Goal: Communication & Community: Answer question/provide support

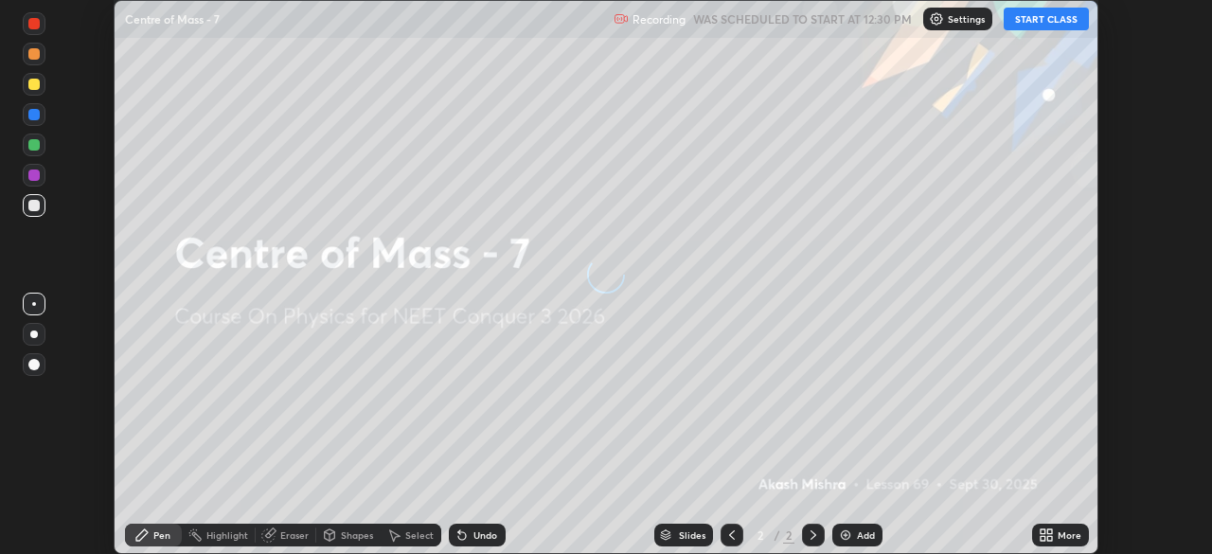
scroll to position [554, 1211]
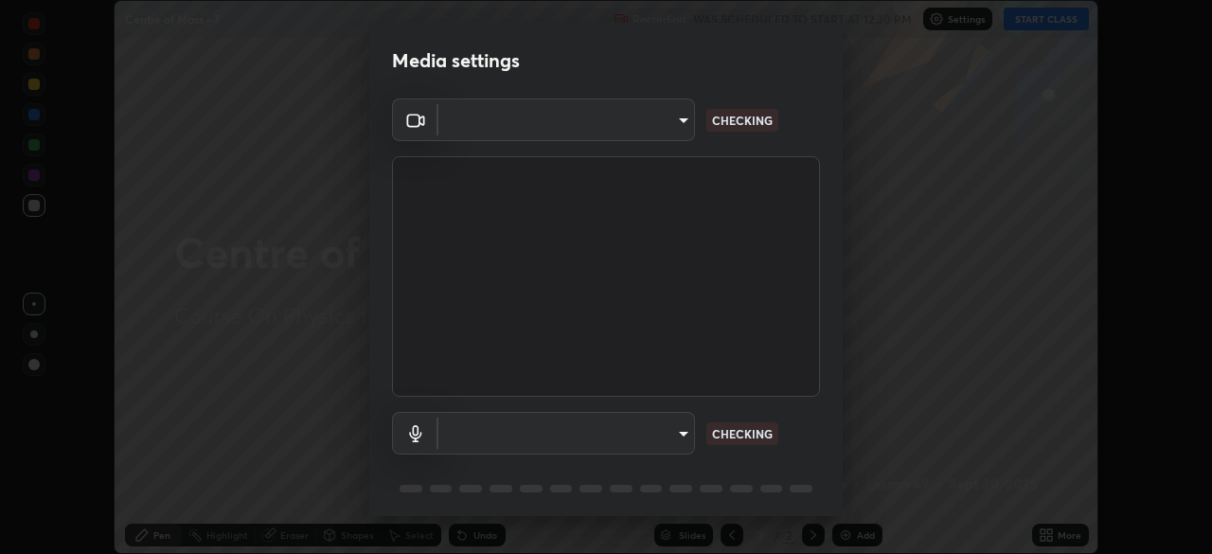
type input "e5f32b9a37d83756d2696e8423a1893a7de7eefef83412cf73fe4da3c4688103"
click at [668, 432] on body "Erase all Centre of Mass - 7 Recording WAS SCHEDULED TO START AT 12:30 PM Setti…" at bounding box center [606, 277] width 1212 height 554
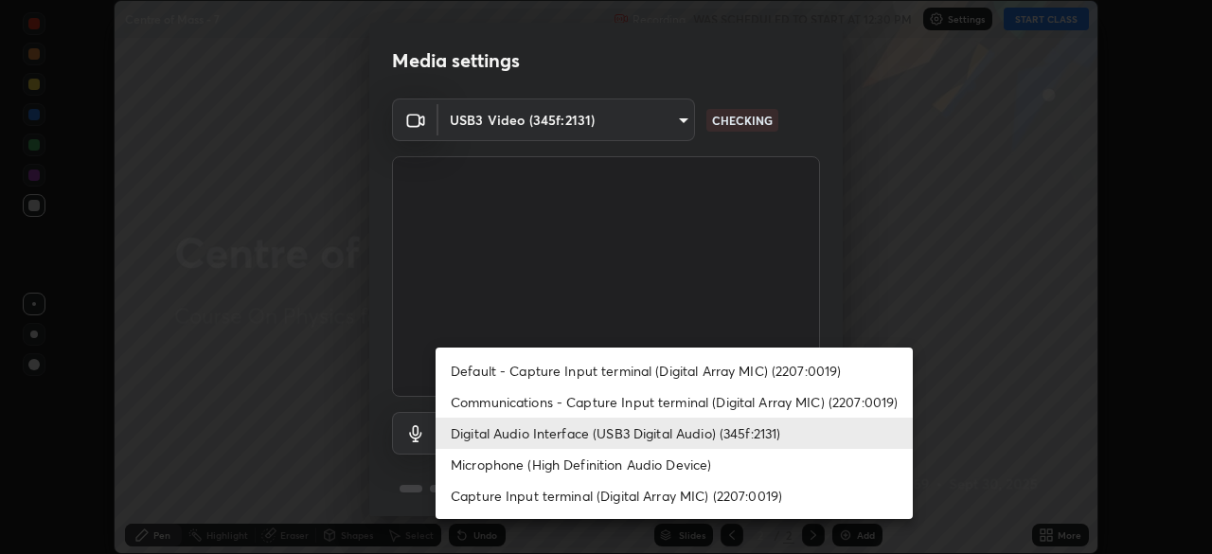
click at [623, 462] on li "Microphone (High Definition Audio Device)" at bounding box center [673, 464] width 477 height 31
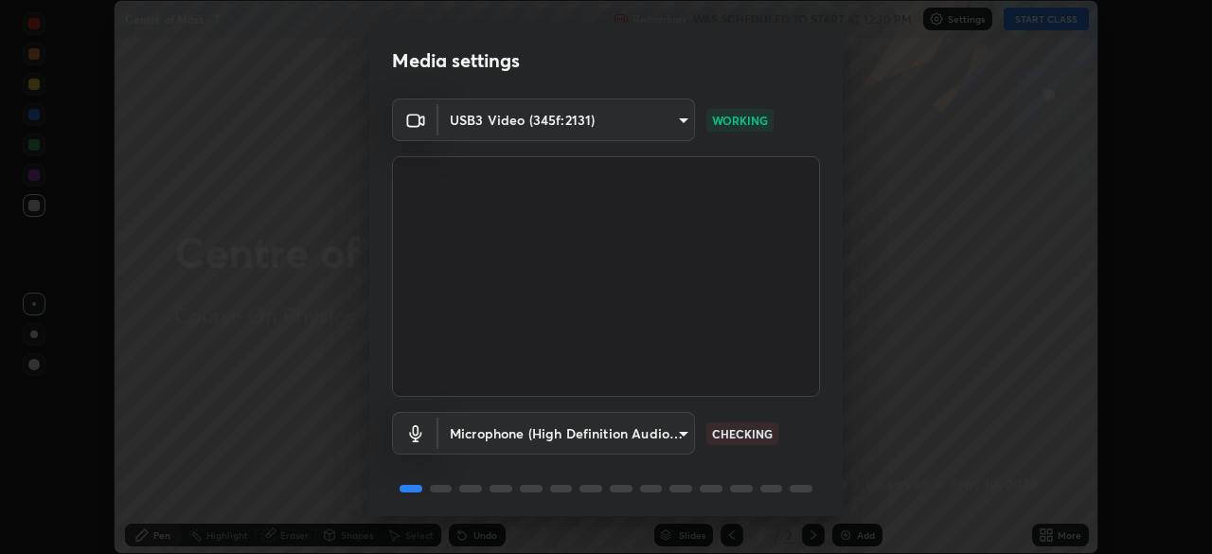
click at [632, 439] on body "Erase all Centre of Mass - 7 Recording WAS SCHEDULED TO START AT 12:30 PM Setti…" at bounding box center [606, 277] width 1212 height 554
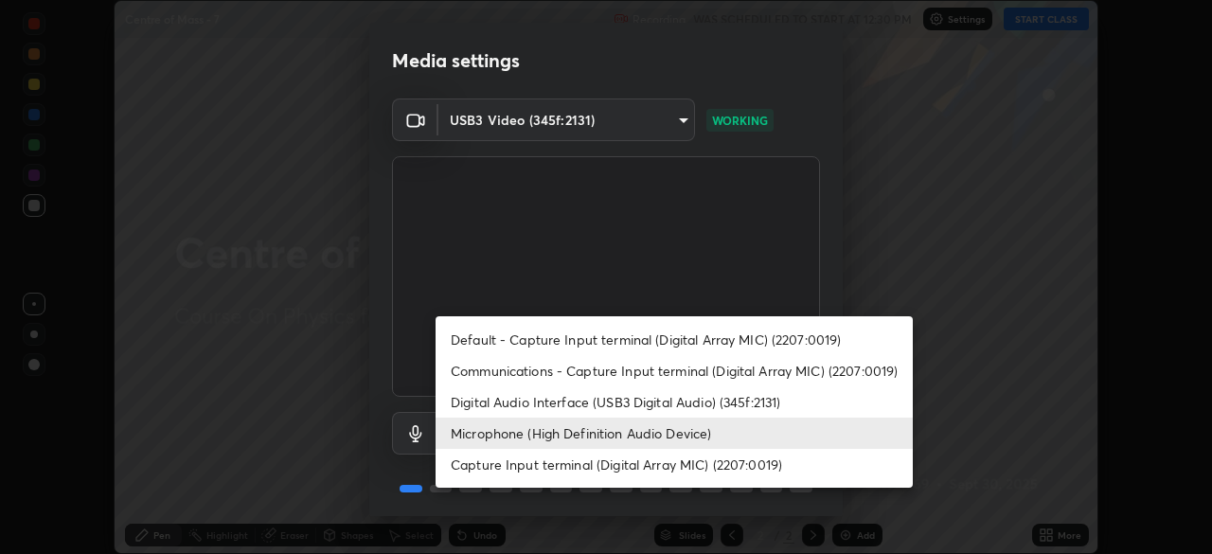
click at [640, 409] on li "Digital Audio Interface (USB3 Digital Audio) (345f:2131)" at bounding box center [673, 401] width 477 height 31
type input "f68c9ba91903ac9ba75504d23ca0c3c26111123a2a7878351e435c492be87537"
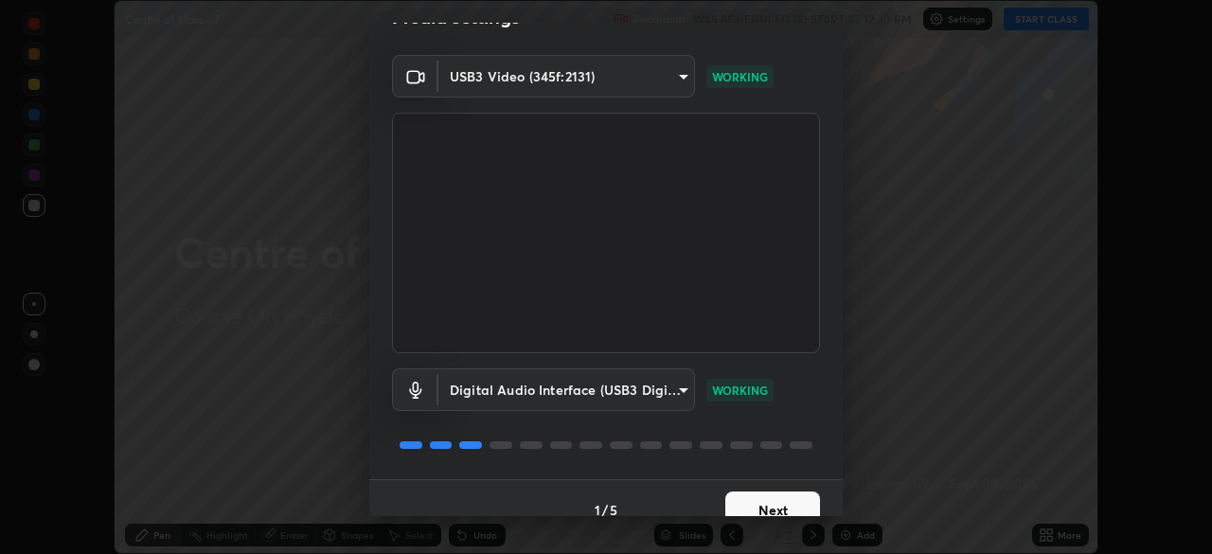
scroll to position [66, 0]
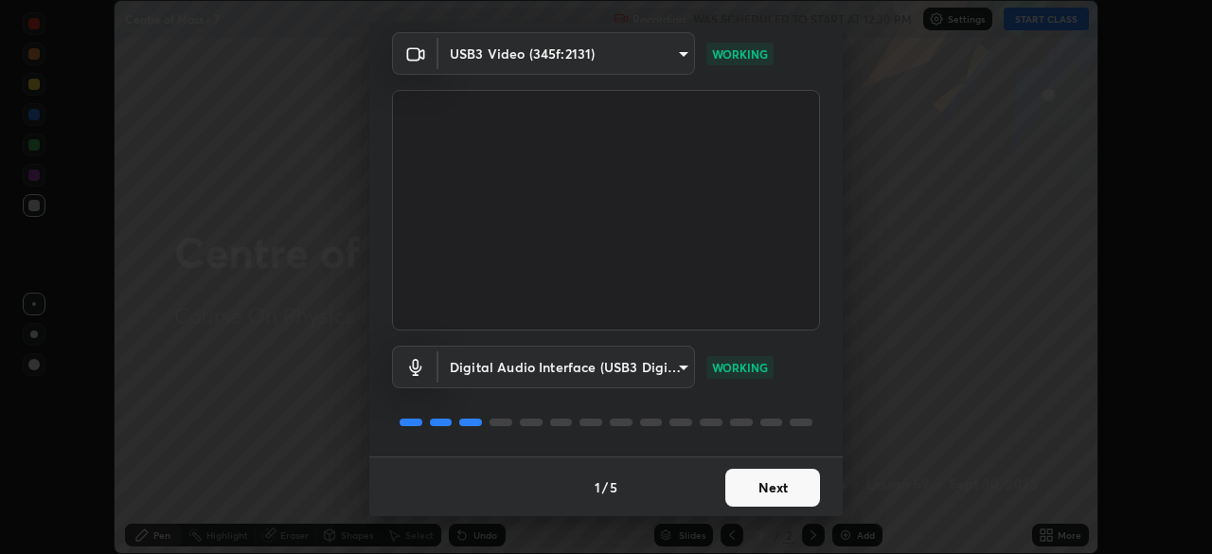
click at [764, 485] on button "Next" at bounding box center [772, 488] width 95 height 38
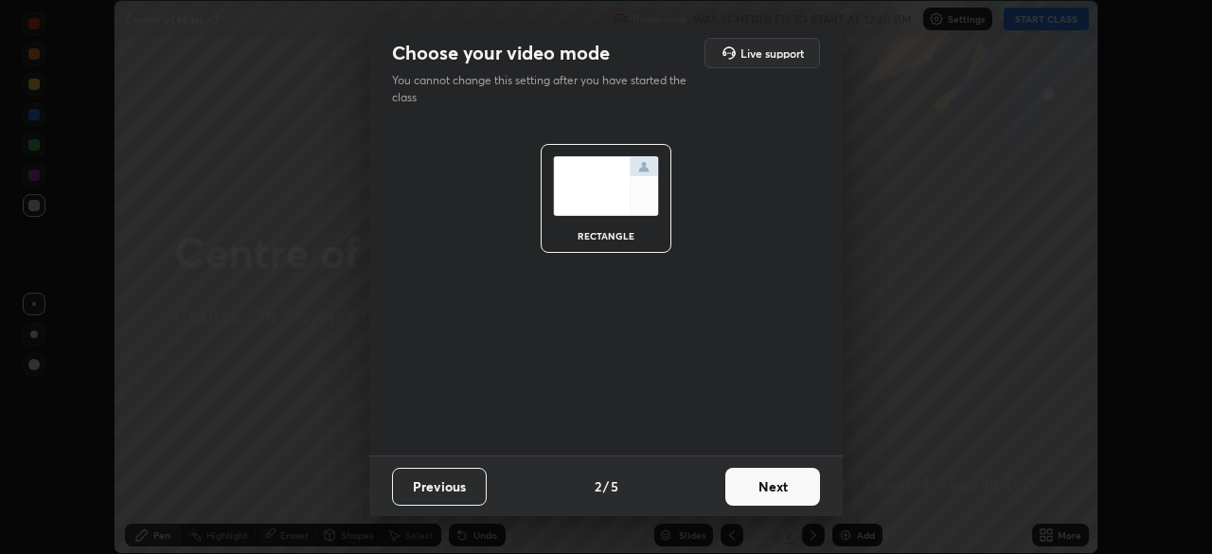
click at [785, 495] on button "Next" at bounding box center [772, 487] width 95 height 38
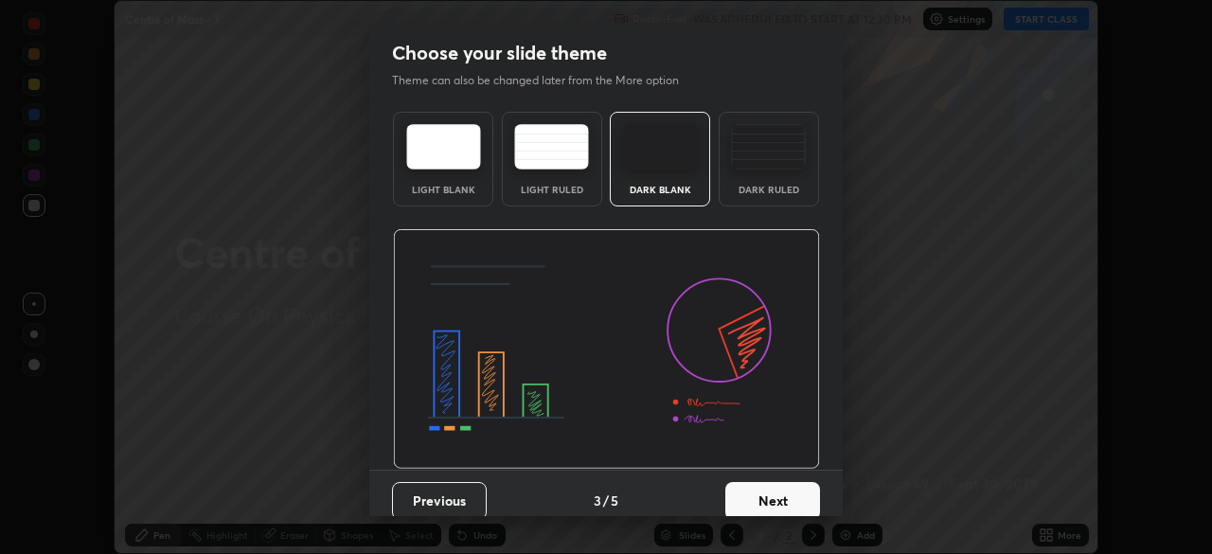
click at [786, 502] on button "Next" at bounding box center [772, 501] width 95 height 38
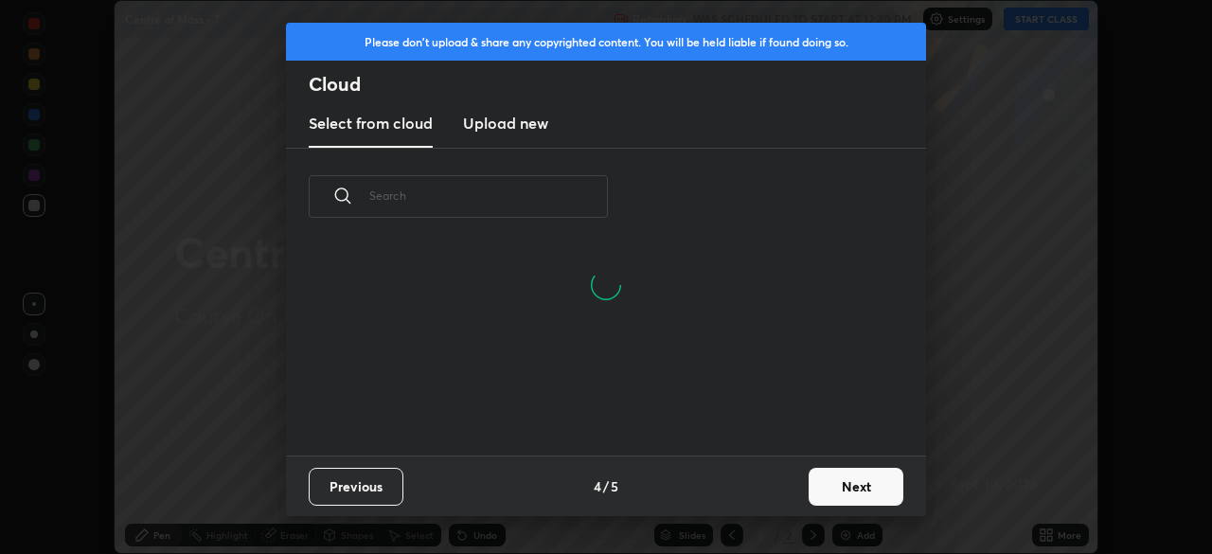
click at [841, 491] on button "Next" at bounding box center [855, 487] width 95 height 38
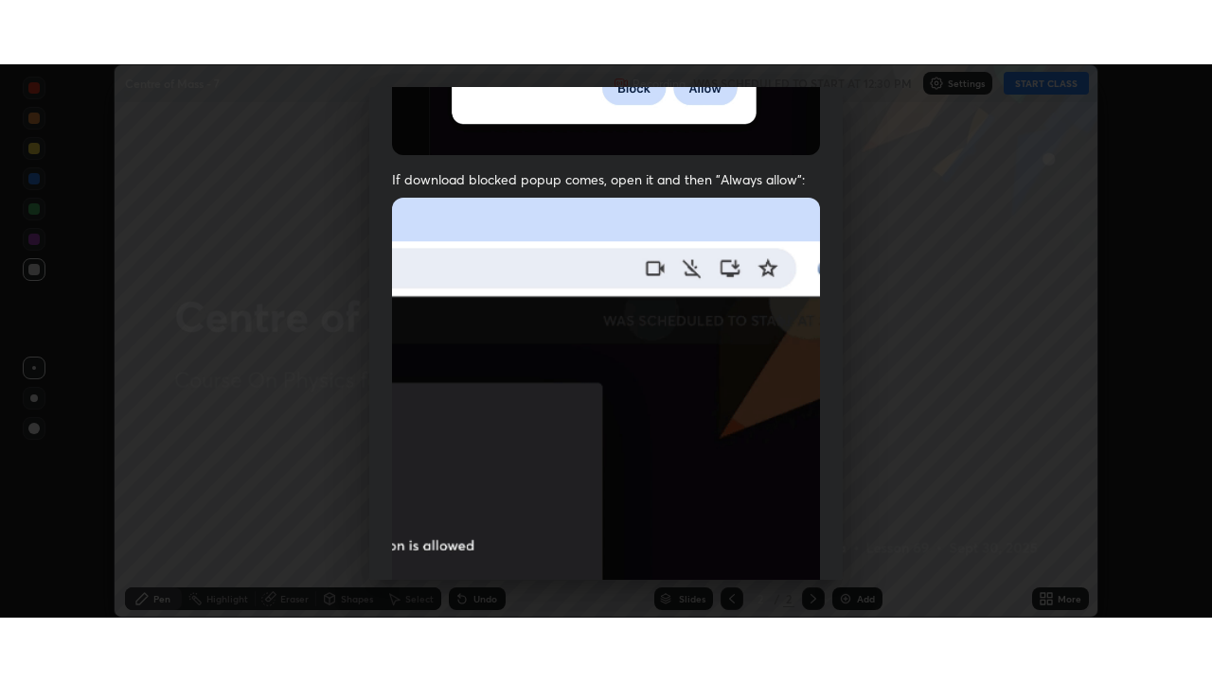
scroll to position [452, 0]
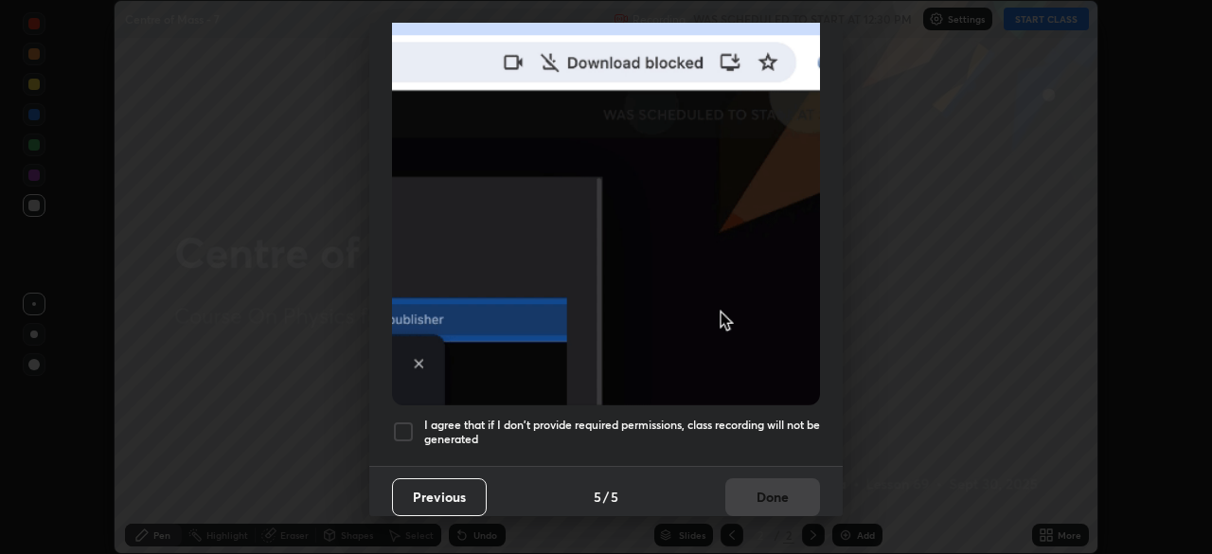
click at [680, 422] on h5 "I agree that if I don't provide required permissions, class recording will not …" at bounding box center [622, 431] width 396 height 29
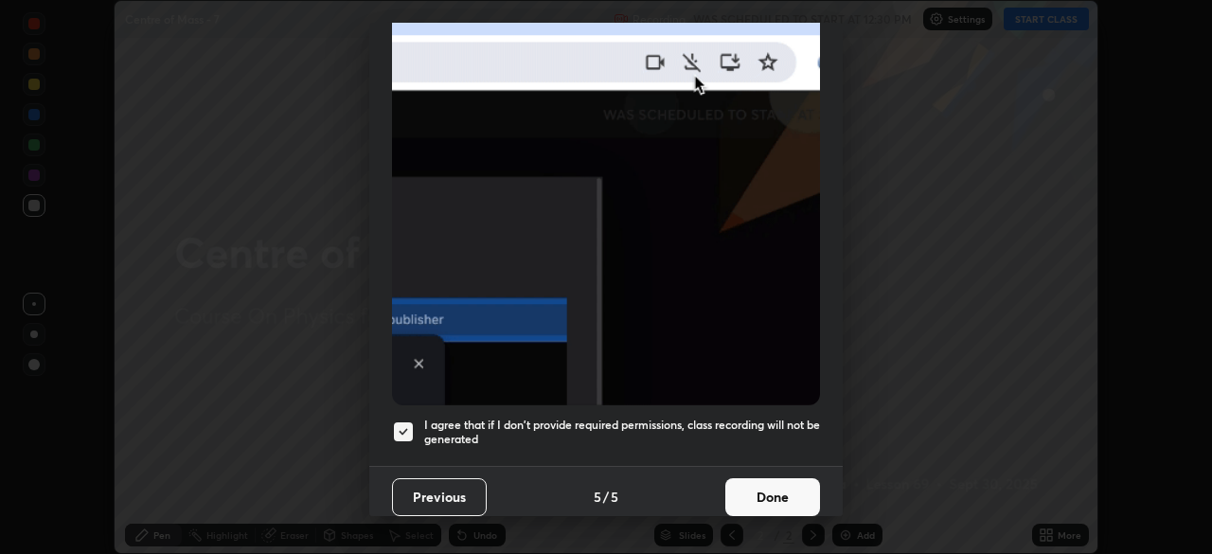
click at [764, 485] on button "Done" at bounding box center [772, 497] width 95 height 38
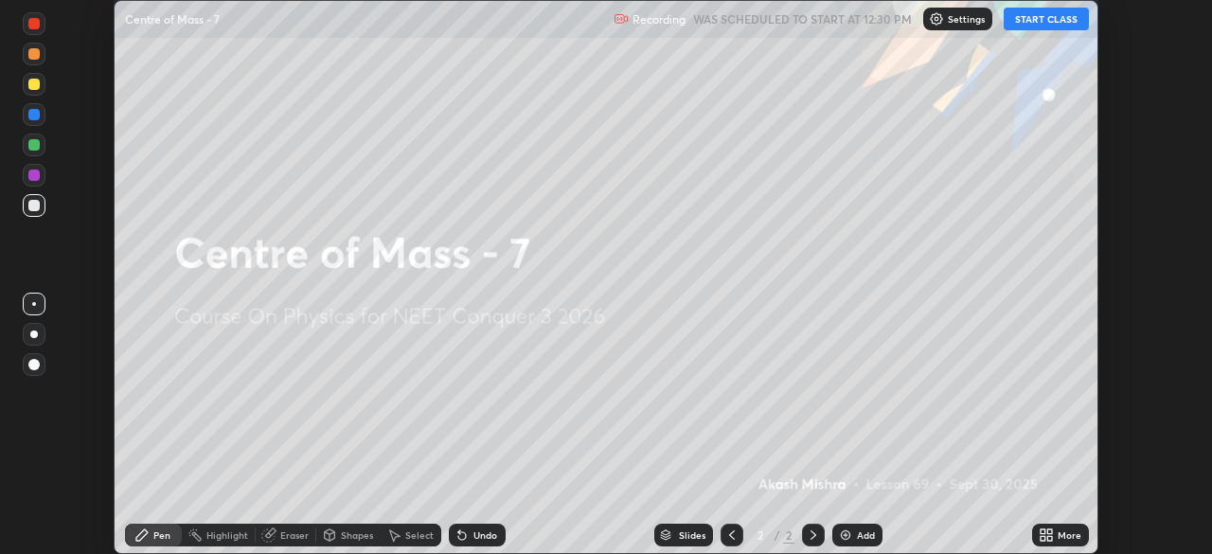
click at [1041, 22] on button "START CLASS" at bounding box center [1045, 19] width 85 height 23
click at [1057, 537] on div "More" at bounding box center [1069, 534] width 24 height 9
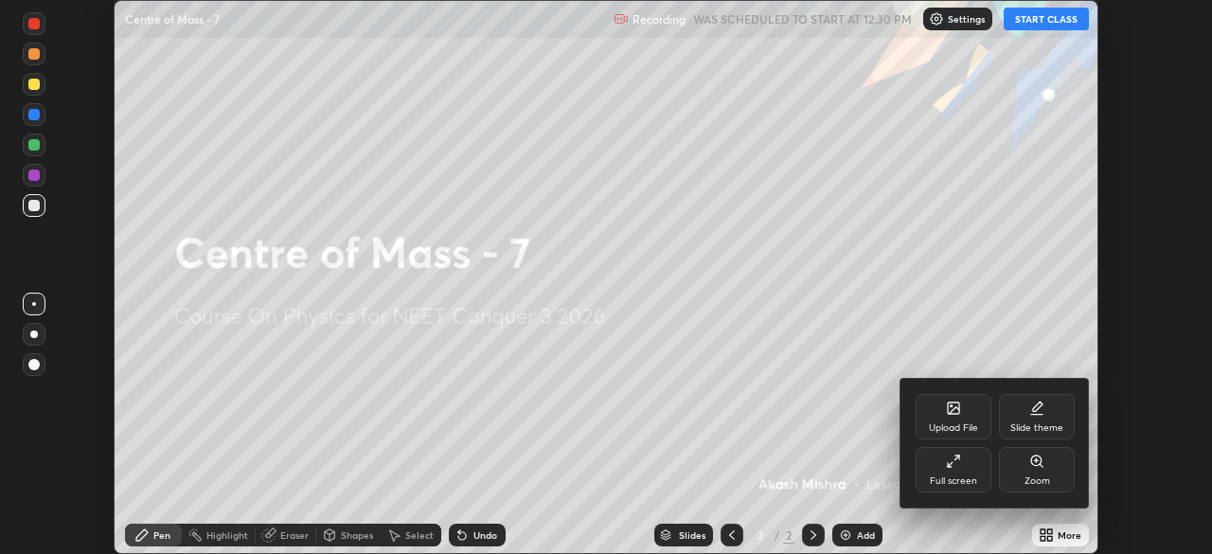
click at [966, 476] on div "Full screen" at bounding box center [952, 480] width 47 height 9
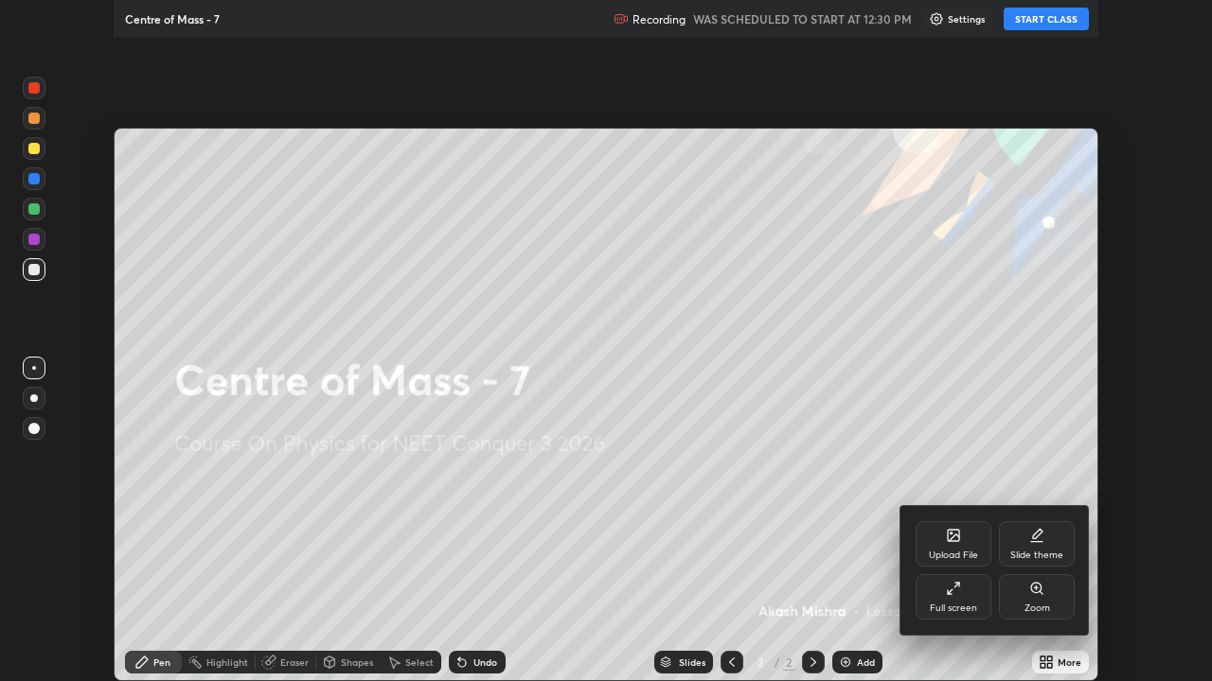
scroll to position [681, 1212]
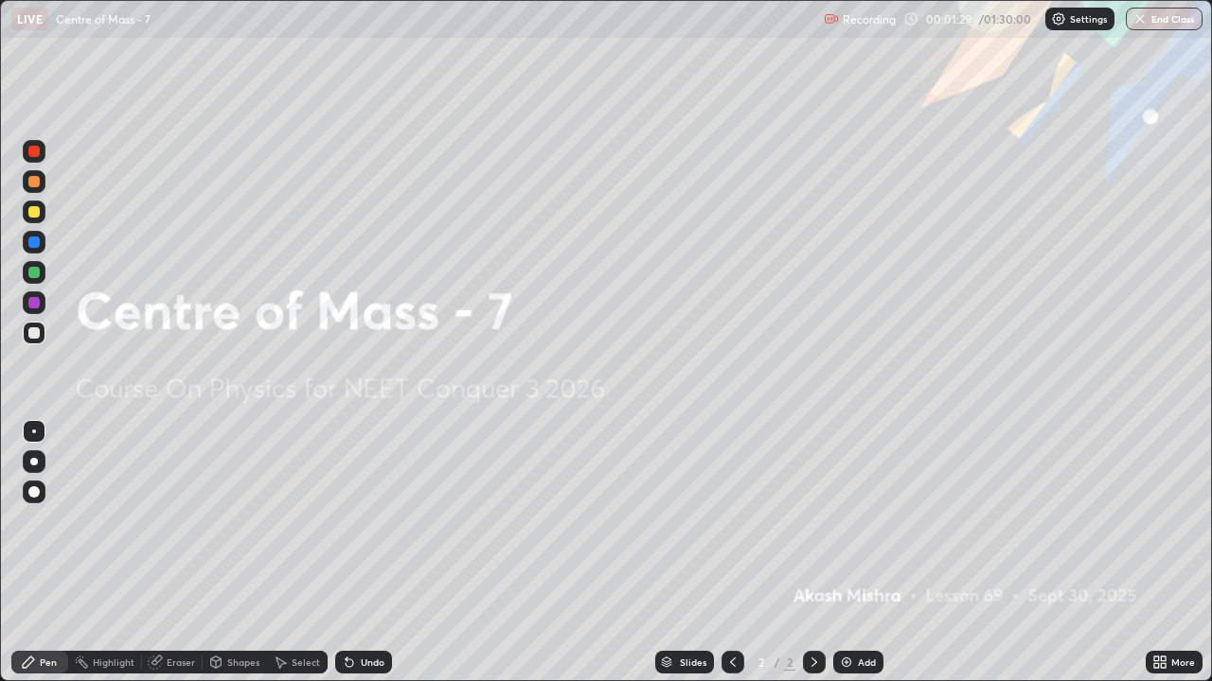
click at [855, 553] on div "Add" at bounding box center [858, 662] width 50 height 23
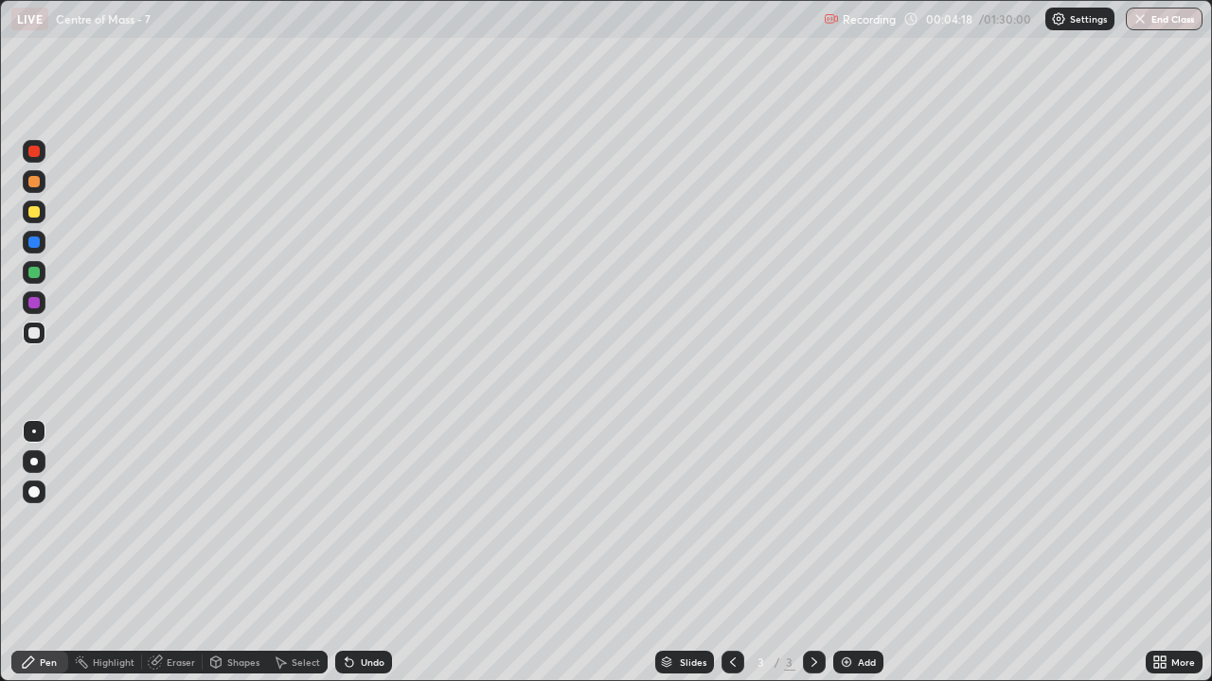
click at [274, 553] on icon at bounding box center [280, 662] width 15 height 15
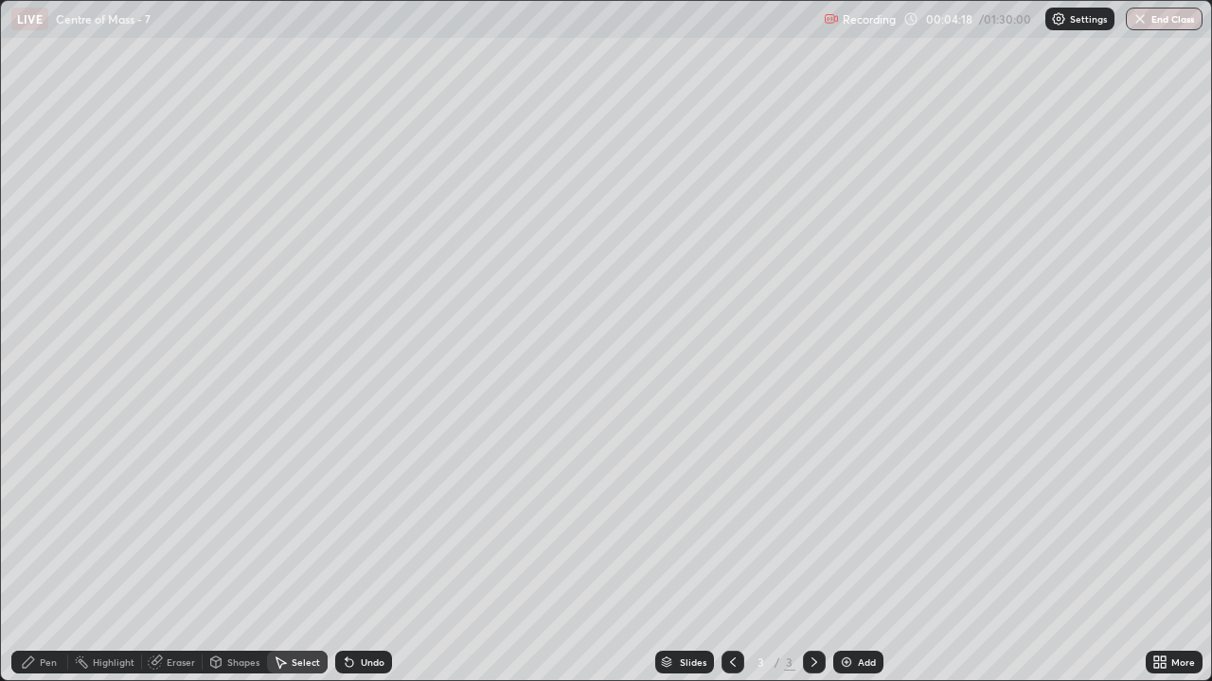
click at [235, 553] on div "Shapes" at bounding box center [243, 662] width 32 height 9
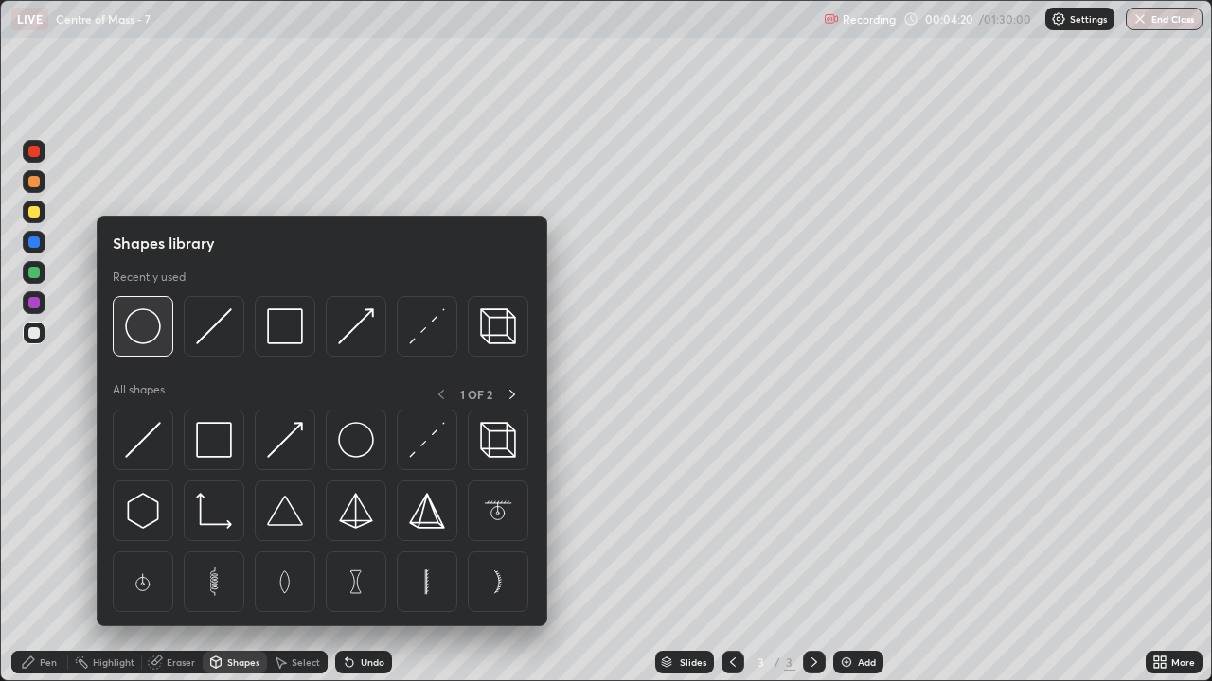
click at [155, 330] on img at bounding box center [143, 327] width 36 height 36
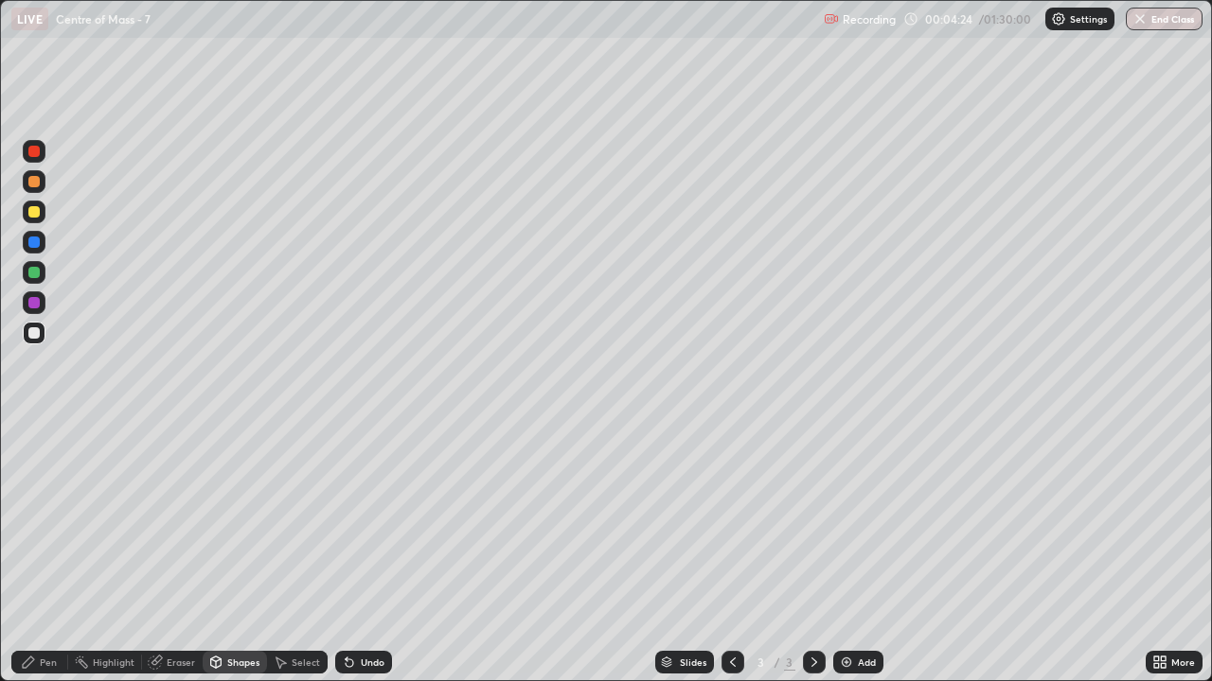
click at [44, 553] on div "Pen" at bounding box center [39, 662] width 57 height 23
click at [42, 328] on div at bounding box center [34, 333] width 23 height 23
click at [238, 553] on div "Shapes" at bounding box center [243, 662] width 32 height 9
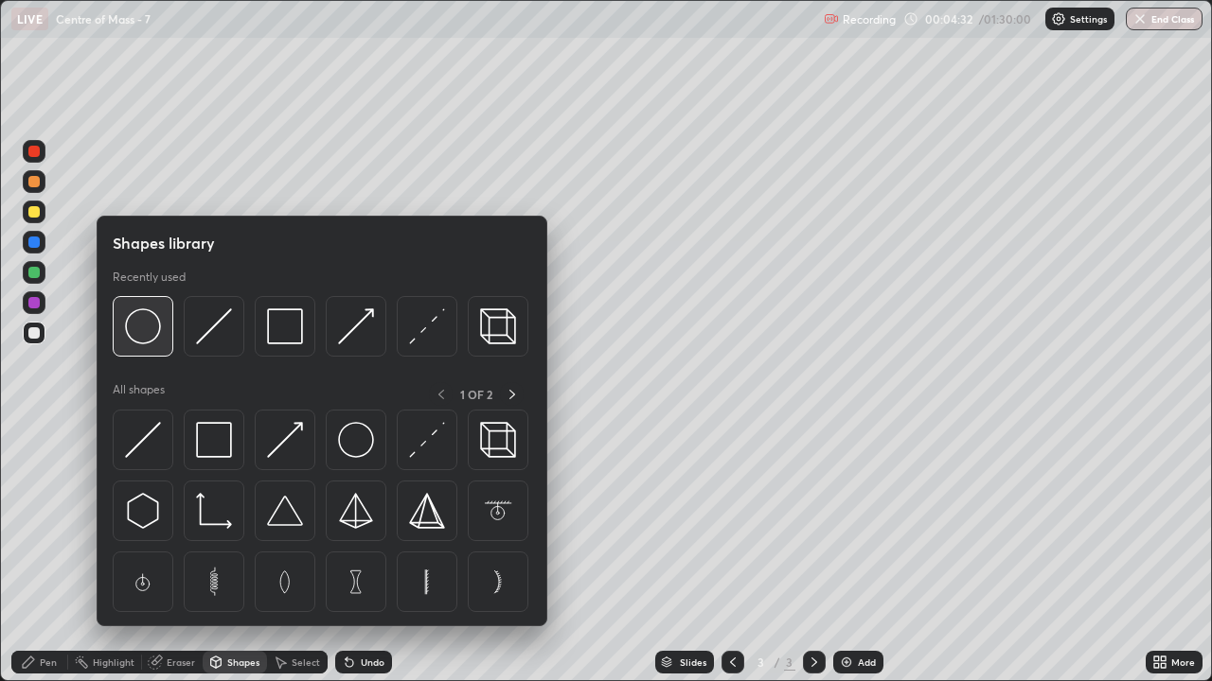
click at [153, 327] on img at bounding box center [143, 327] width 36 height 36
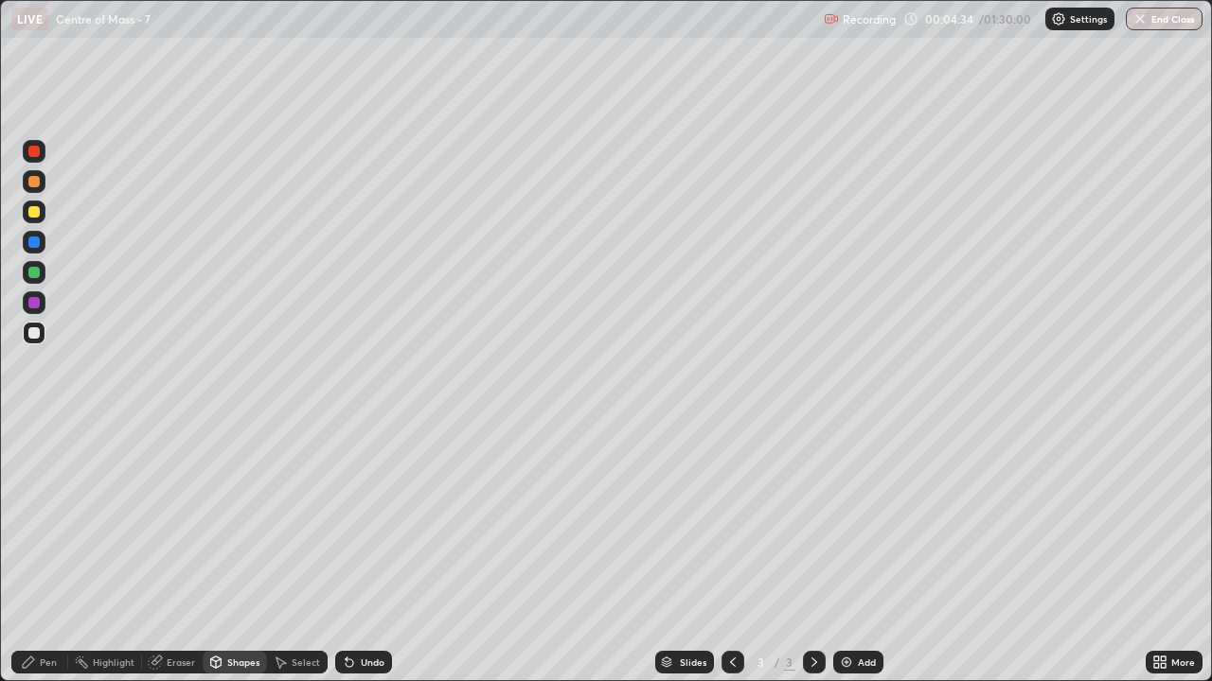
click at [39, 214] on div at bounding box center [33, 211] width 11 height 11
click at [47, 553] on div "Pen" at bounding box center [48, 662] width 17 height 9
click at [230, 553] on div "Shapes" at bounding box center [243, 662] width 32 height 9
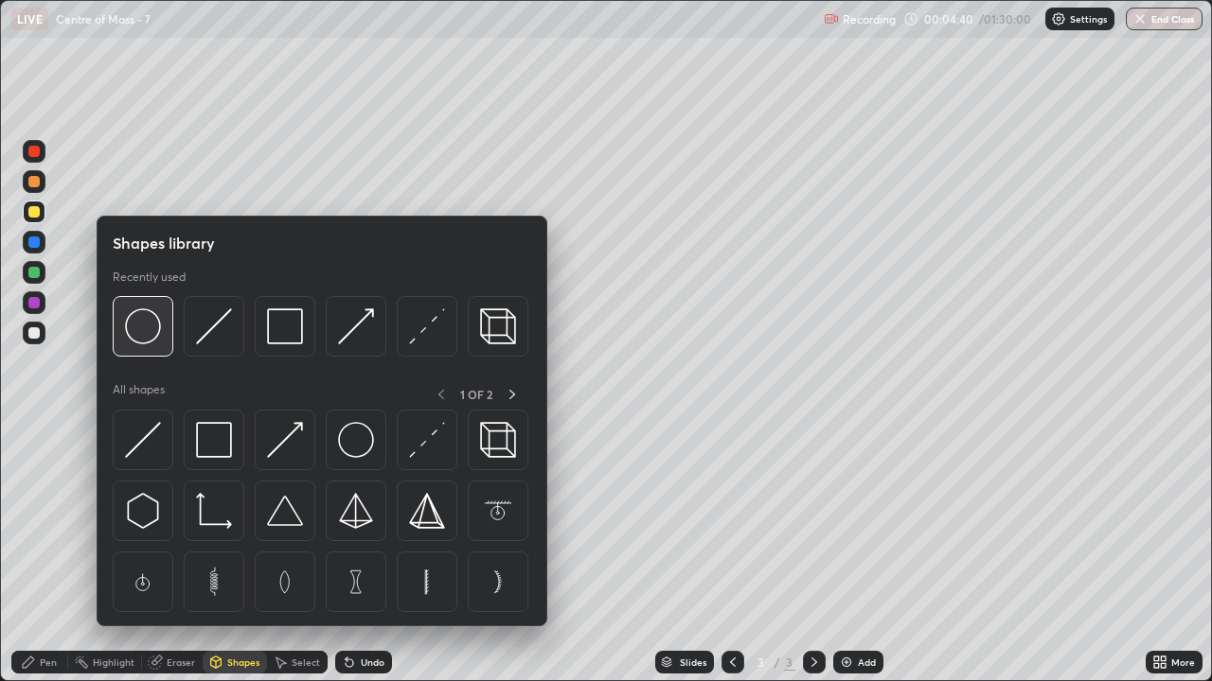
click at [156, 327] on img at bounding box center [143, 327] width 36 height 36
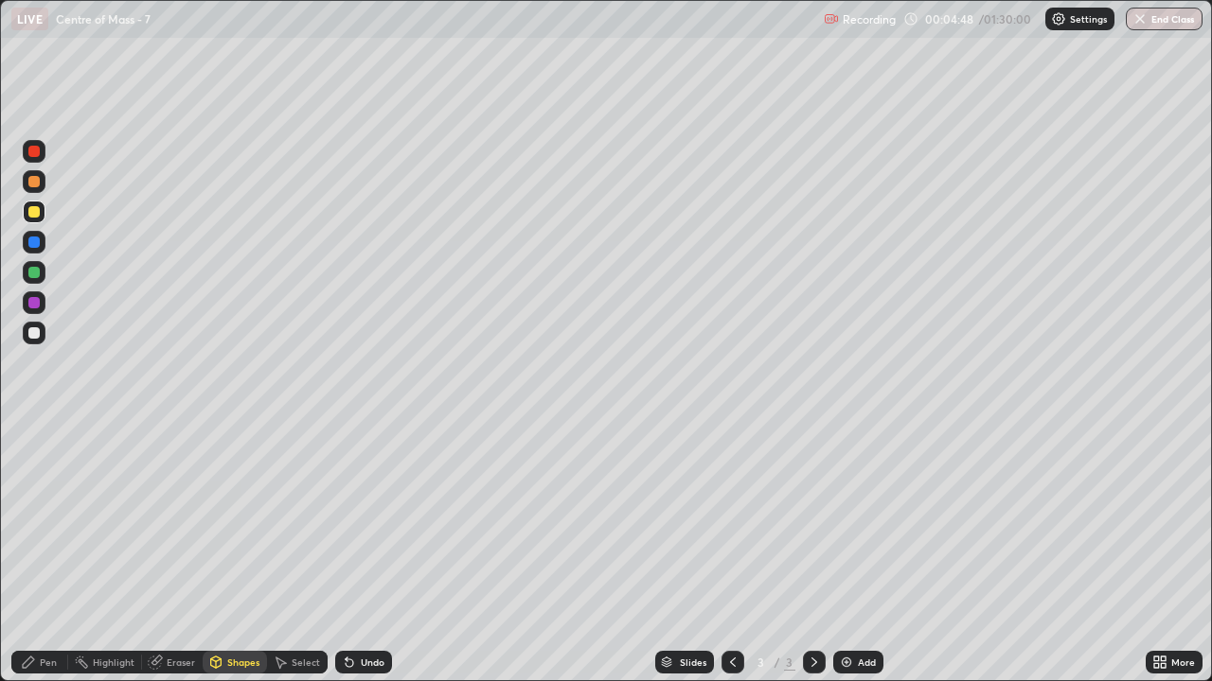
click at [292, 553] on div "Select" at bounding box center [306, 662] width 28 height 9
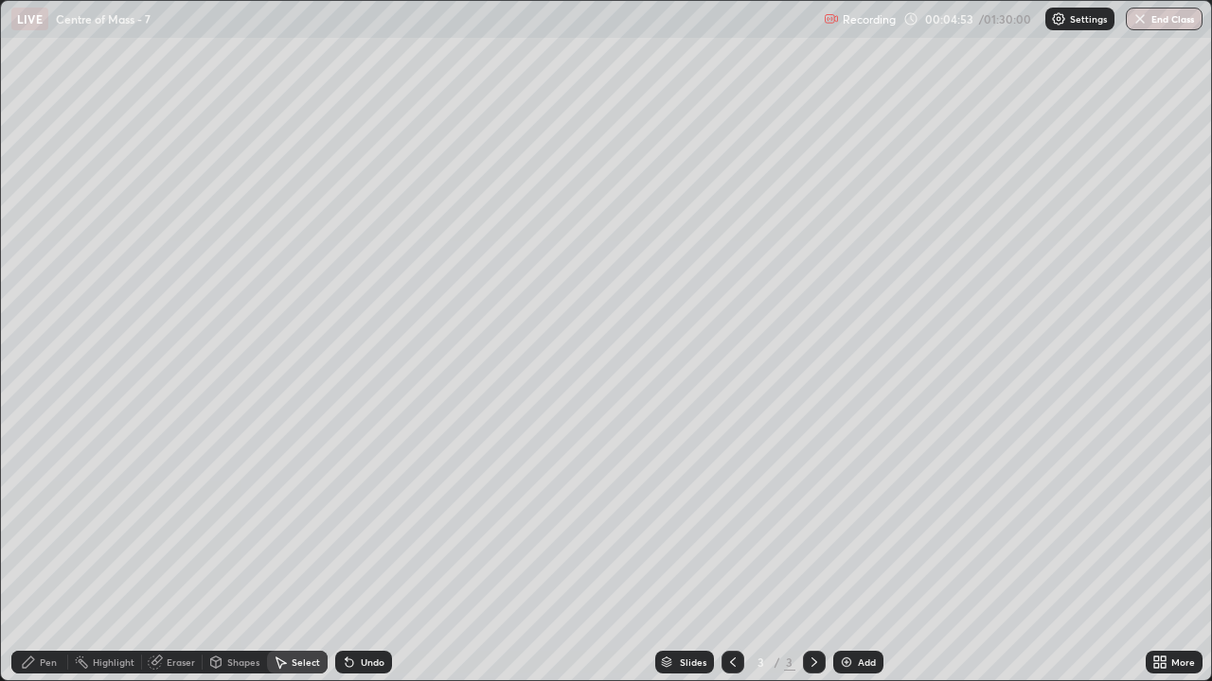
click at [365, 553] on div "Undo" at bounding box center [373, 662] width 24 height 9
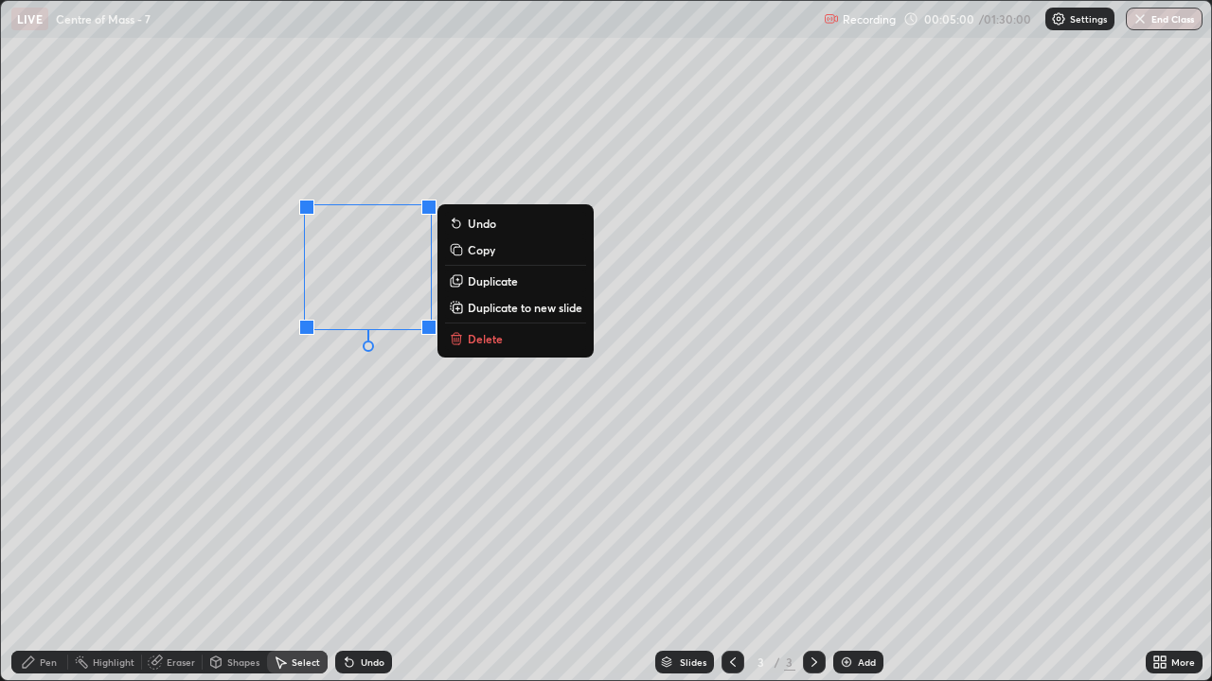
click at [388, 417] on div "0 ° Undo Copy Duplicate Duplicate to new slide Delete" at bounding box center [606, 341] width 1211 height 681
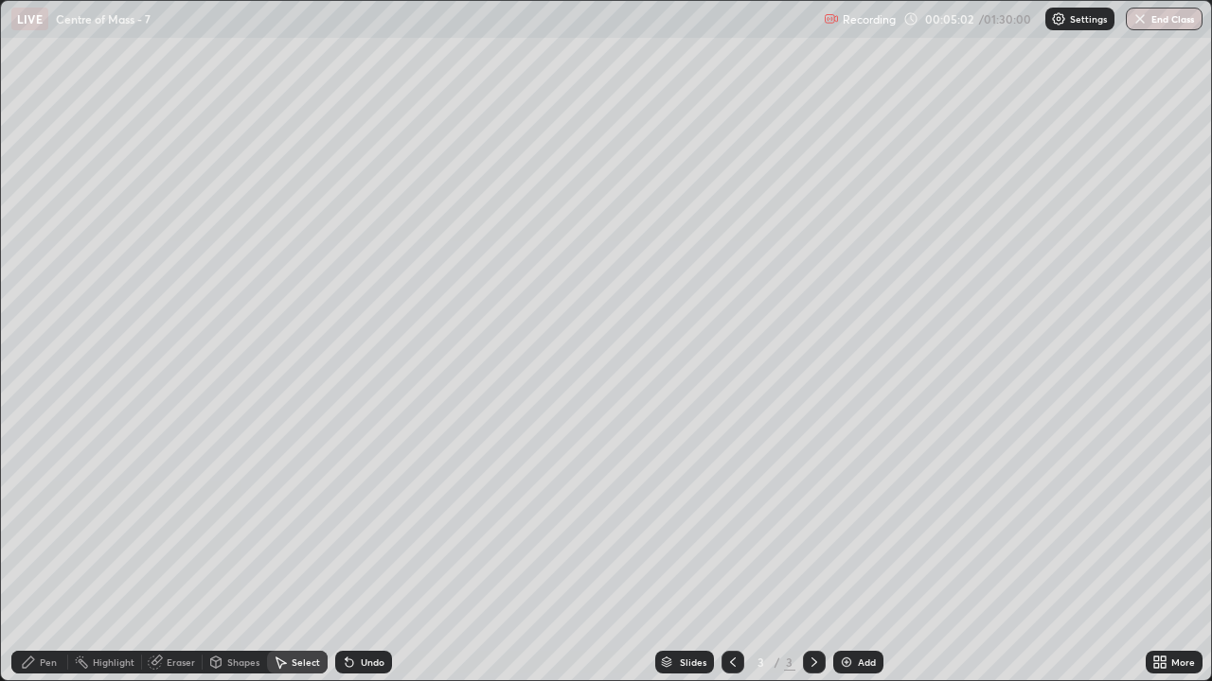
click at [47, 553] on div "Pen" at bounding box center [48, 662] width 17 height 9
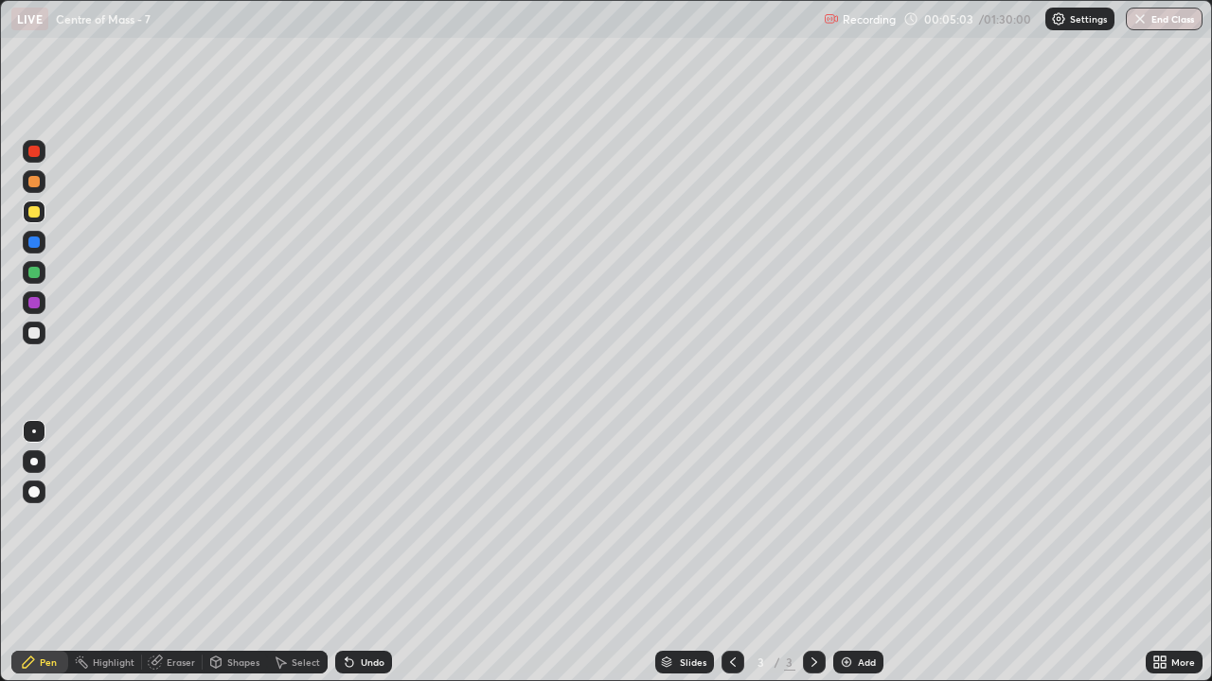
click at [38, 330] on div at bounding box center [33, 332] width 11 height 11
click at [234, 553] on div "Shapes" at bounding box center [243, 662] width 32 height 9
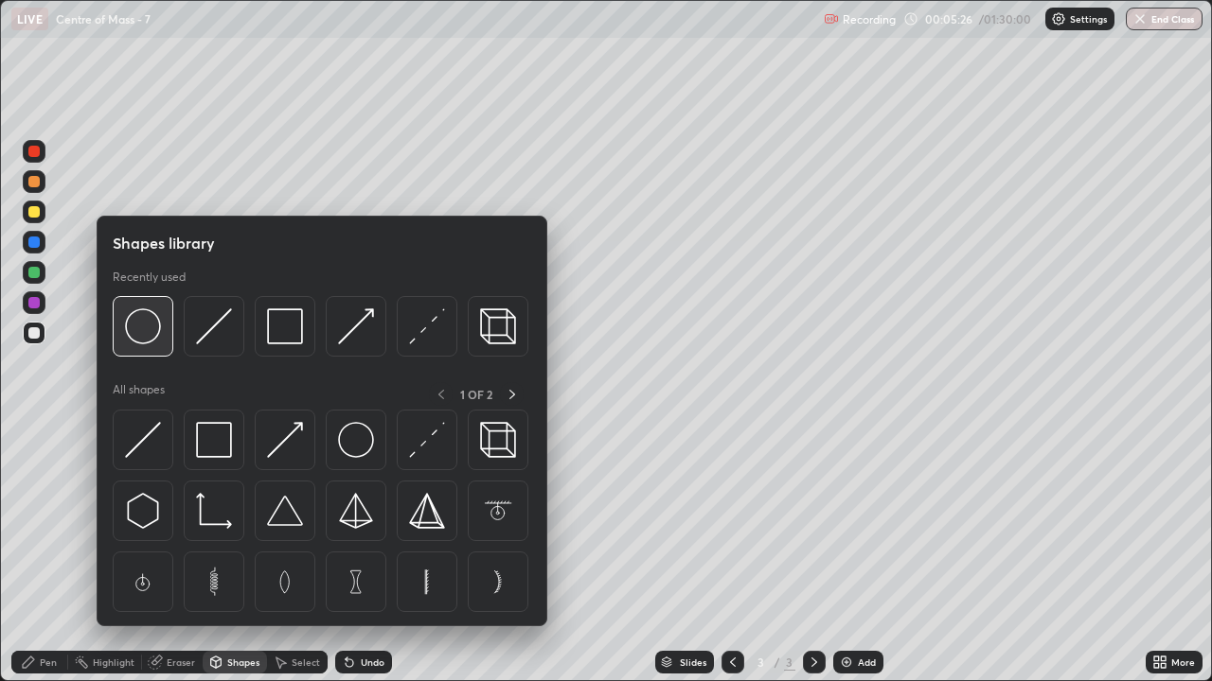
click at [156, 333] on img at bounding box center [143, 327] width 36 height 36
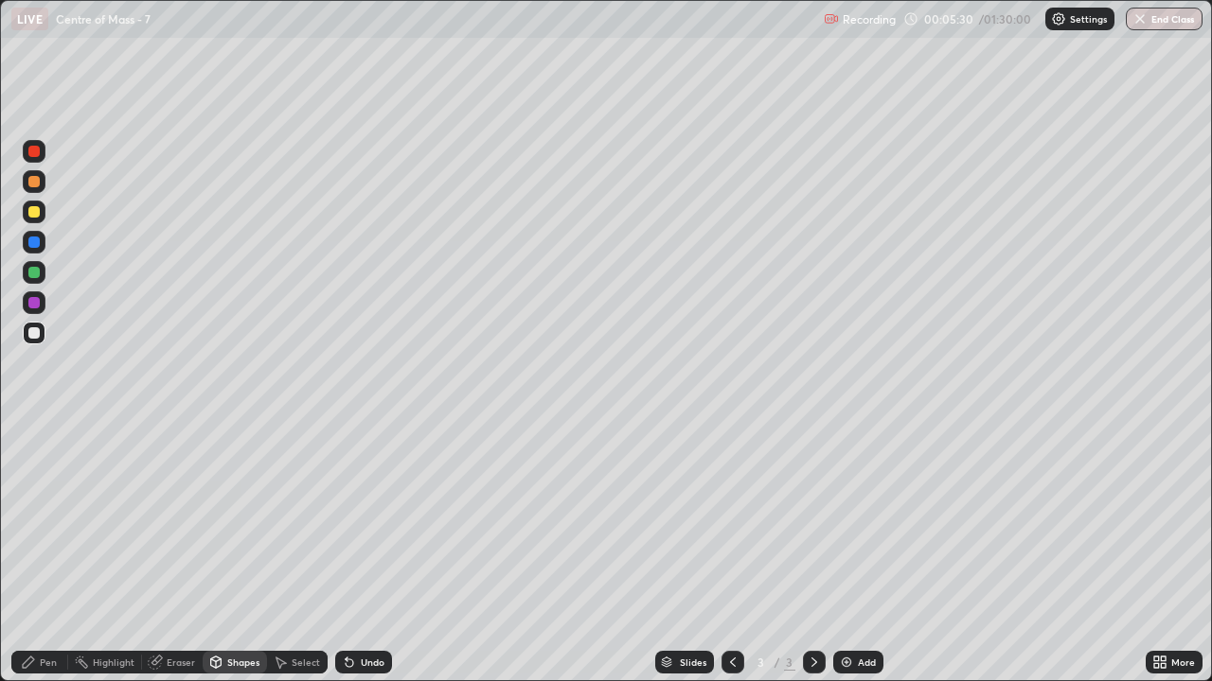
click at [36, 553] on div "Pen" at bounding box center [39, 662] width 57 height 23
click at [34, 213] on div at bounding box center [33, 211] width 11 height 11
click at [38, 274] on div at bounding box center [33, 272] width 11 height 11
click at [212, 553] on icon at bounding box center [216, 661] width 10 height 3
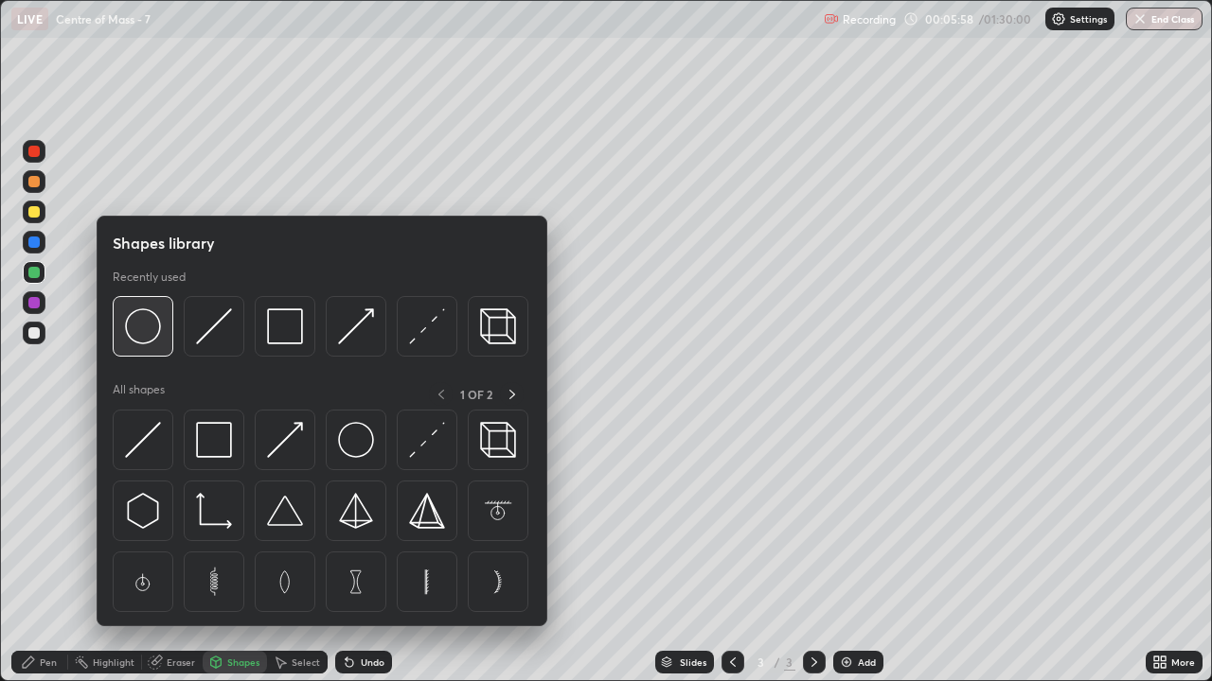
click at [146, 327] on img at bounding box center [143, 327] width 36 height 36
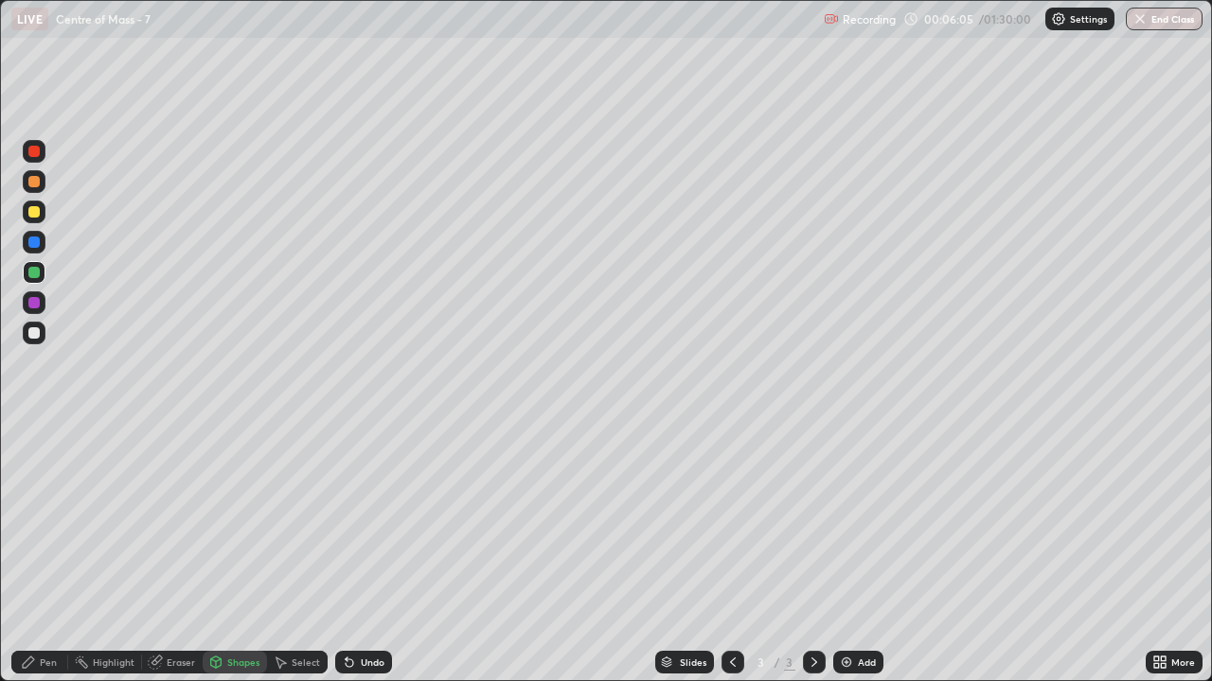
click at [36, 553] on icon at bounding box center [28, 662] width 15 height 15
click at [25, 340] on div at bounding box center [34, 333] width 23 height 23
click at [36, 212] on div at bounding box center [33, 211] width 11 height 11
click at [43, 271] on div at bounding box center [34, 272] width 23 height 23
click at [294, 553] on div "Select" at bounding box center [306, 662] width 28 height 9
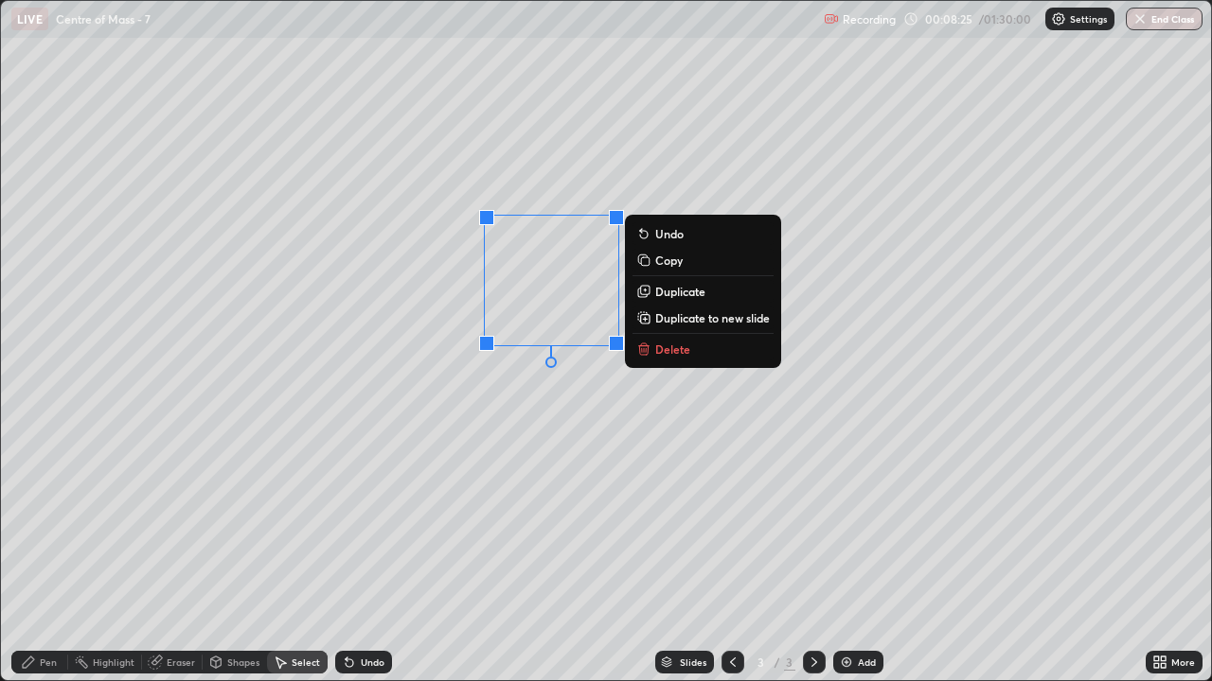
click at [666, 261] on p "Copy" at bounding box center [668, 260] width 27 height 15
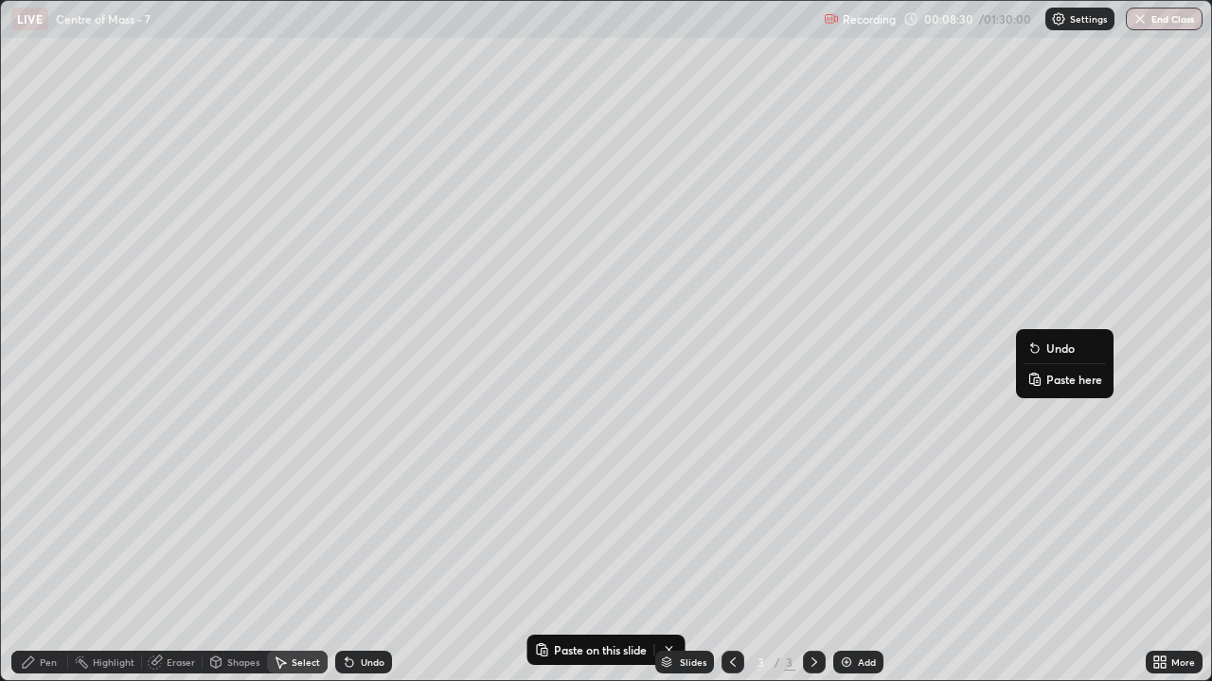
click at [1059, 379] on p "Paste here" at bounding box center [1074, 379] width 56 height 15
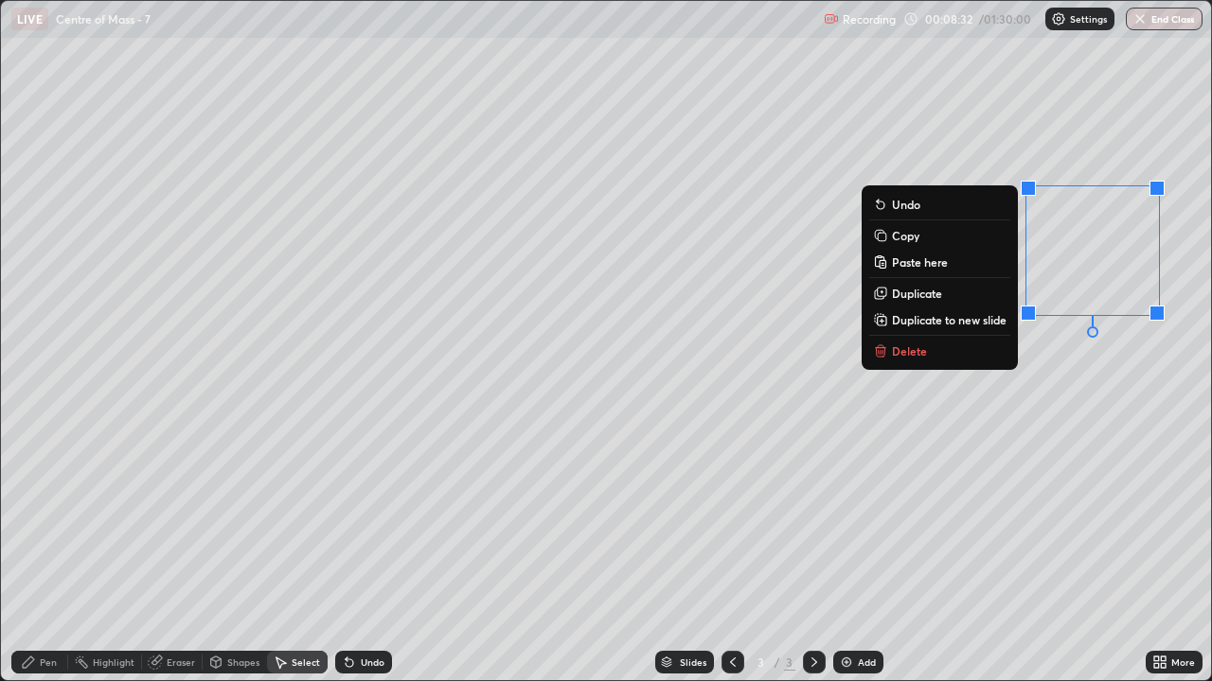
click at [1037, 396] on div "0 ° Undo Copy Paste here Duplicate Duplicate to new slide Delete" at bounding box center [606, 341] width 1211 height 681
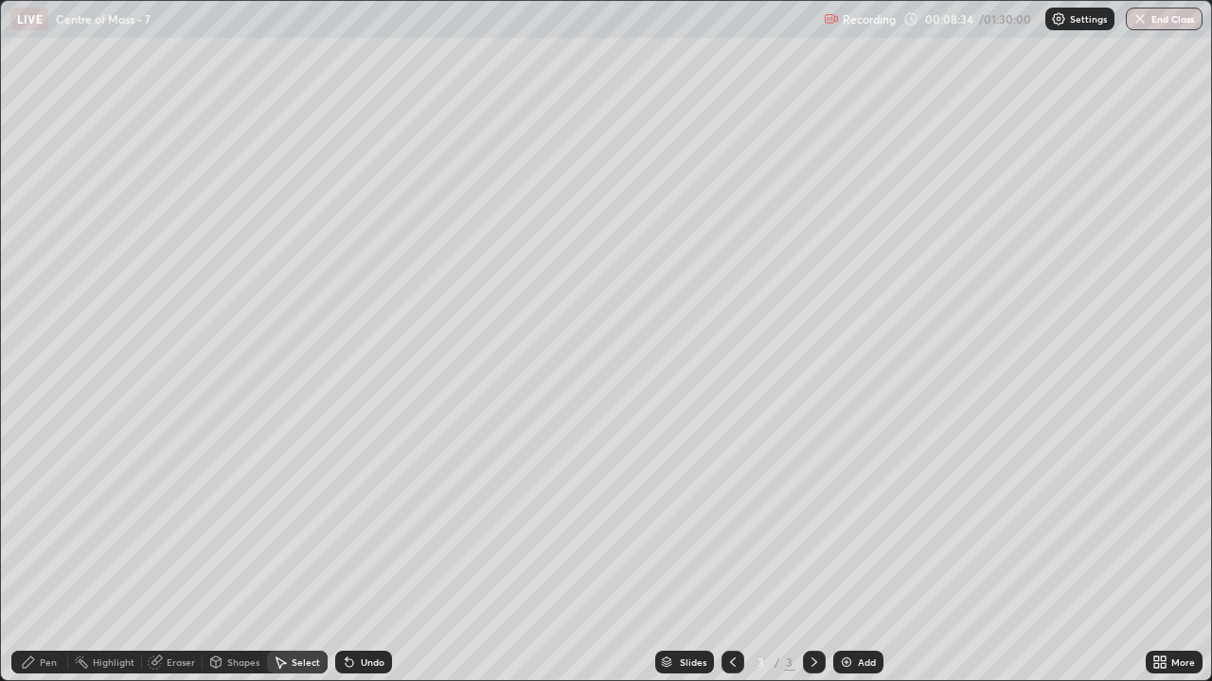
click at [44, 553] on div "Pen" at bounding box center [48, 662] width 17 height 9
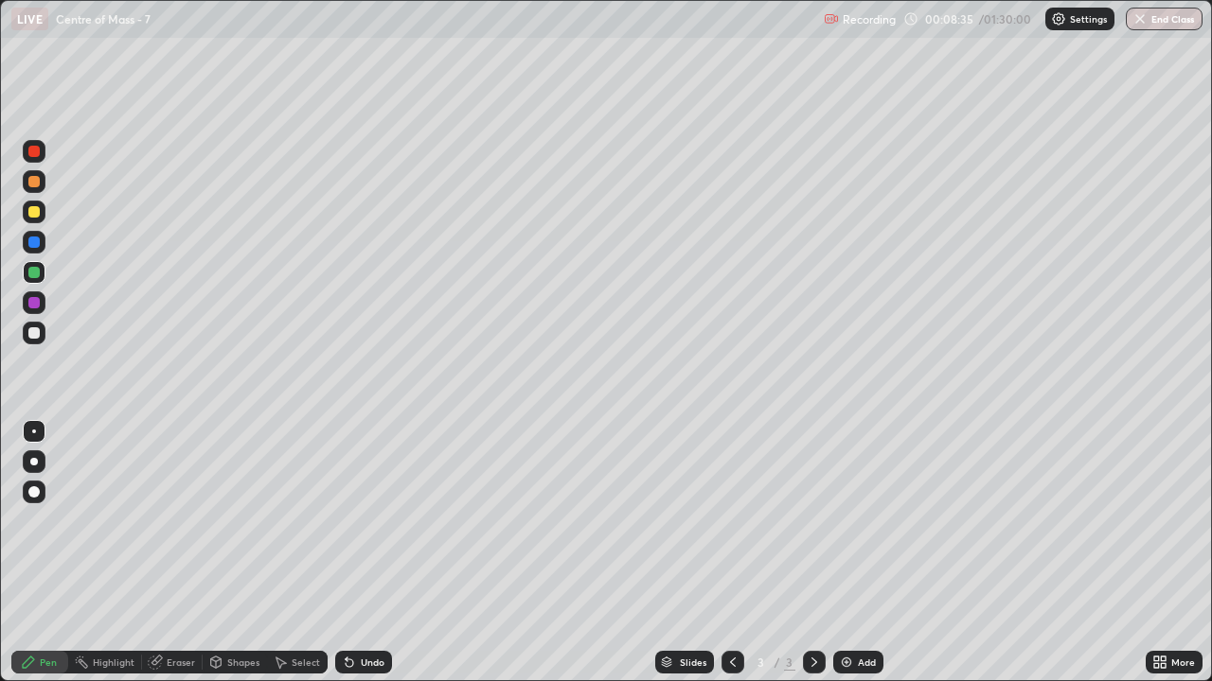
click at [35, 212] on div at bounding box center [33, 211] width 11 height 11
click at [377, 553] on div "Undo" at bounding box center [363, 662] width 57 height 23
click at [382, 553] on div "Undo" at bounding box center [363, 662] width 57 height 23
click at [37, 276] on div at bounding box center [33, 272] width 11 height 11
click at [32, 214] on div at bounding box center [33, 211] width 11 height 11
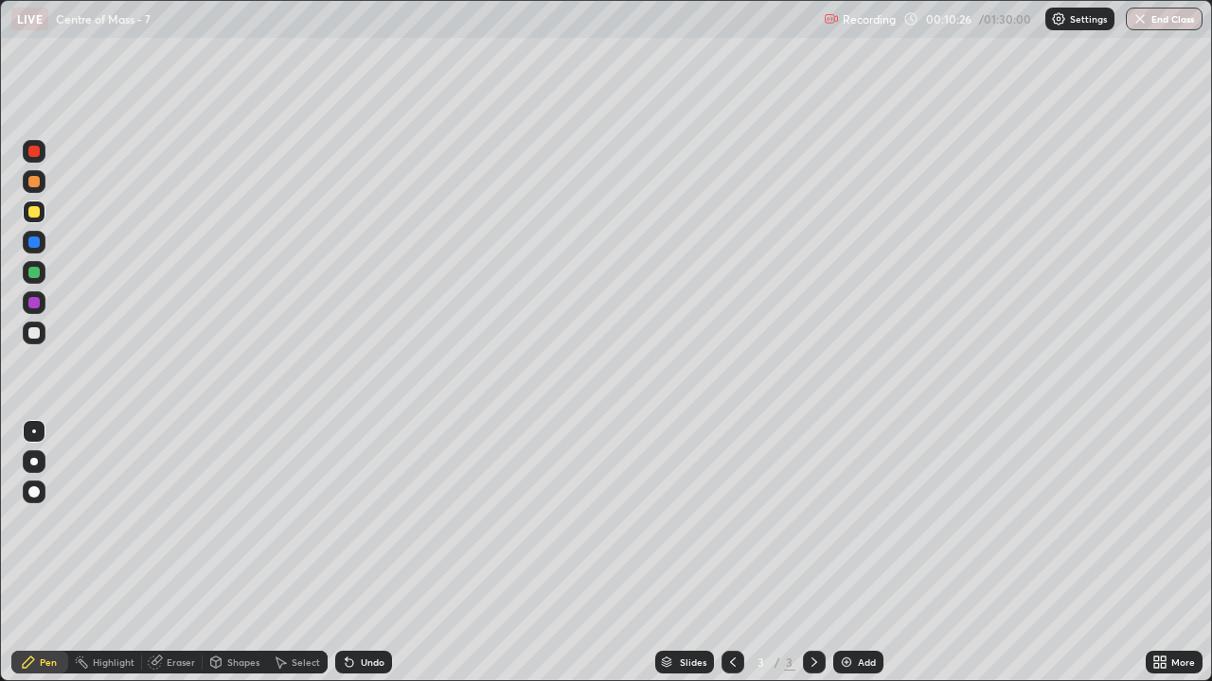
click at [37, 154] on div at bounding box center [33, 151] width 11 height 11
click at [361, 553] on div "Undo" at bounding box center [373, 662] width 24 height 9
click at [850, 553] on img at bounding box center [846, 662] width 15 height 15
click at [223, 553] on div "Shapes" at bounding box center [235, 662] width 64 height 23
click at [34, 494] on div at bounding box center [34, 389] width 30 height 507
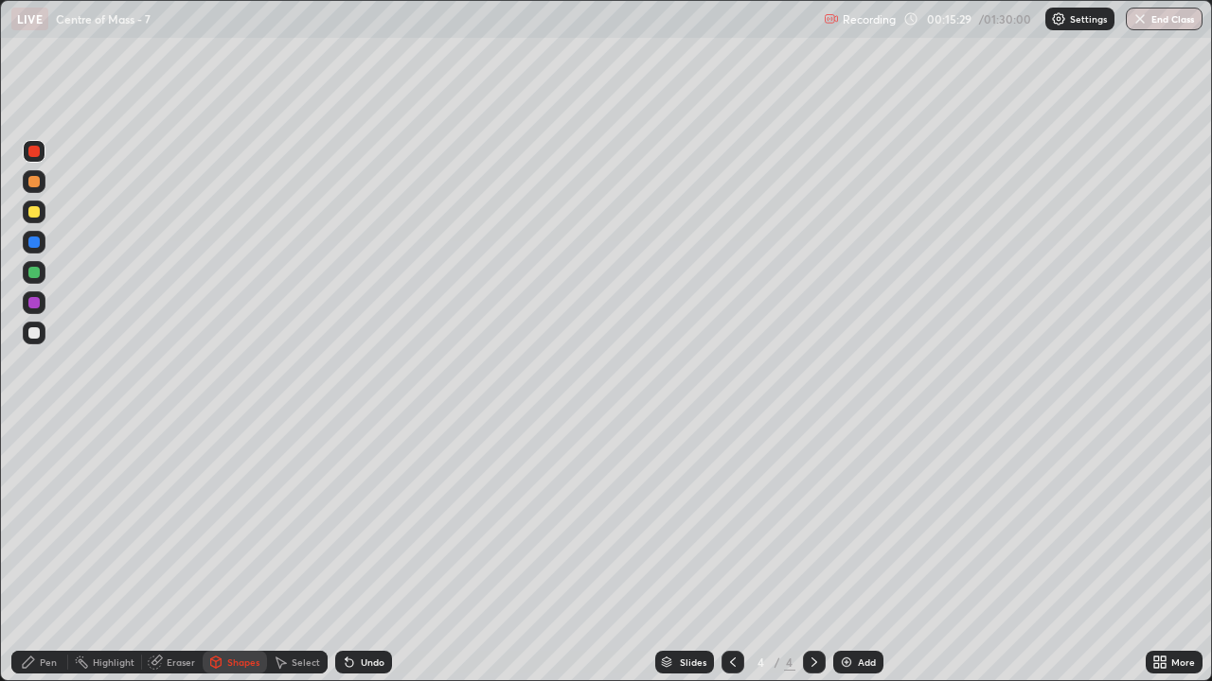
click at [32, 334] on div at bounding box center [33, 332] width 11 height 11
click at [49, 553] on div "Pen" at bounding box center [39, 662] width 57 height 23
click at [233, 553] on div "Shapes" at bounding box center [235, 662] width 64 height 23
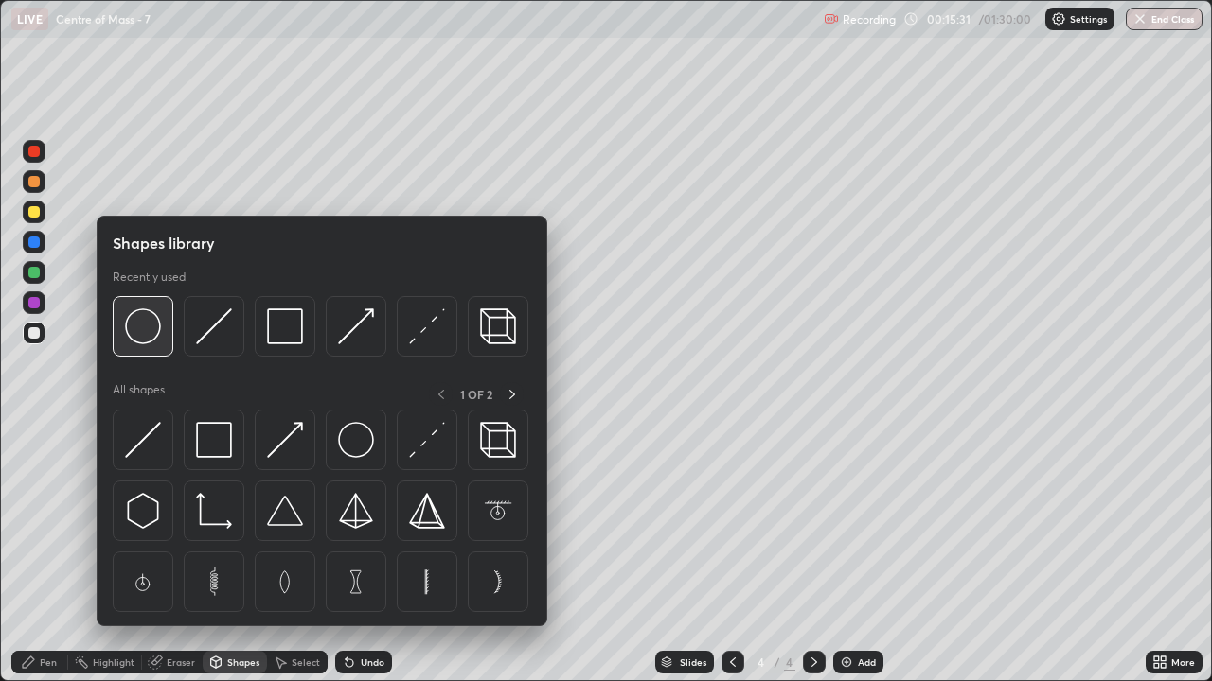
click at [153, 330] on img at bounding box center [143, 327] width 36 height 36
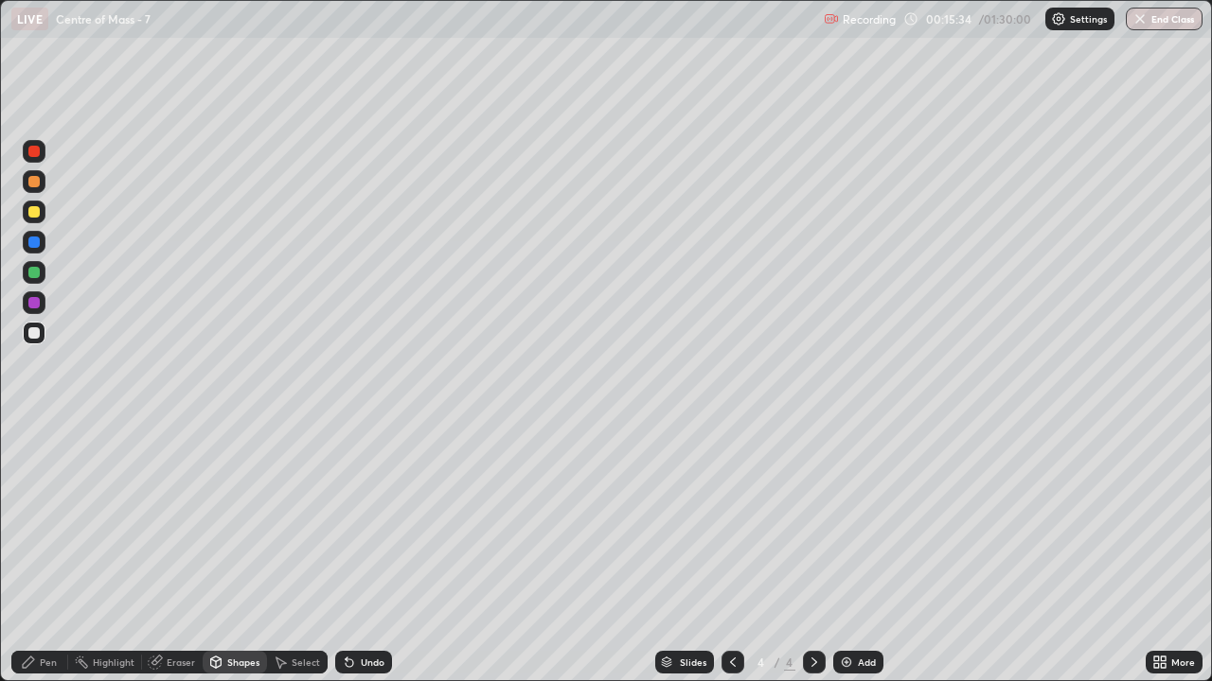
click at [41, 553] on div "Pen" at bounding box center [48, 662] width 17 height 9
click at [730, 553] on icon at bounding box center [733, 662] width 6 height 9
click at [809, 553] on icon at bounding box center [813, 662] width 15 height 15
click at [36, 219] on div at bounding box center [34, 212] width 23 height 23
click at [362, 553] on div "Undo" at bounding box center [373, 662] width 24 height 9
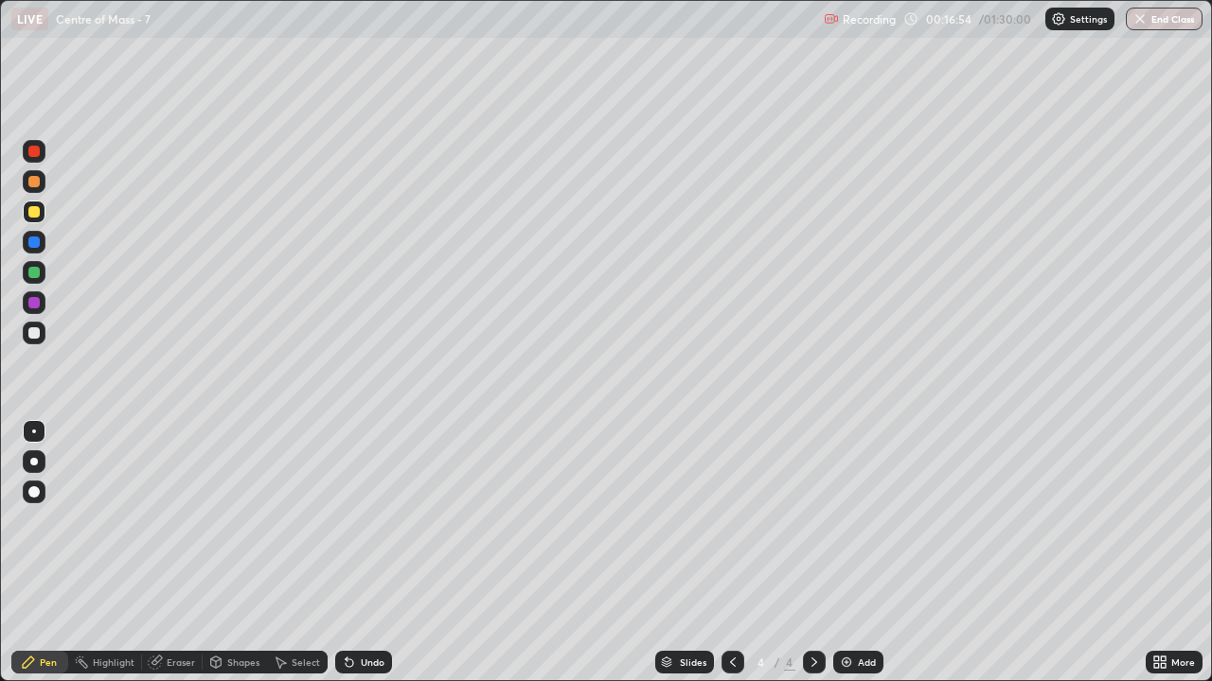
click at [362, 553] on div "Undo" at bounding box center [373, 662] width 24 height 9
click at [347, 553] on icon at bounding box center [349, 664] width 8 height 8
click at [346, 553] on icon at bounding box center [349, 664] width 8 height 8
click at [345, 553] on icon at bounding box center [349, 664] width 8 height 8
click at [346, 553] on icon at bounding box center [349, 664] width 8 height 8
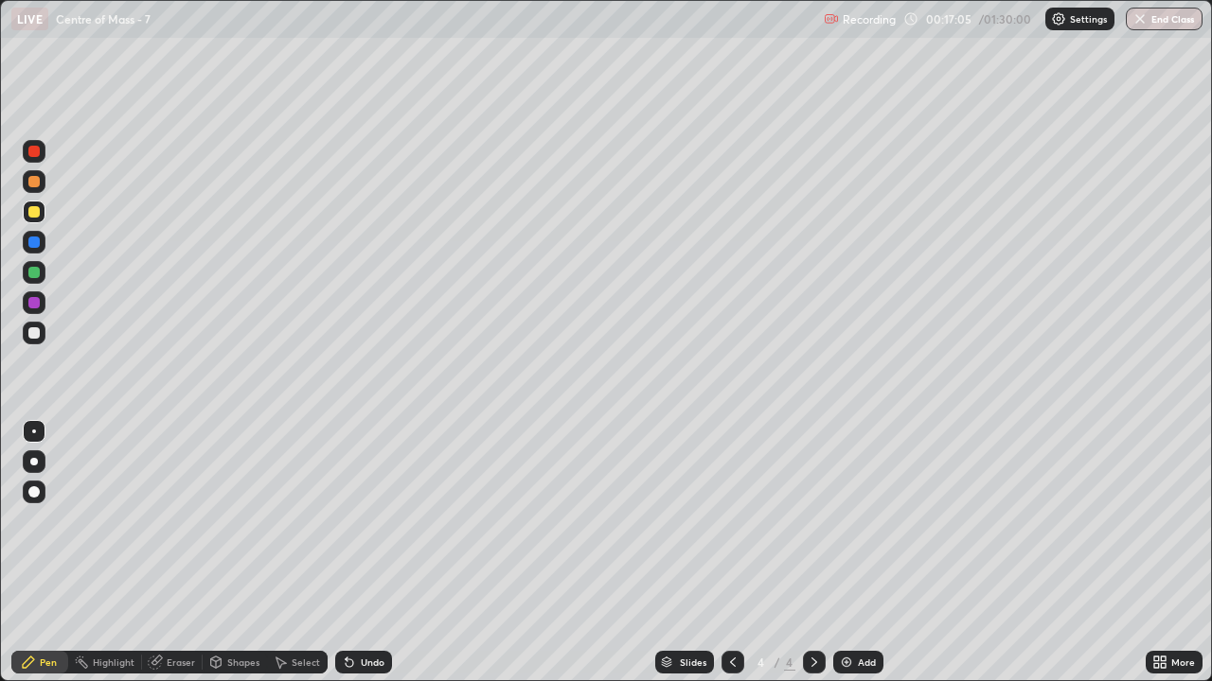
click at [344, 553] on div "Undo" at bounding box center [363, 662] width 57 height 23
click at [227, 553] on div "Shapes" at bounding box center [243, 662] width 32 height 9
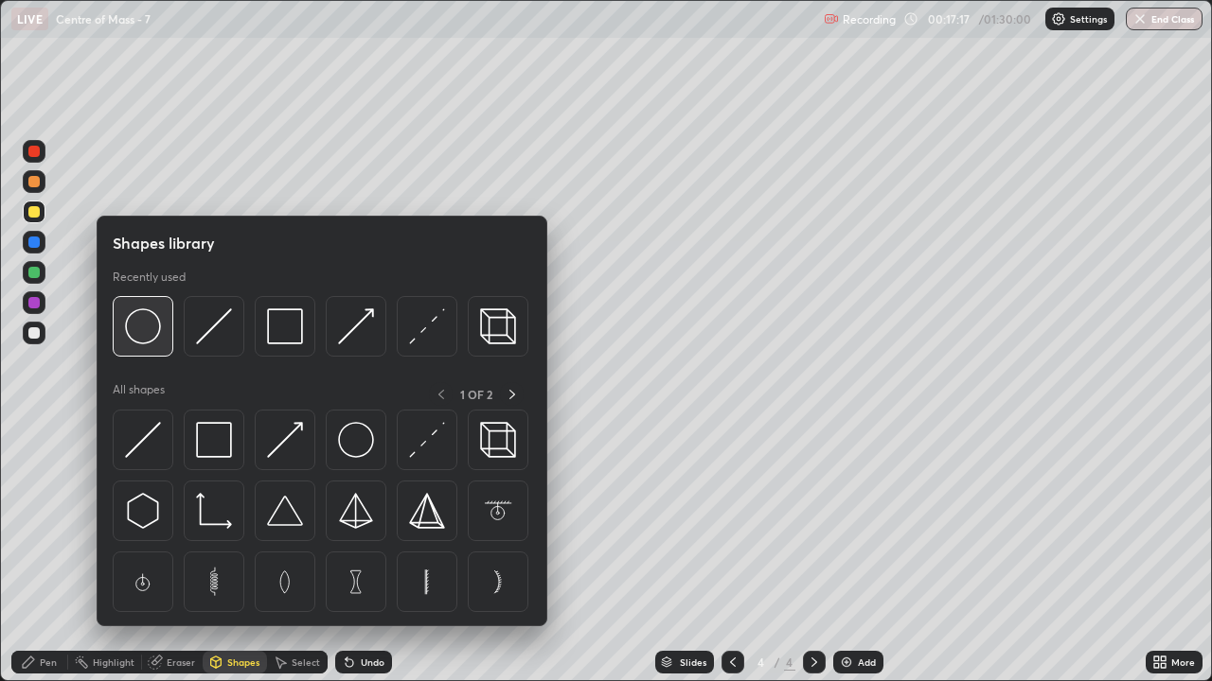
click at [146, 335] on img at bounding box center [143, 327] width 36 height 36
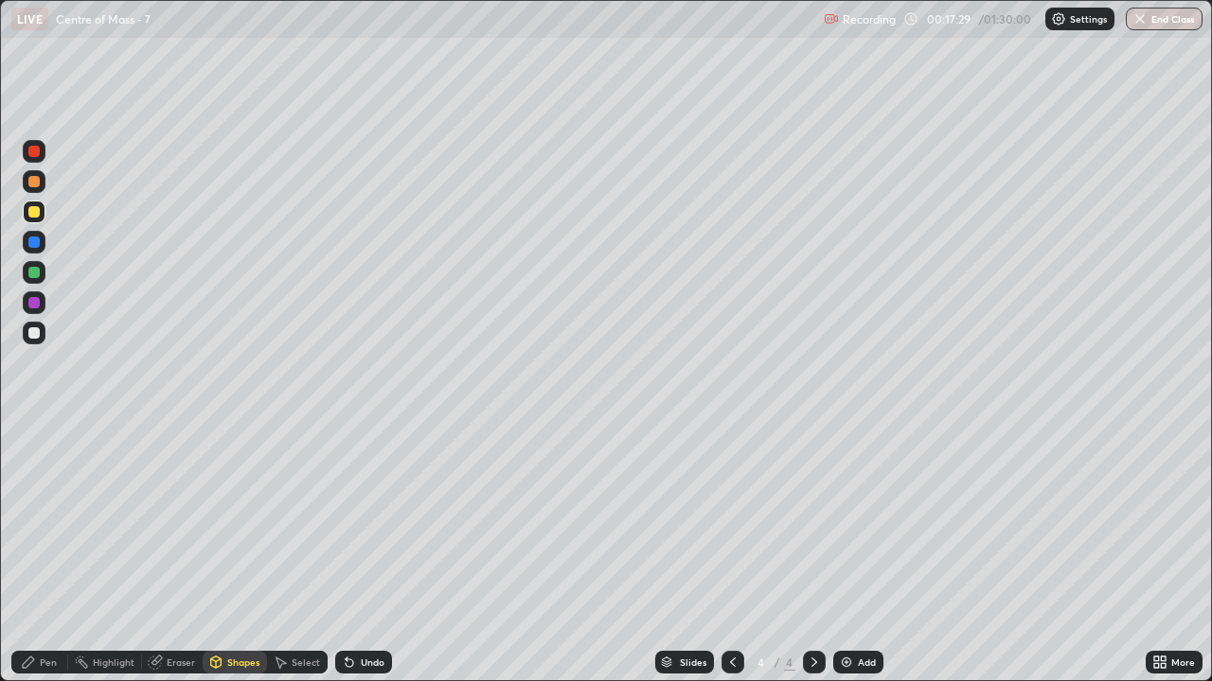
click at [299, 553] on div "Select" at bounding box center [306, 662] width 28 height 9
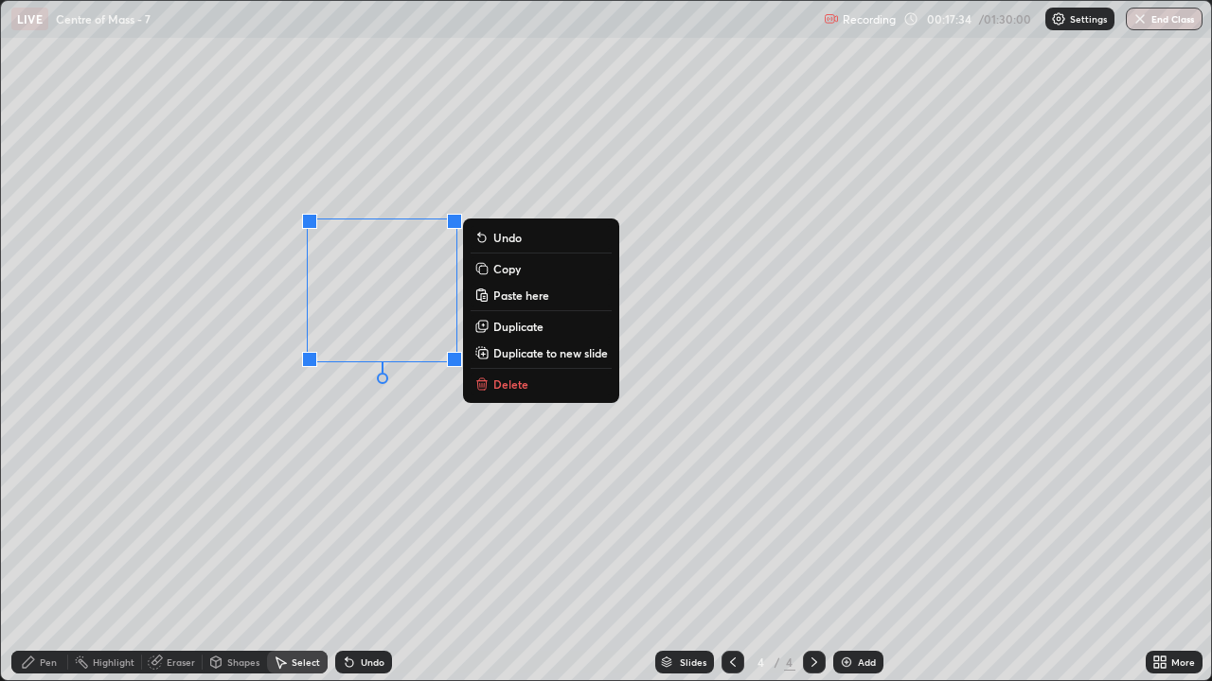
click at [449, 434] on div "0 ° Undo Copy Paste here Duplicate Duplicate to new slide Delete" at bounding box center [606, 341] width 1211 height 681
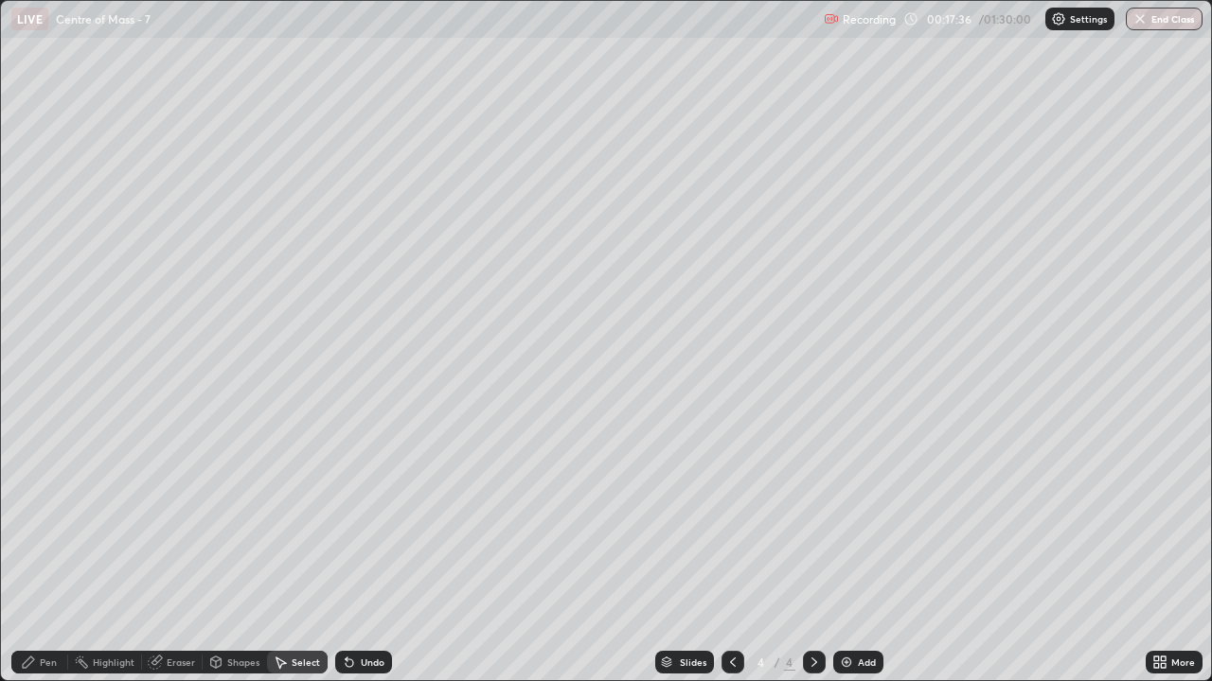
click at [59, 553] on div "Pen" at bounding box center [39, 662] width 57 height 23
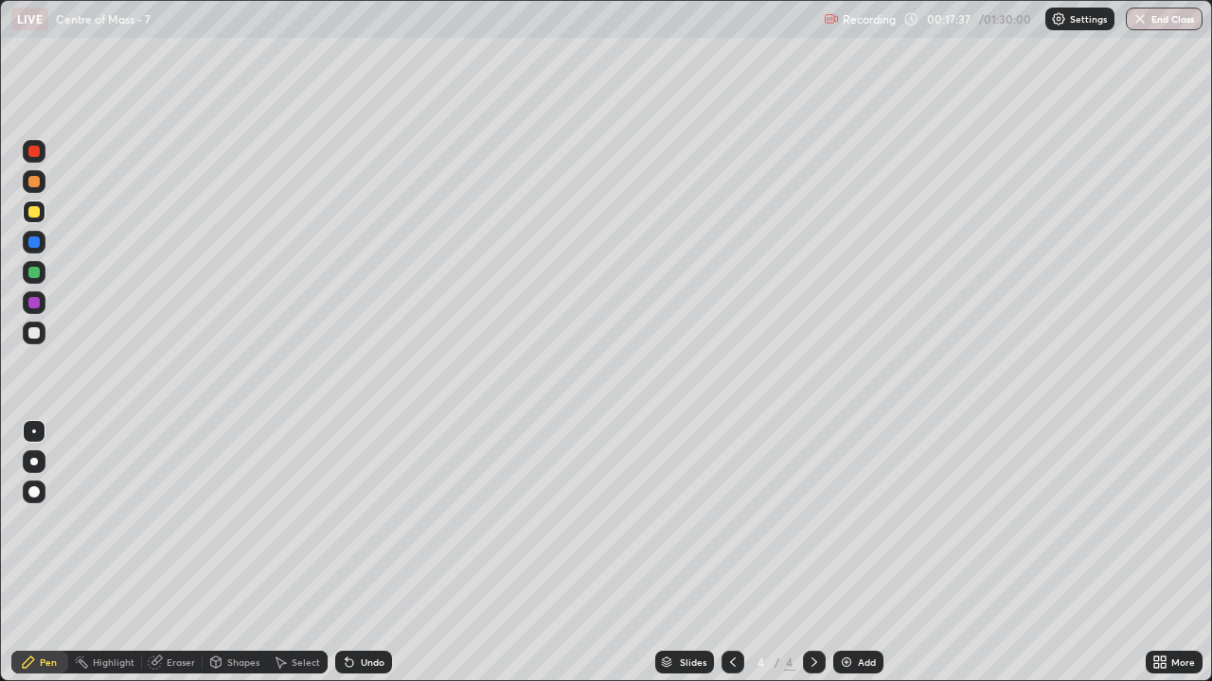
click at [33, 276] on div at bounding box center [33, 272] width 11 height 11
click at [240, 553] on div "Shapes" at bounding box center [243, 662] width 32 height 9
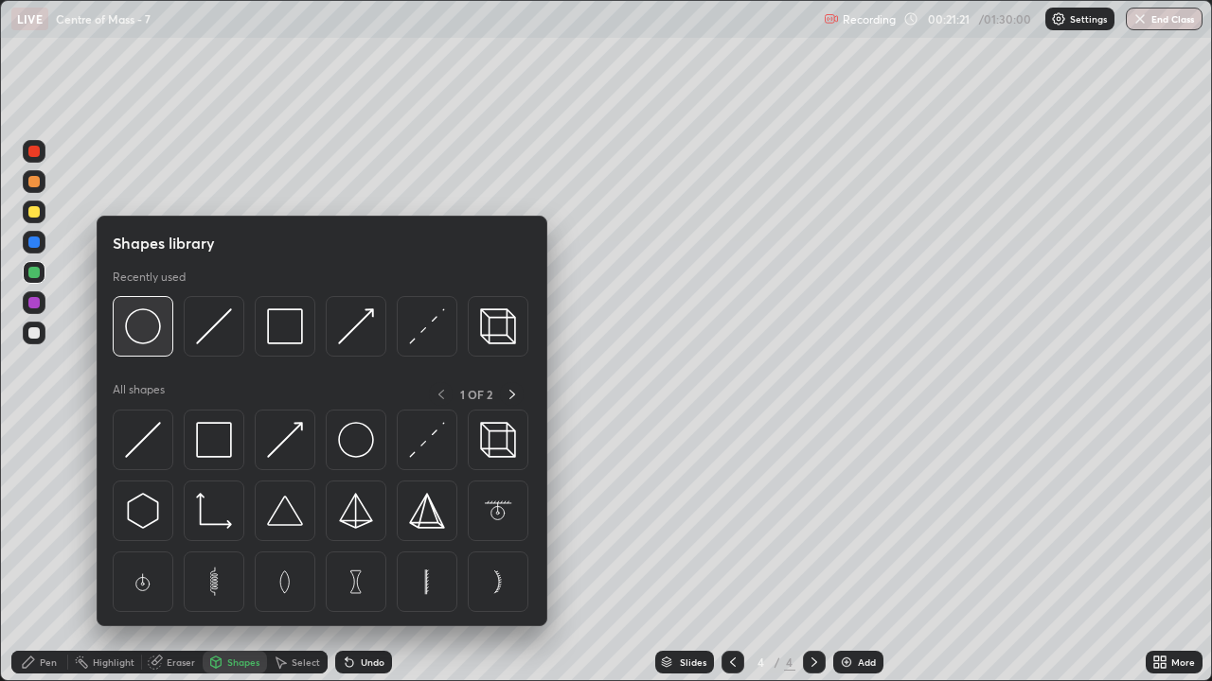
click at [153, 335] on img at bounding box center [143, 327] width 36 height 36
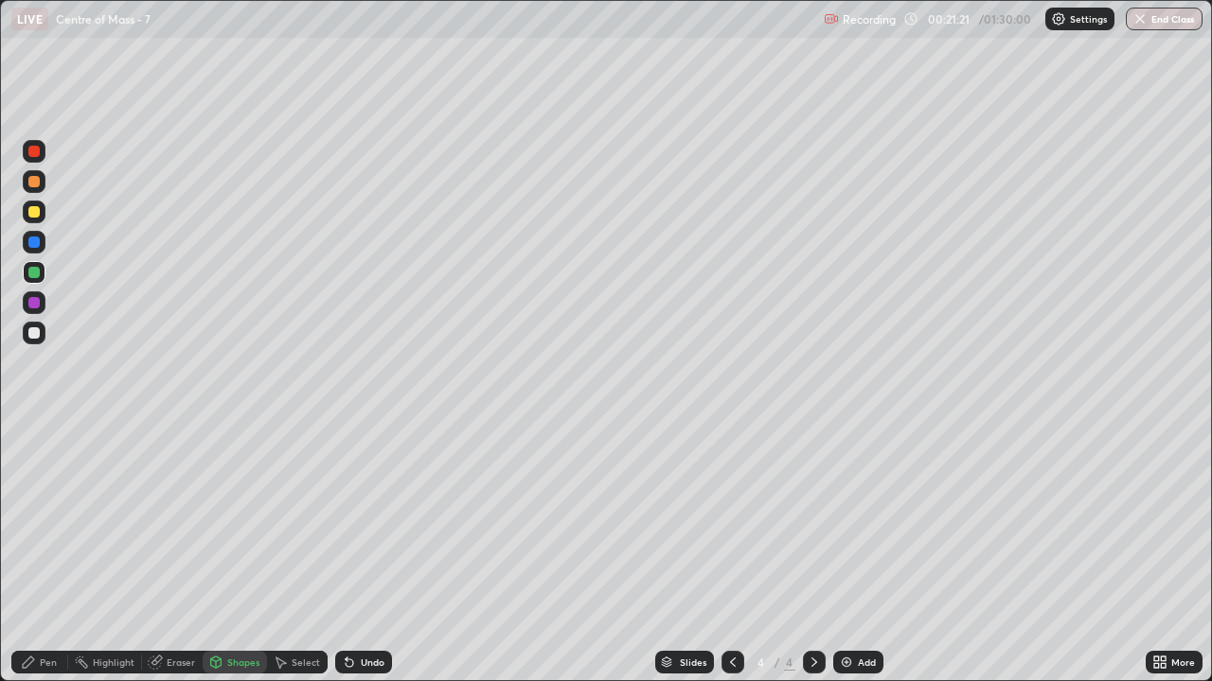
click at [42, 331] on div at bounding box center [34, 333] width 23 height 23
click at [50, 553] on div "Pen" at bounding box center [48, 662] width 17 height 9
click at [39, 221] on div at bounding box center [34, 212] width 23 height 23
click at [32, 271] on div at bounding box center [33, 272] width 11 height 11
click at [35, 182] on div at bounding box center [33, 181] width 11 height 11
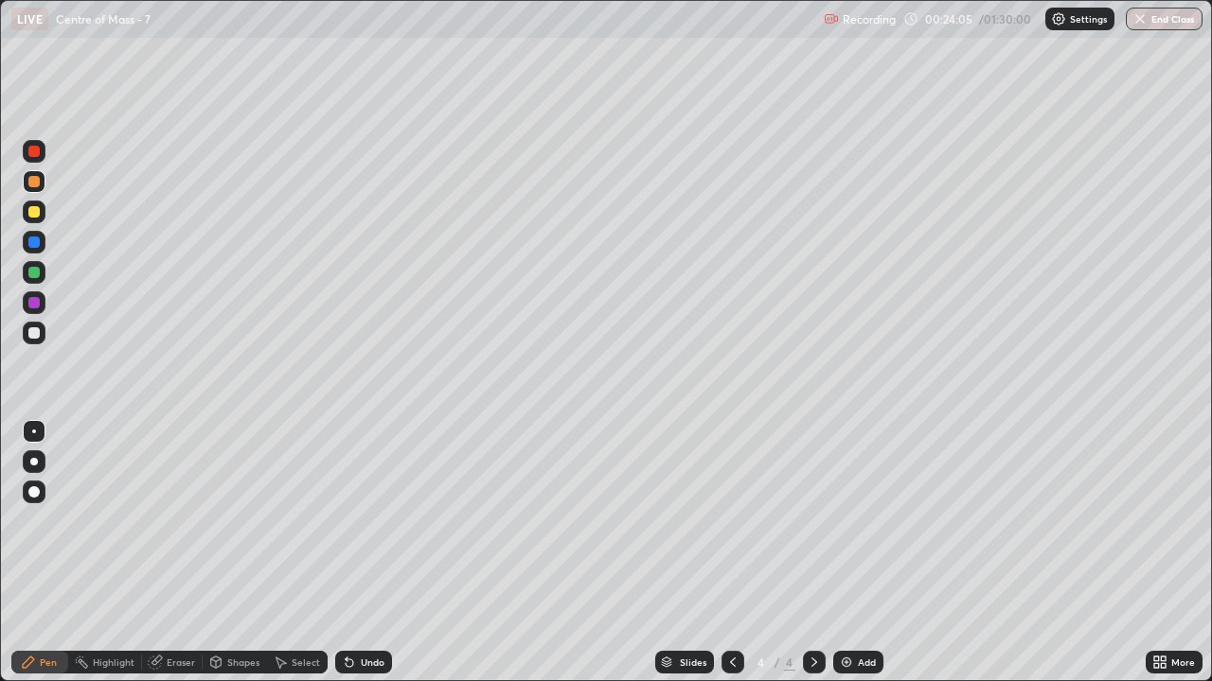
click at [30, 212] on div at bounding box center [33, 211] width 11 height 11
click at [36, 276] on div at bounding box center [33, 272] width 11 height 11
click at [36, 302] on div at bounding box center [33, 302] width 11 height 11
click at [859, 553] on div "Add" at bounding box center [867, 662] width 18 height 9
click at [40, 335] on div at bounding box center [34, 333] width 23 height 23
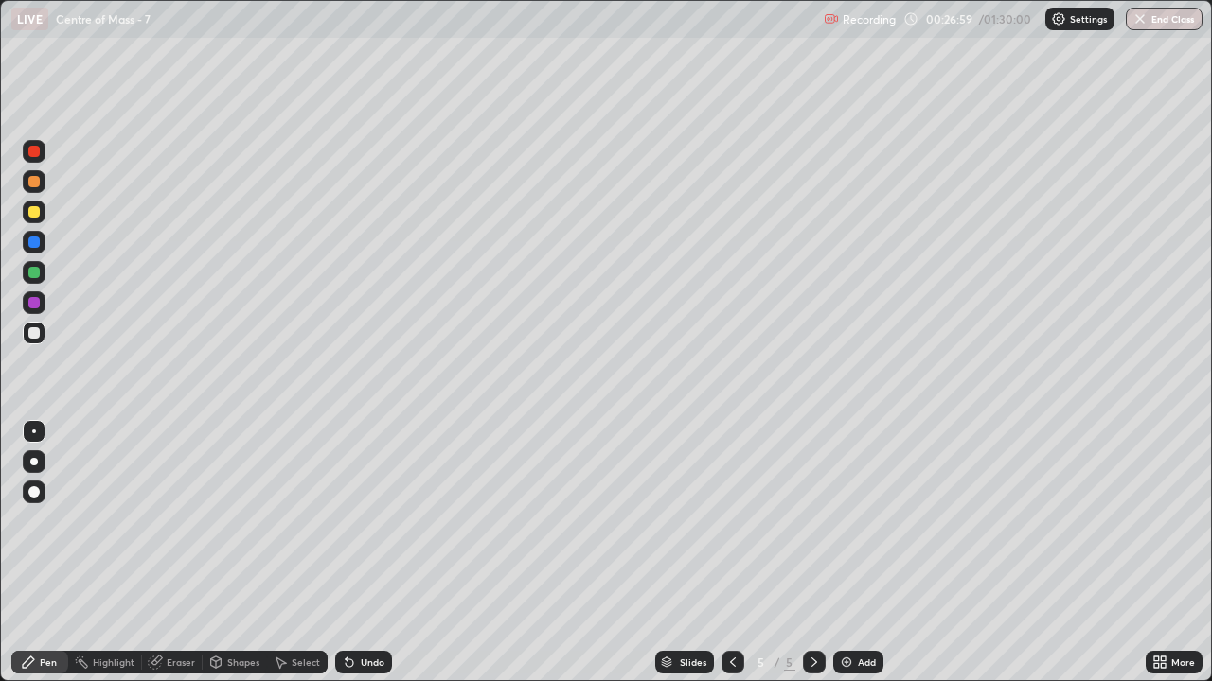
click at [230, 553] on div "Shapes" at bounding box center [235, 662] width 64 height 23
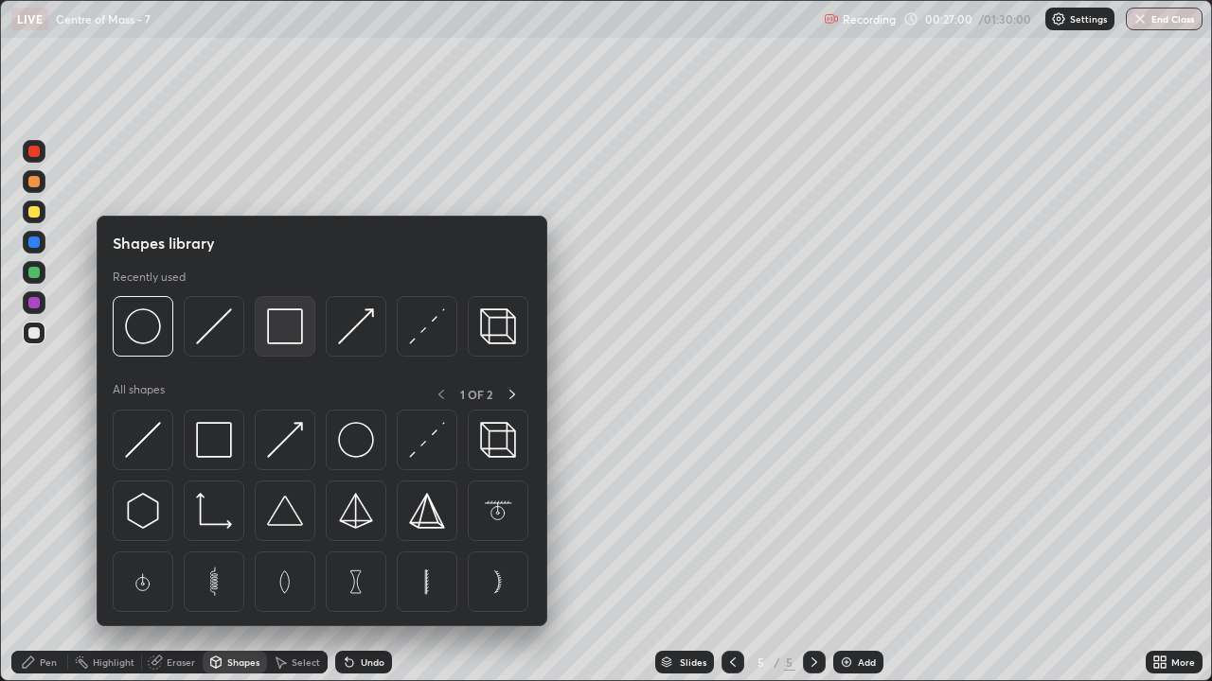
click at [275, 337] on img at bounding box center [285, 327] width 36 height 36
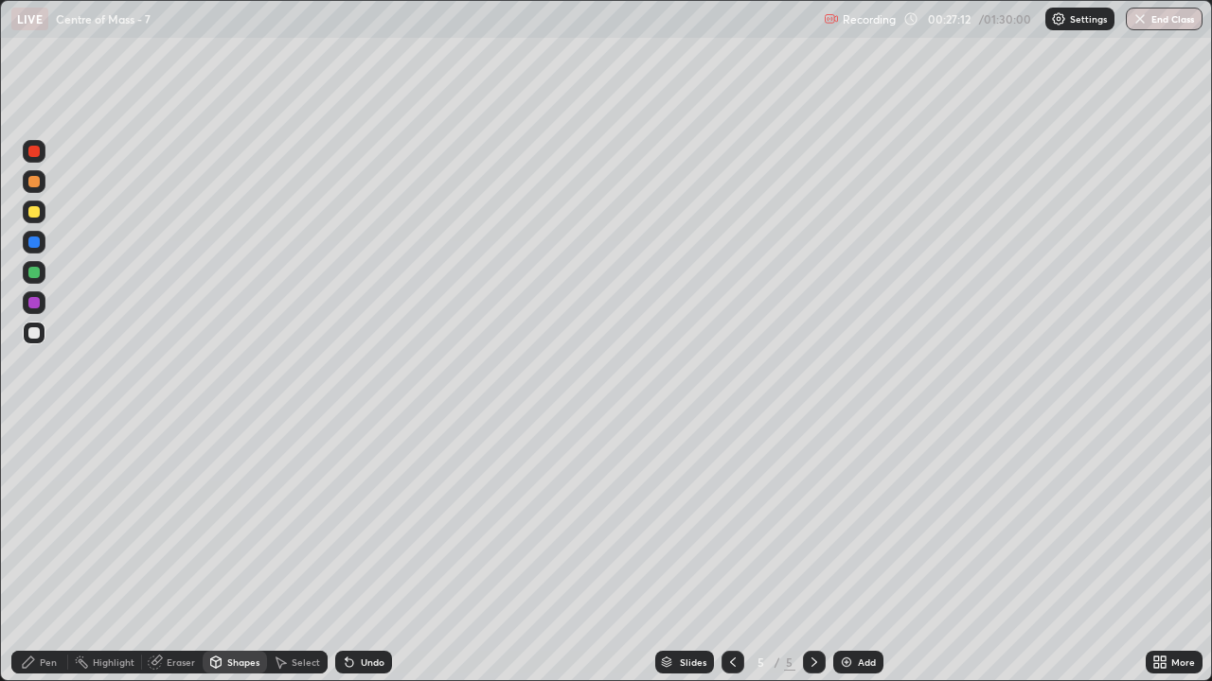
click at [34, 331] on div at bounding box center [33, 332] width 11 height 11
click at [354, 553] on div "Undo" at bounding box center [363, 662] width 57 height 23
click at [45, 553] on div "Pen" at bounding box center [48, 662] width 17 height 9
click at [357, 553] on div "Undo" at bounding box center [363, 662] width 57 height 23
click at [362, 553] on div "Undo" at bounding box center [373, 662] width 24 height 9
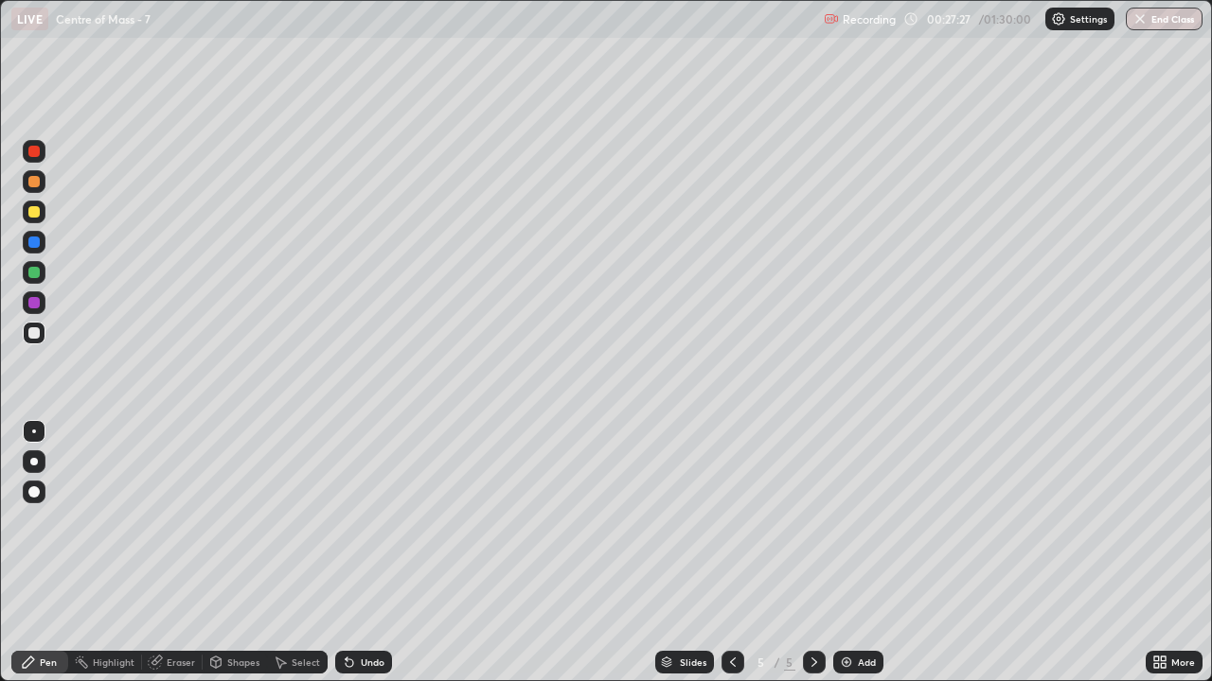
click at [364, 553] on div "Undo" at bounding box center [373, 662] width 24 height 9
click at [368, 553] on div "Undo" at bounding box center [373, 662] width 24 height 9
click at [34, 274] on div at bounding box center [33, 272] width 11 height 11
click at [302, 553] on div "Select" at bounding box center [306, 662] width 28 height 9
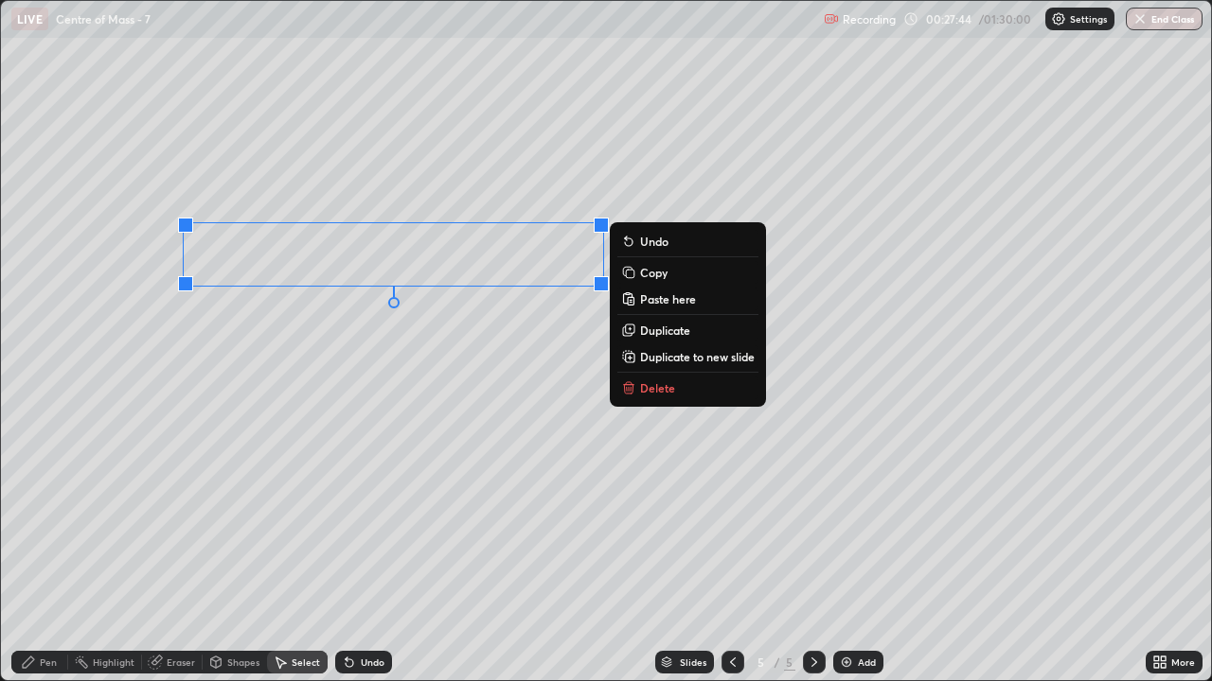
click at [299, 374] on div "0 ° Undo Copy Paste here Duplicate Duplicate to new slide Delete" at bounding box center [606, 341] width 1211 height 681
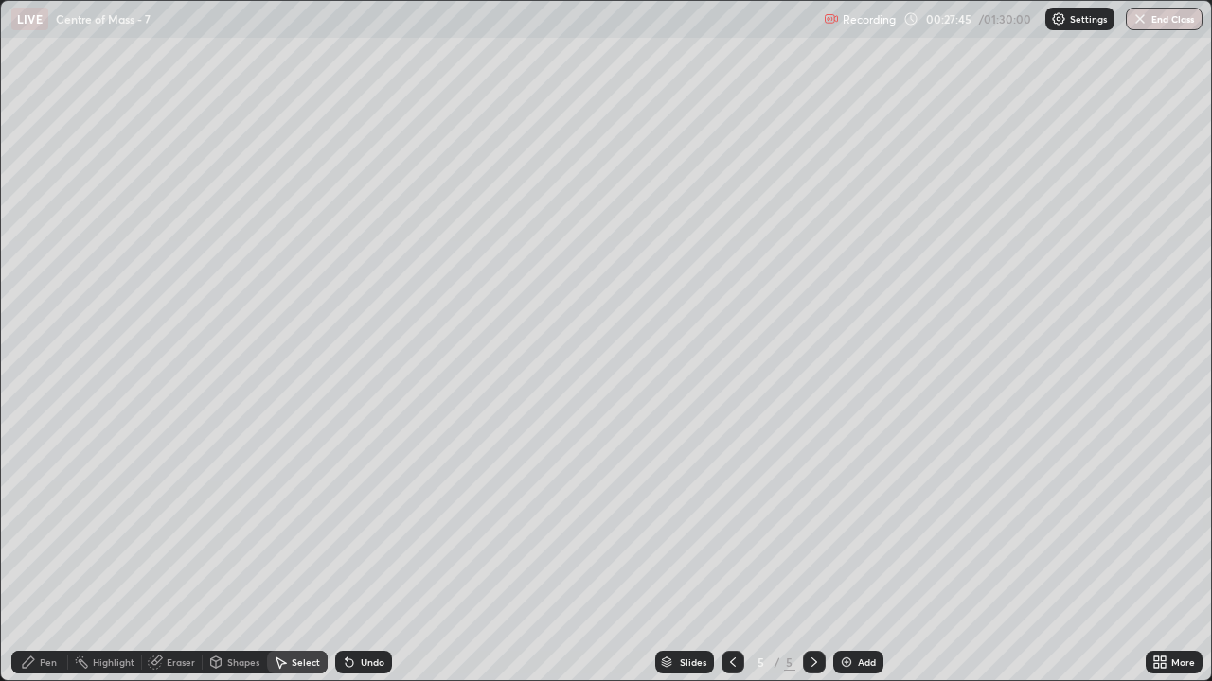
click at [44, 553] on div "Pen" at bounding box center [48, 662] width 17 height 9
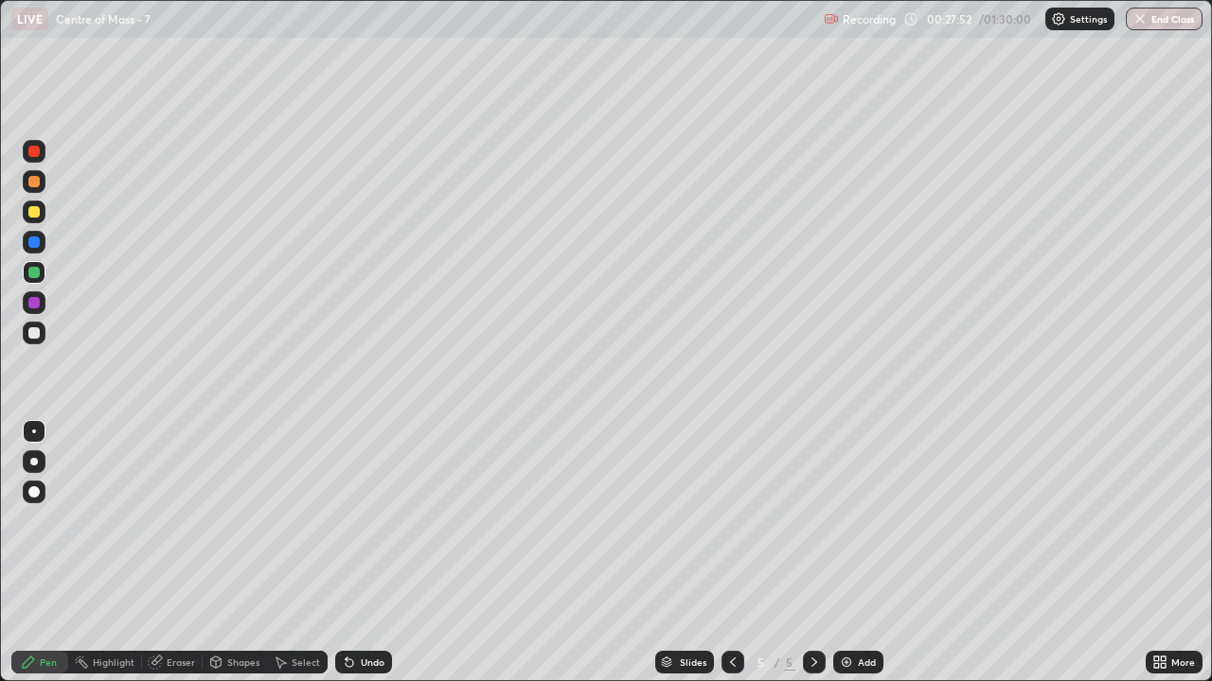
click at [363, 553] on div "Undo" at bounding box center [363, 662] width 57 height 23
click at [364, 553] on div "Undo" at bounding box center [373, 662] width 24 height 9
click at [34, 214] on div at bounding box center [33, 211] width 11 height 11
click at [35, 331] on div at bounding box center [33, 332] width 11 height 11
click at [34, 213] on div at bounding box center [33, 211] width 11 height 11
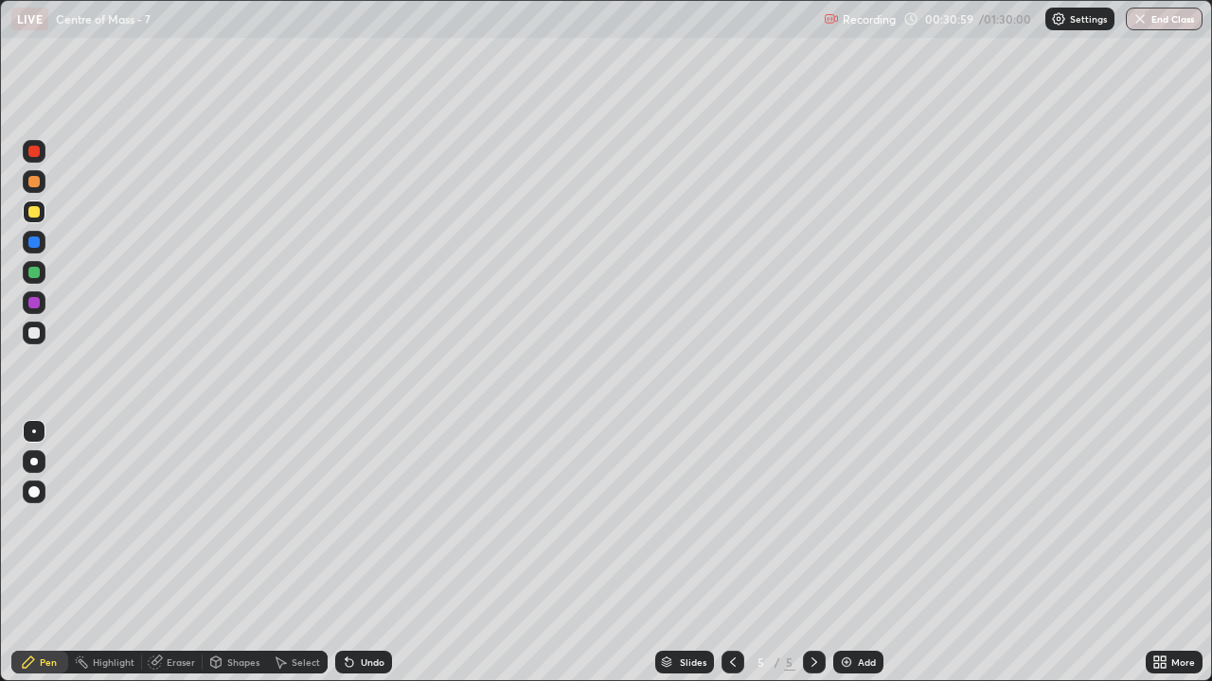
click at [35, 182] on div at bounding box center [33, 181] width 11 height 11
click at [42, 214] on div at bounding box center [34, 212] width 23 height 23
click at [34, 242] on div at bounding box center [33, 242] width 11 height 11
click at [35, 328] on div at bounding box center [33, 332] width 11 height 11
click at [34, 305] on div at bounding box center [33, 302] width 11 height 11
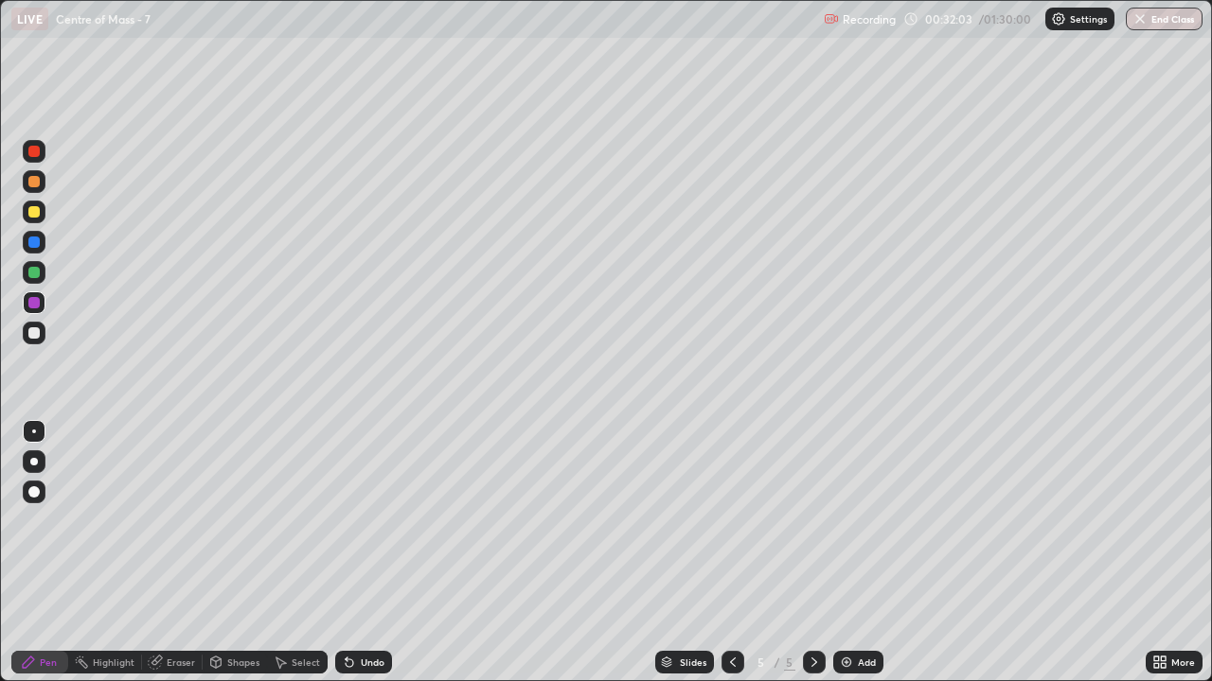
click at [36, 274] on div at bounding box center [33, 272] width 11 height 11
click at [222, 553] on div "Shapes" at bounding box center [235, 662] width 64 height 23
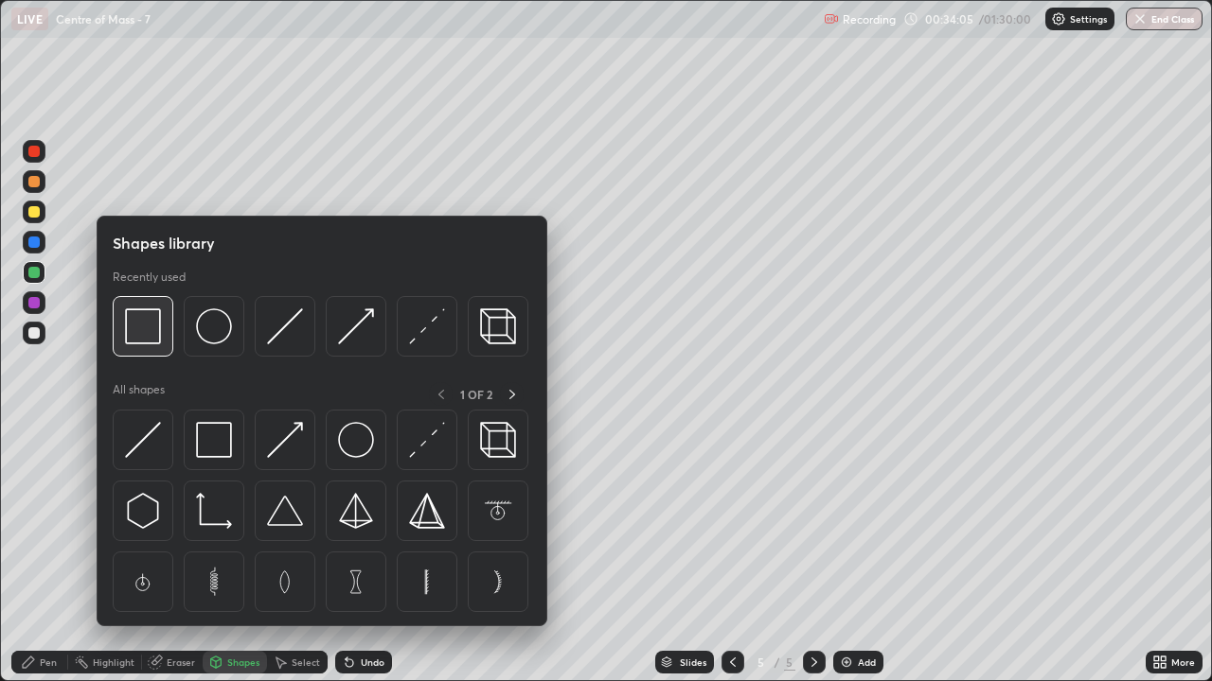
click at [147, 346] on div at bounding box center [143, 326] width 61 height 61
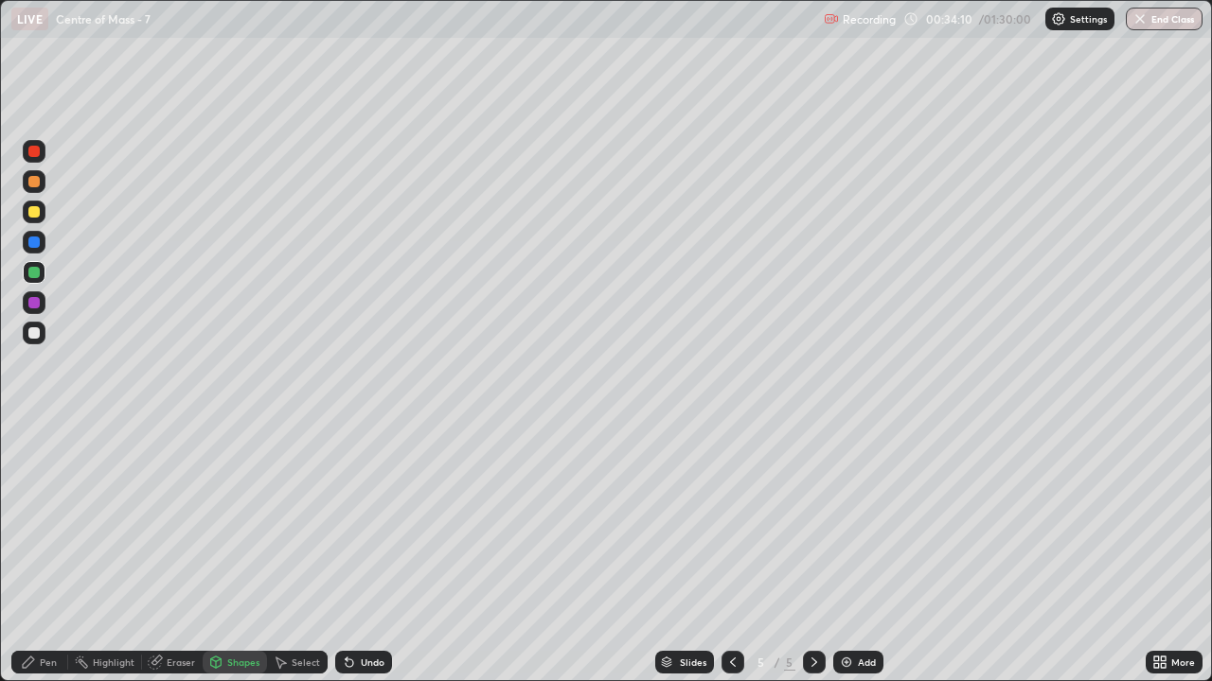
click at [373, 553] on div "Undo" at bounding box center [363, 662] width 57 height 23
click at [35, 333] on div at bounding box center [33, 332] width 11 height 11
click at [45, 553] on div "Pen" at bounding box center [48, 662] width 17 height 9
click at [30, 276] on div at bounding box center [33, 272] width 11 height 11
click at [37, 305] on div at bounding box center [33, 302] width 11 height 11
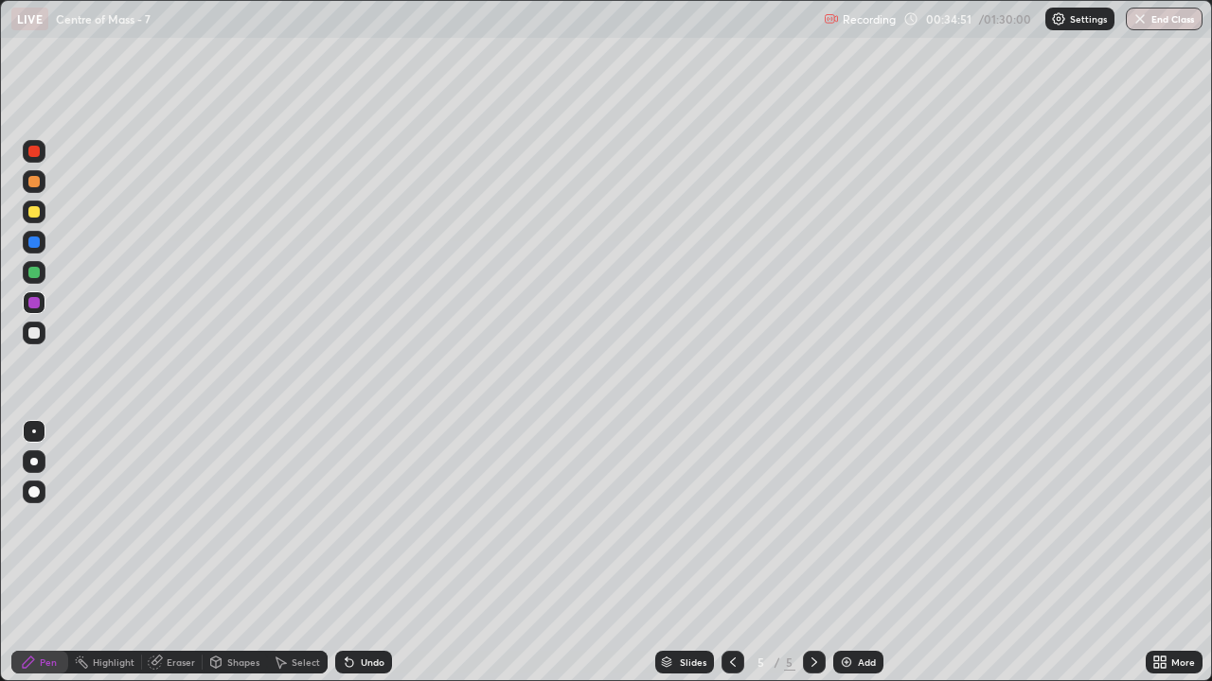
click at [361, 553] on div "Undo" at bounding box center [373, 662] width 24 height 9
click at [357, 553] on div "Undo" at bounding box center [363, 662] width 57 height 23
click at [355, 553] on div "Undo" at bounding box center [363, 662] width 57 height 23
click at [356, 553] on div "Undo" at bounding box center [363, 662] width 57 height 23
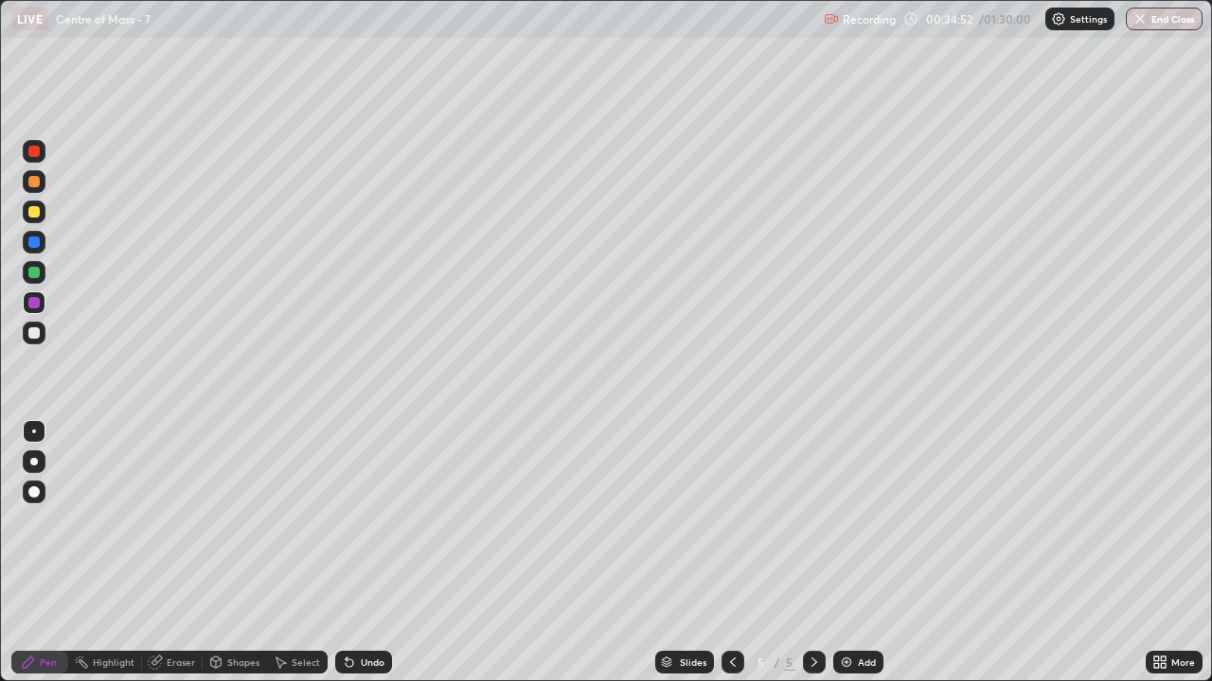
click at [357, 553] on div "Undo" at bounding box center [363, 662] width 57 height 23
click at [354, 553] on div "Undo" at bounding box center [363, 662] width 57 height 23
click at [35, 242] on div at bounding box center [33, 242] width 11 height 11
click at [35, 331] on div at bounding box center [33, 332] width 11 height 11
click at [35, 273] on div at bounding box center [33, 272] width 11 height 11
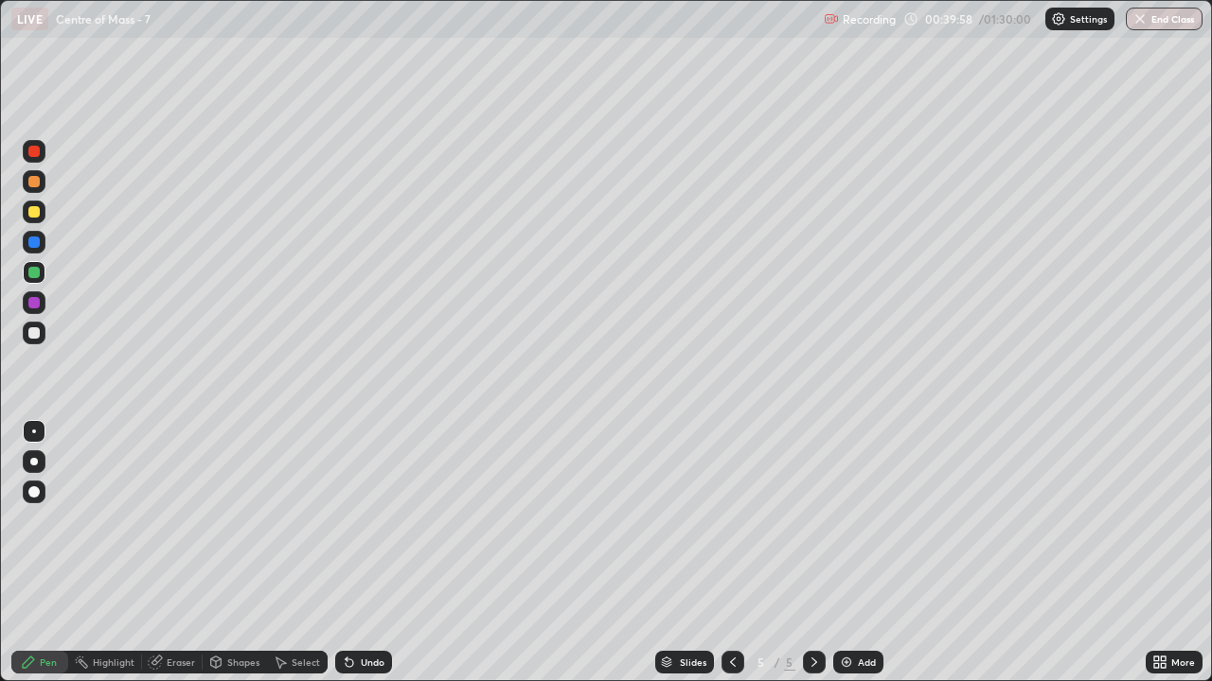
click at [35, 337] on div at bounding box center [33, 332] width 11 height 11
click at [353, 553] on div "Undo" at bounding box center [363, 662] width 57 height 23
click at [358, 553] on div "Undo" at bounding box center [363, 662] width 57 height 23
click at [357, 553] on div "Undo" at bounding box center [363, 662] width 57 height 23
click at [360, 553] on div "Undo" at bounding box center [363, 662] width 57 height 23
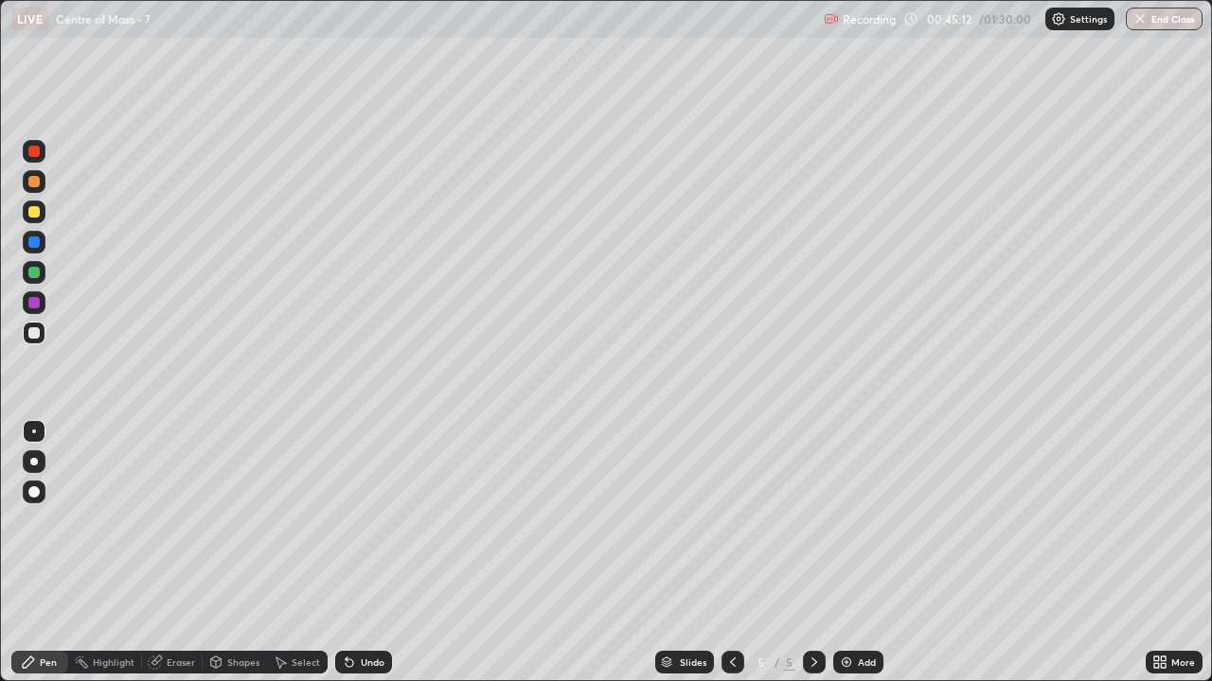
click at [852, 553] on div "Add" at bounding box center [858, 662] width 50 height 23
click at [35, 332] on div at bounding box center [33, 332] width 11 height 11
click at [34, 216] on div at bounding box center [33, 211] width 11 height 11
click at [361, 553] on div "Undo" at bounding box center [373, 662] width 24 height 9
click at [366, 553] on div "Undo" at bounding box center [373, 662] width 24 height 9
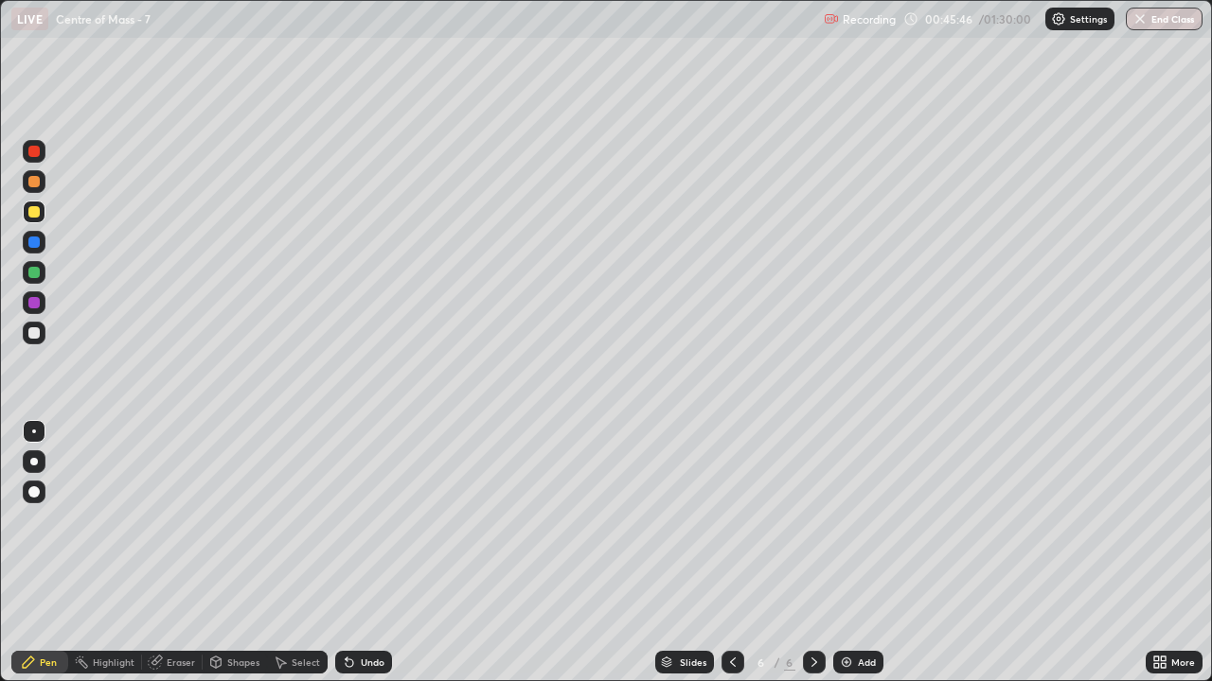
click at [35, 333] on div at bounding box center [33, 332] width 11 height 11
click at [34, 274] on div at bounding box center [33, 272] width 11 height 11
click at [38, 334] on div at bounding box center [33, 332] width 11 height 11
click at [36, 217] on div at bounding box center [33, 211] width 11 height 11
click at [35, 182] on div at bounding box center [33, 181] width 11 height 11
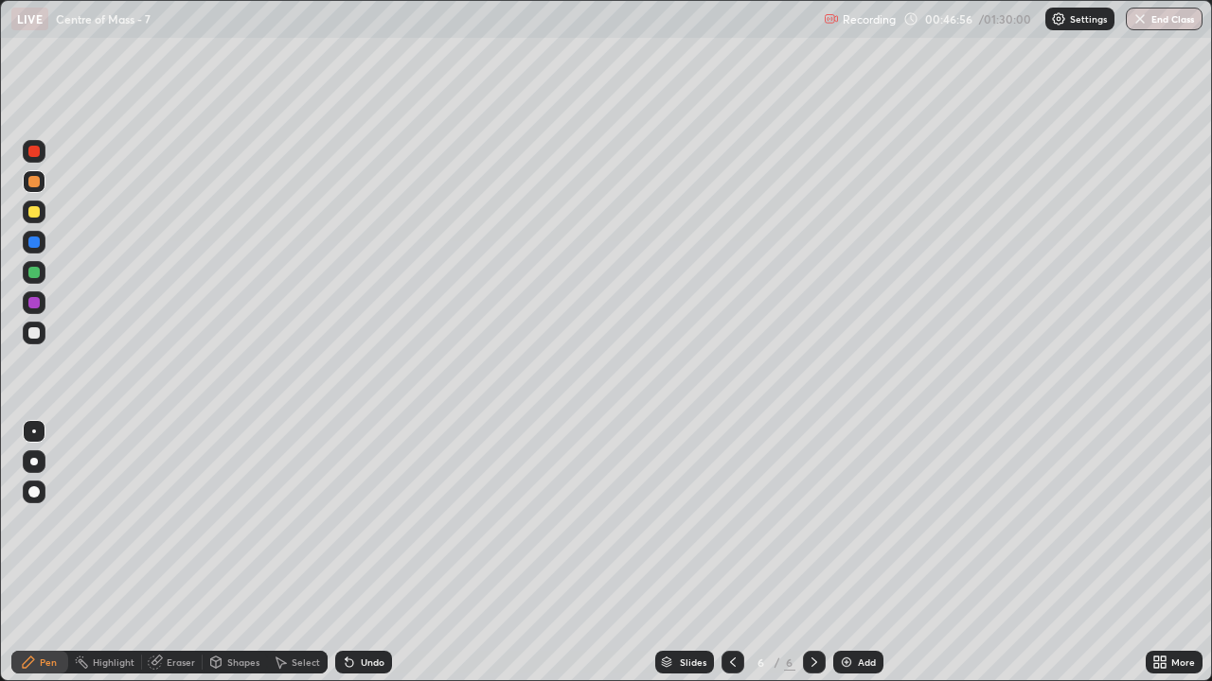
click at [34, 277] on div at bounding box center [33, 272] width 11 height 11
click at [44, 184] on div at bounding box center [34, 181] width 23 height 23
click at [44, 150] on div at bounding box center [34, 151] width 23 height 23
click at [38, 333] on div at bounding box center [33, 332] width 11 height 11
click at [35, 182] on div at bounding box center [33, 181] width 11 height 11
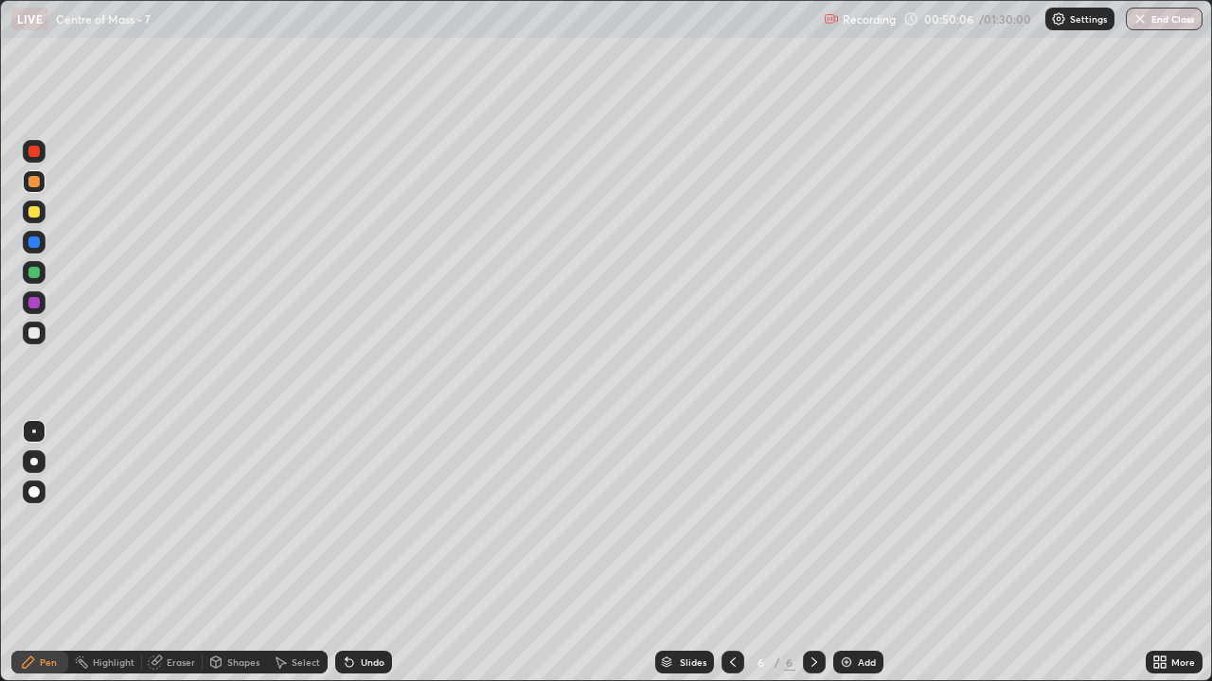
click at [34, 213] on div at bounding box center [33, 211] width 11 height 11
click at [369, 553] on div "Undo" at bounding box center [373, 662] width 24 height 9
click at [33, 334] on div at bounding box center [33, 332] width 11 height 11
click at [42, 212] on div at bounding box center [34, 212] width 23 height 23
click at [362, 553] on div "Undo" at bounding box center [363, 662] width 57 height 23
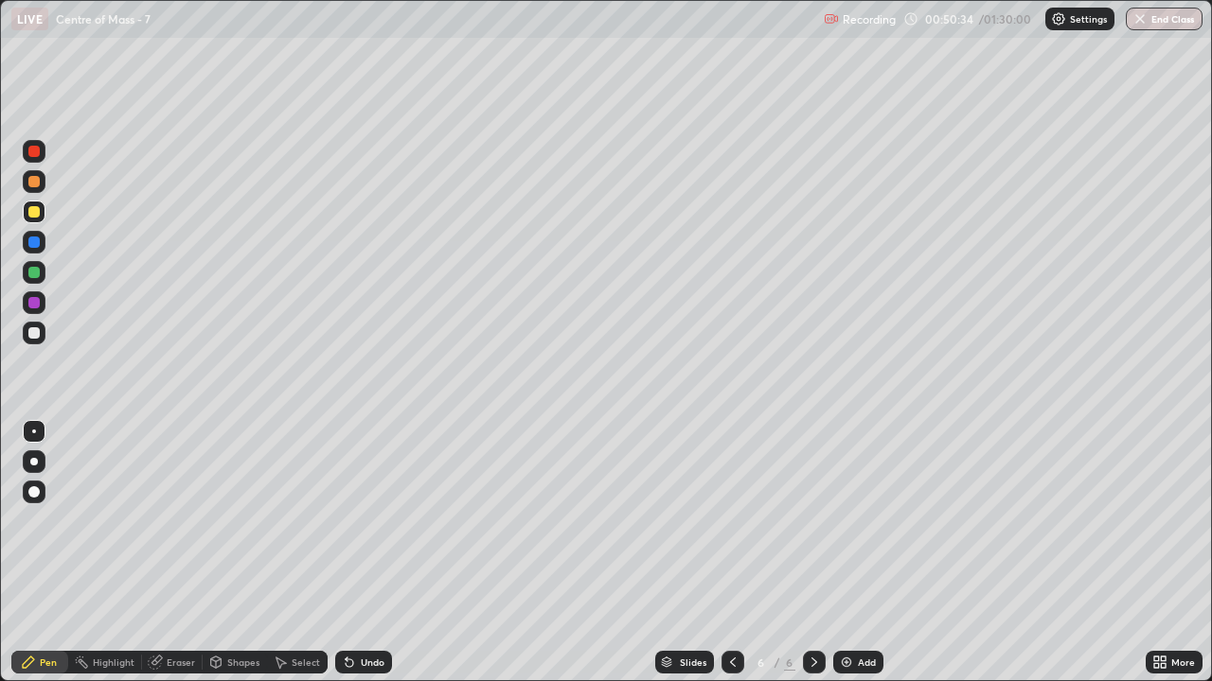
click at [362, 553] on div "Undo" at bounding box center [363, 662] width 57 height 23
click at [358, 553] on div "Undo" at bounding box center [363, 662] width 57 height 23
click at [361, 553] on div "Undo" at bounding box center [373, 662] width 24 height 9
click at [360, 553] on div "Undo" at bounding box center [363, 662] width 57 height 23
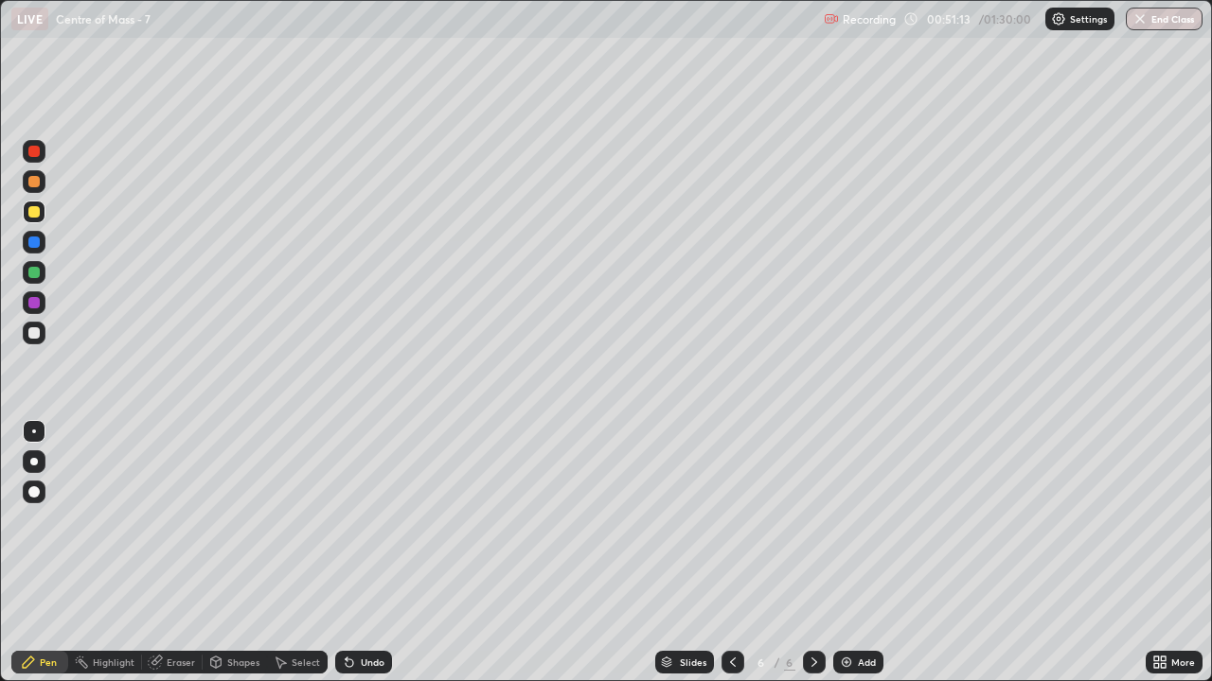
click at [37, 156] on div at bounding box center [33, 151] width 11 height 11
click at [33, 338] on div at bounding box center [33, 332] width 11 height 11
click at [728, 553] on icon at bounding box center [732, 662] width 15 height 15
click at [812, 553] on icon at bounding box center [813, 662] width 15 height 15
click at [31, 216] on div at bounding box center [33, 211] width 11 height 11
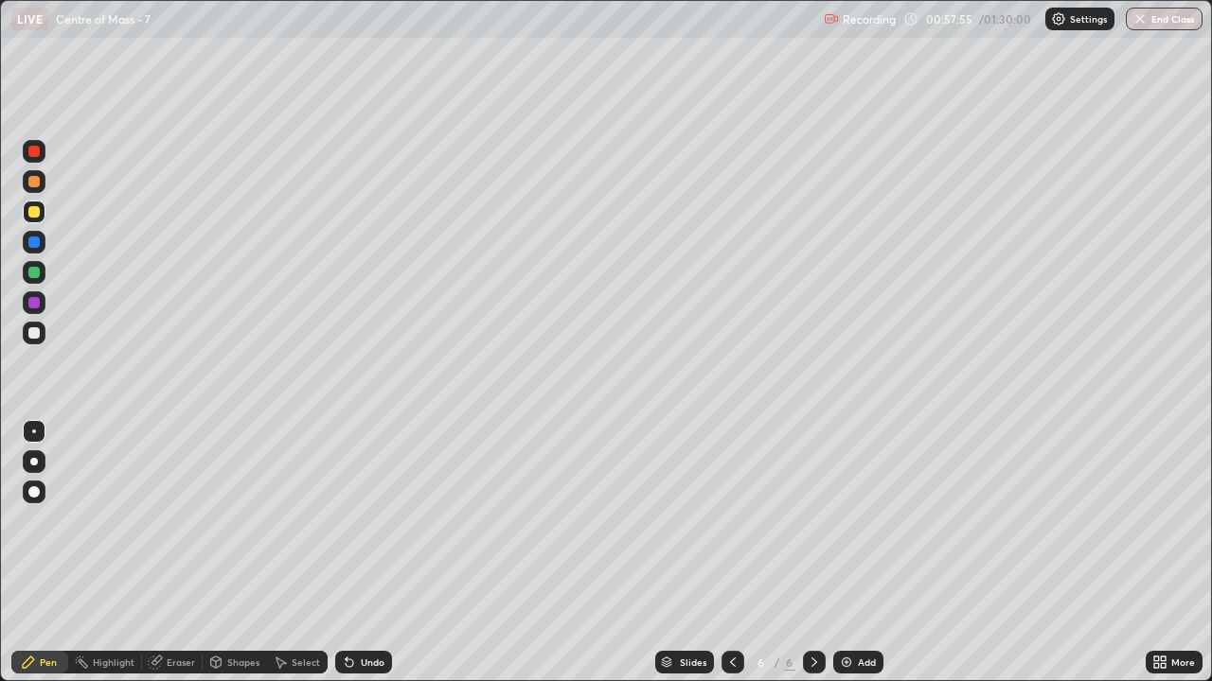
click at [851, 553] on img at bounding box center [846, 662] width 15 height 15
click at [721, 553] on div at bounding box center [732, 663] width 23 height 38
click at [858, 553] on div "Add" at bounding box center [867, 662] width 18 height 9
click at [30, 334] on div at bounding box center [33, 332] width 11 height 11
click at [34, 333] on div at bounding box center [33, 332] width 11 height 11
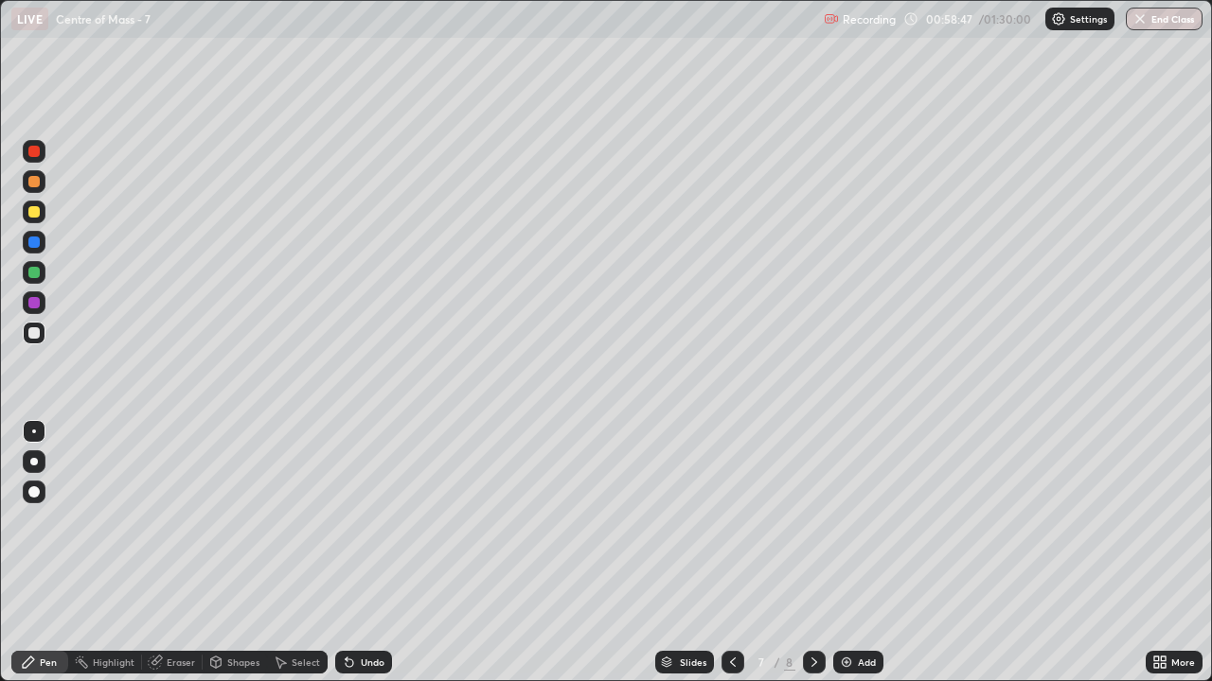
click at [34, 211] on div at bounding box center [33, 211] width 11 height 11
click at [366, 553] on div "Undo" at bounding box center [373, 662] width 24 height 9
click at [30, 331] on div at bounding box center [33, 332] width 11 height 11
click at [842, 553] on img at bounding box center [846, 662] width 15 height 15
click at [44, 333] on div at bounding box center [34, 333] width 23 height 23
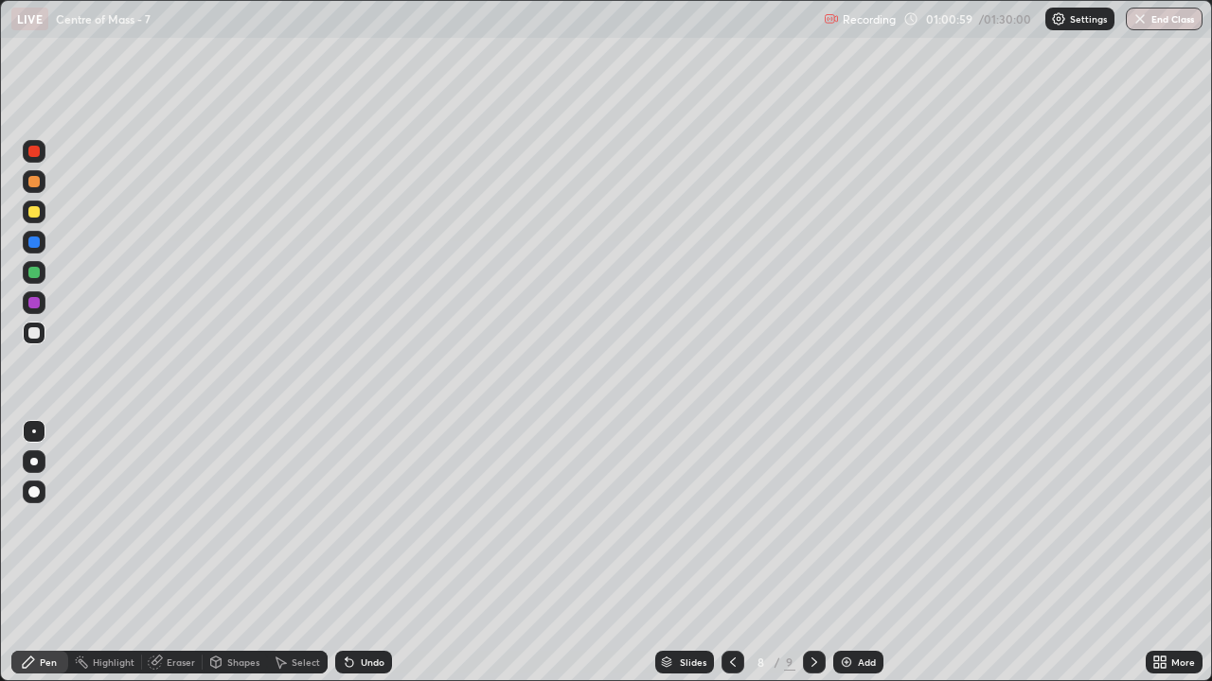
click at [727, 553] on icon at bounding box center [732, 662] width 15 height 15
click at [812, 553] on icon at bounding box center [813, 662] width 15 height 15
click at [38, 217] on div at bounding box center [34, 212] width 23 height 23
click at [38, 331] on div at bounding box center [33, 332] width 11 height 11
click at [235, 553] on div "Shapes" at bounding box center [243, 662] width 32 height 9
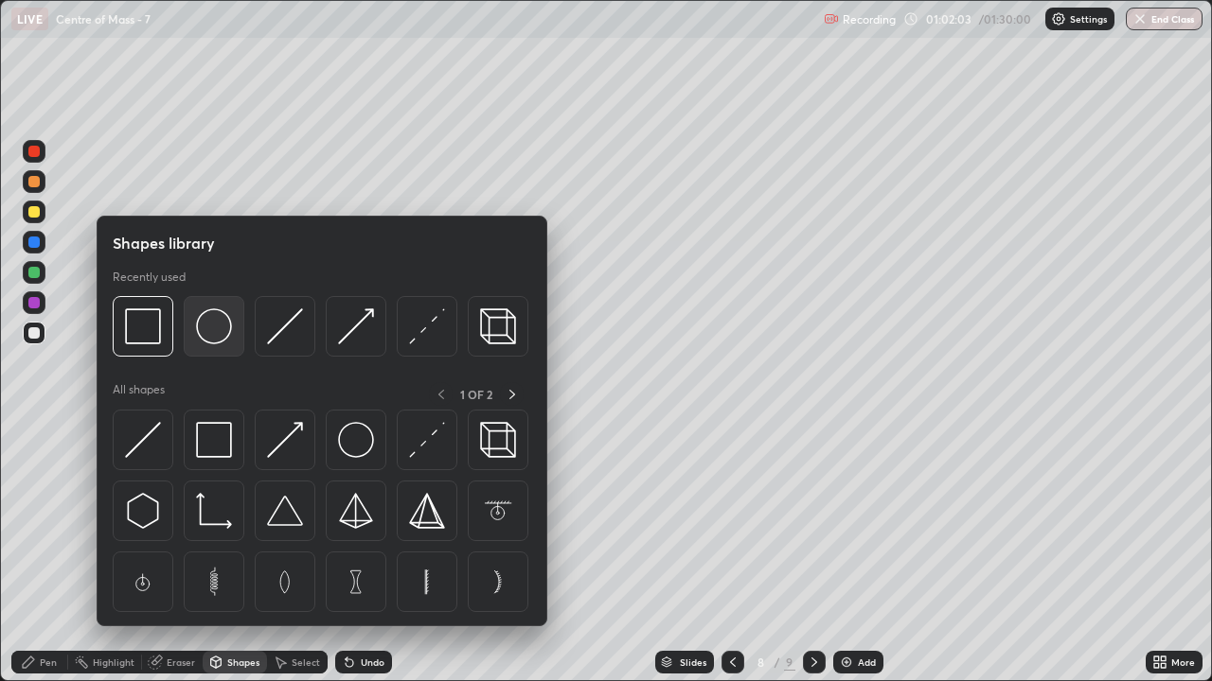
click at [216, 334] on img at bounding box center [214, 327] width 36 height 36
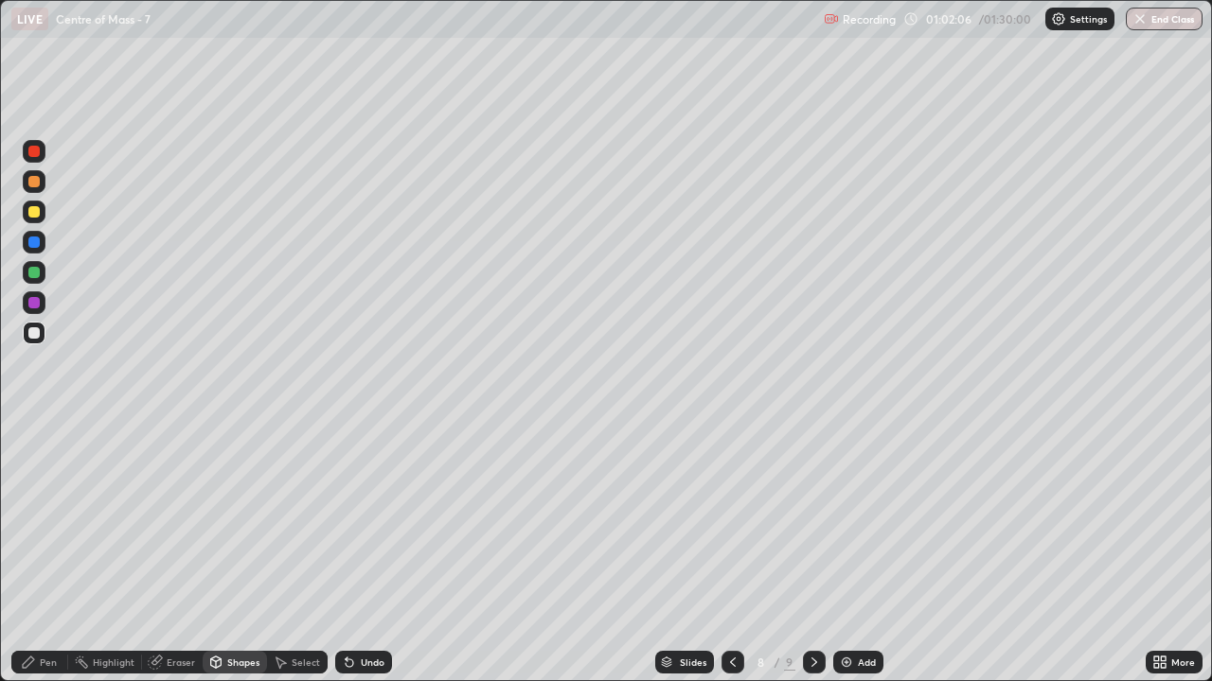
click at [51, 553] on div "Pen" at bounding box center [39, 662] width 57 height 23
click at [38, 208] on div at bounding box center [33, 211] width 11 height 11
click at [36, 336] on div at bounding box center [33, 332] width 11 height 11
click at [37, 274] on div at bounding box center [33, 272] width 11 height 11
click at [361, 553] on div "Undo" at bounding box center [373, 662] width 24 height 9
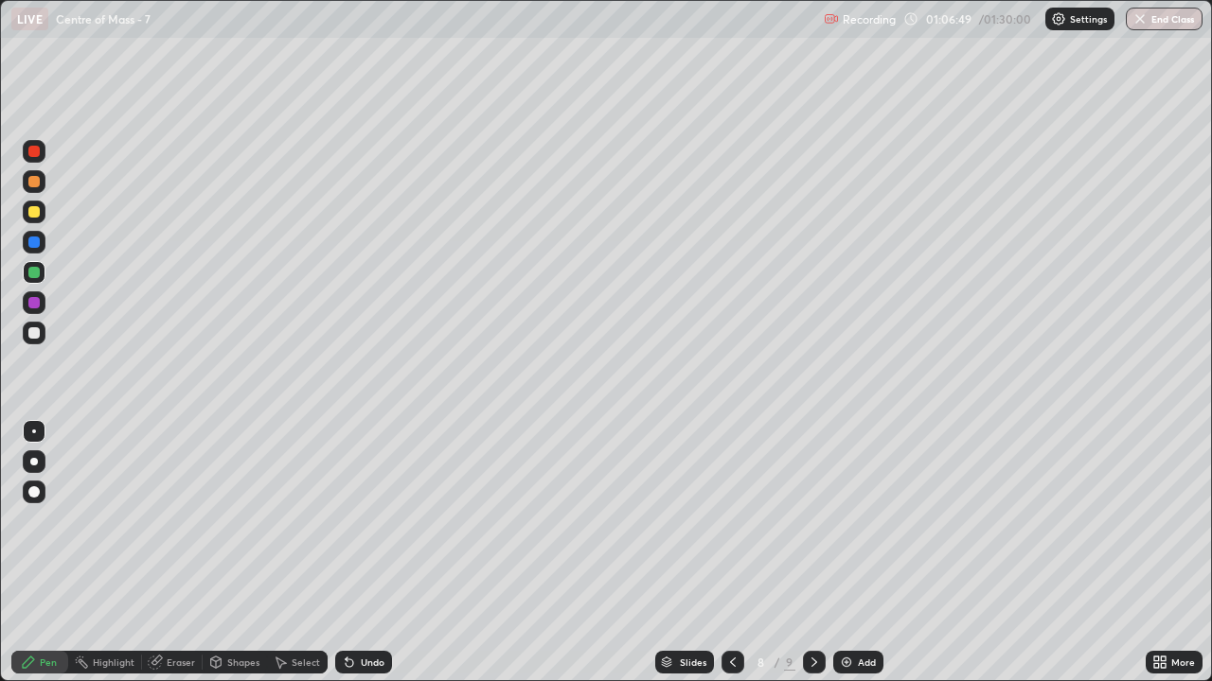
click at [362, 553] on div "Undo" at bounding box center [373, 662] width 24 height 9
click at [44, 331] on div at bounding box center [34, 333] width 23 height 23
click at [376, 553] on div "Undo" at bounding box center [373, 662] width 24 height 9
click at [371, 553] on div "Undo" at bounding box center [373, 662] width 24 height 9
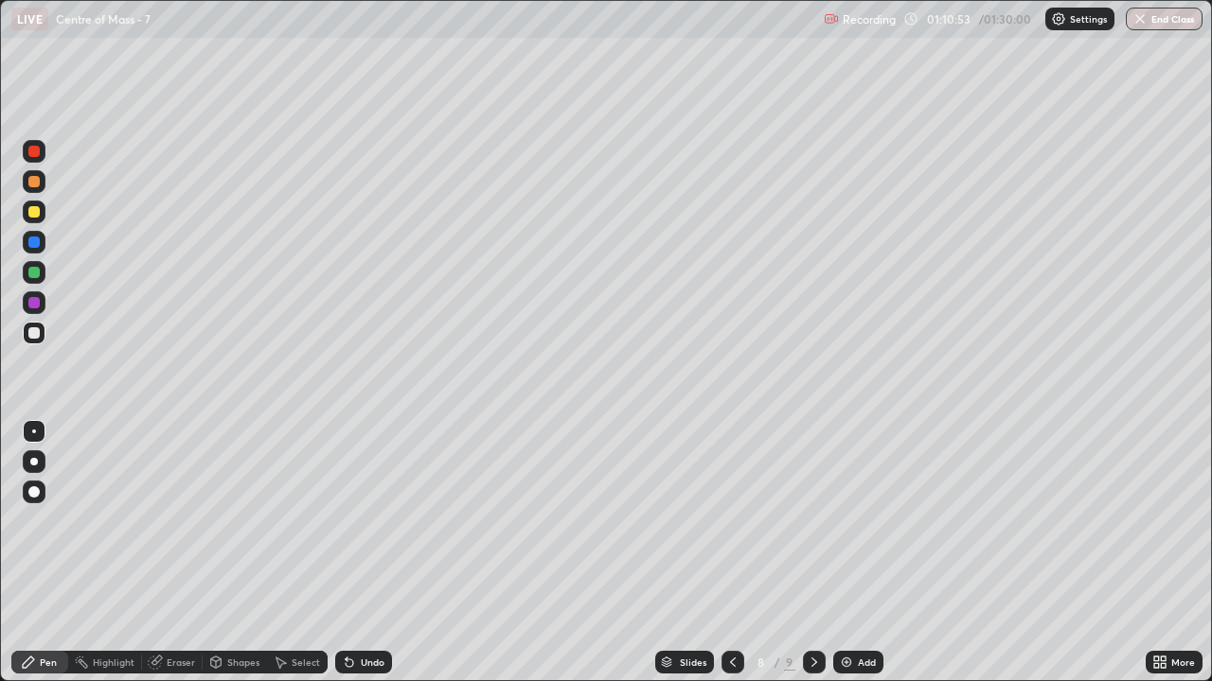
click at [812, 553] on icon at bounding box center [814, 662] width 6 height 9
click at [731, 553] on icon at bounding box center [732, 662] width 15 height 15
click at [810, 553] on icon at bounding box center [813, 662] width 15 height 15
click at [240, 553] on div "Shapes" at bounding box center [243, 662] width 32 height 9
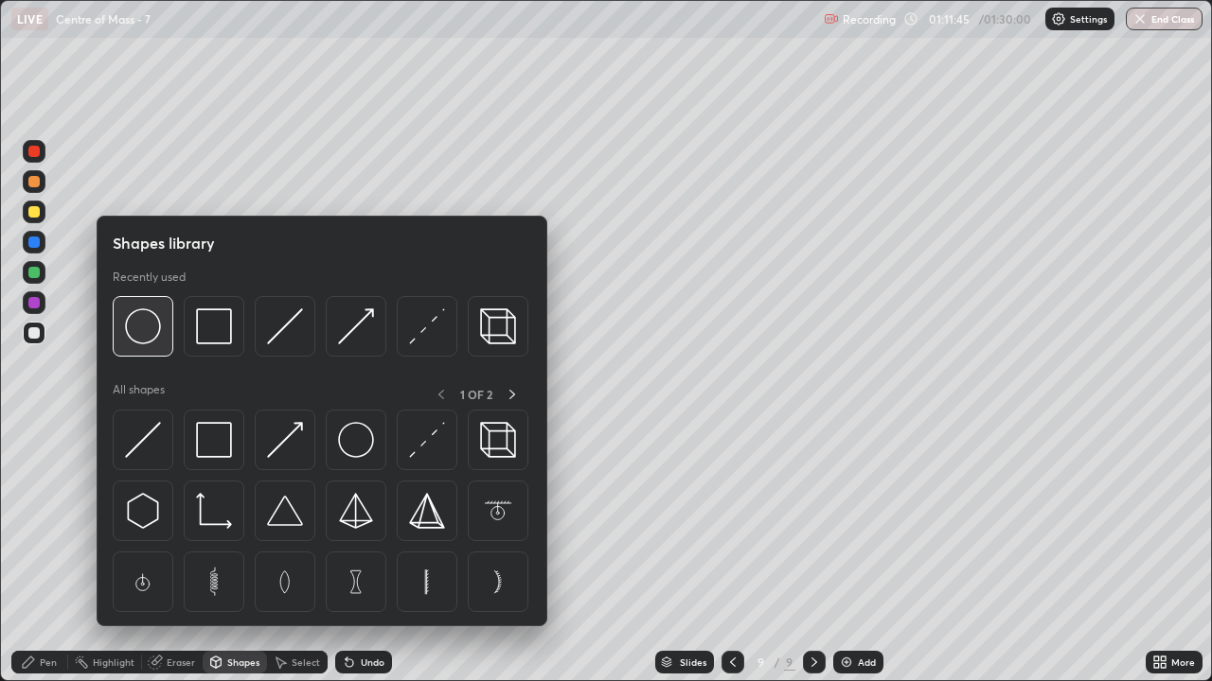
click at [150, 330] on img at bounding box center [143, 327] width 36 height 36
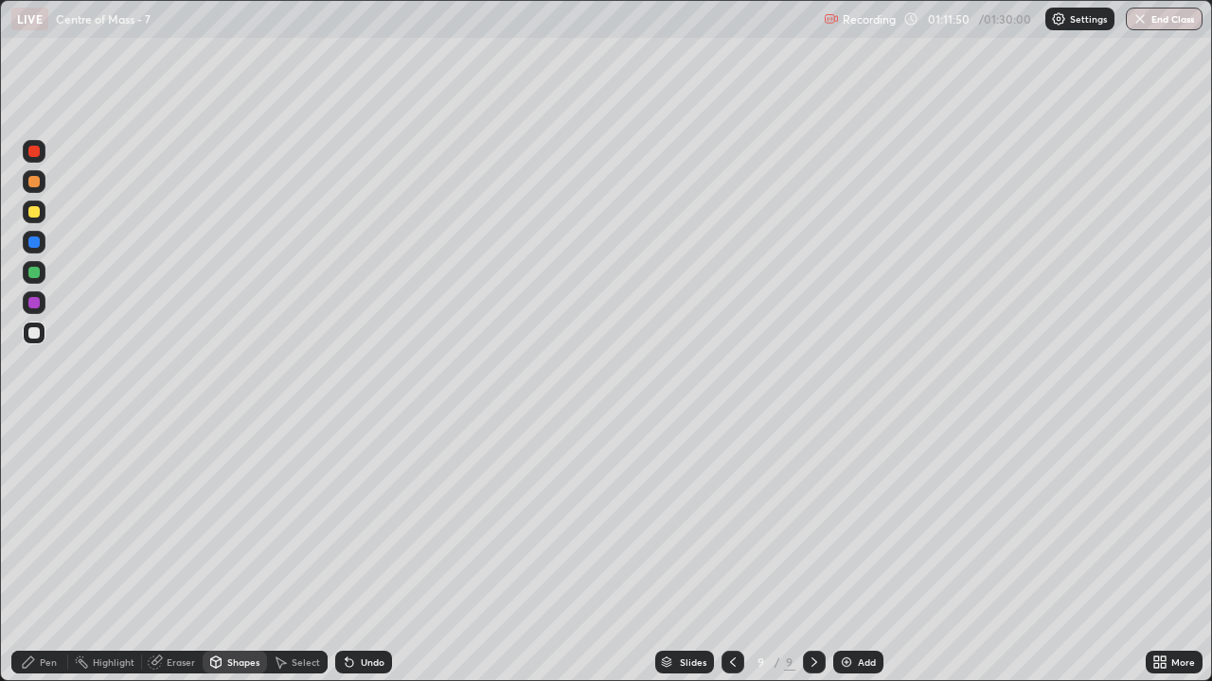
click at [47, 553] on div "Pen" at bounding box center [48, 662] width 17 height 9
click at [361, 553] on div "Undo" at bounding box center [373, 662] width 24 height 9
click at [371, 553] on div "Undo" at bounding box center [373, 662] width 24 height 9
click at [27, 218] on div at bounding box center [34, 212] width 23 height 23
click at [366, 553] on div "Undo" at bounding box center [373, 662] width 24 height 9
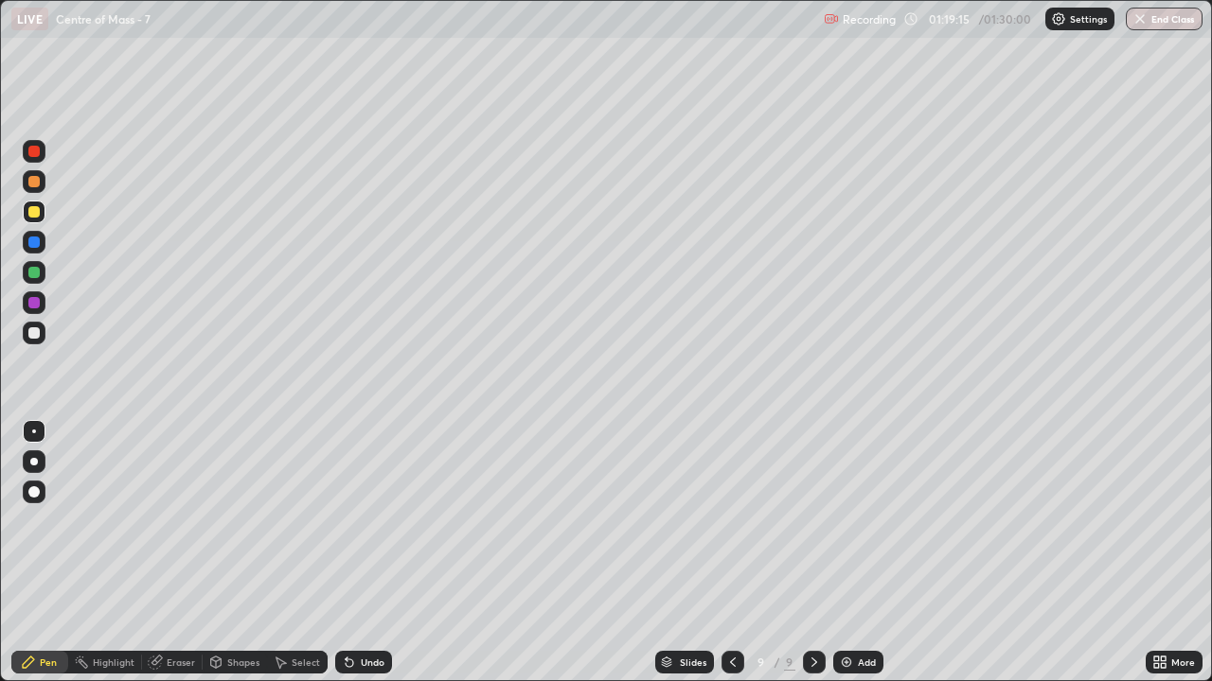
click at [366, 553] on div "Undo" at bounding box center [373, 662] width 24 height 9
click at [28, 186] on div at bounding box center [34, 181] width 23 height 23
click at [301, 553] on div "Select" at bounding box center [297, 662] width 61 height 23
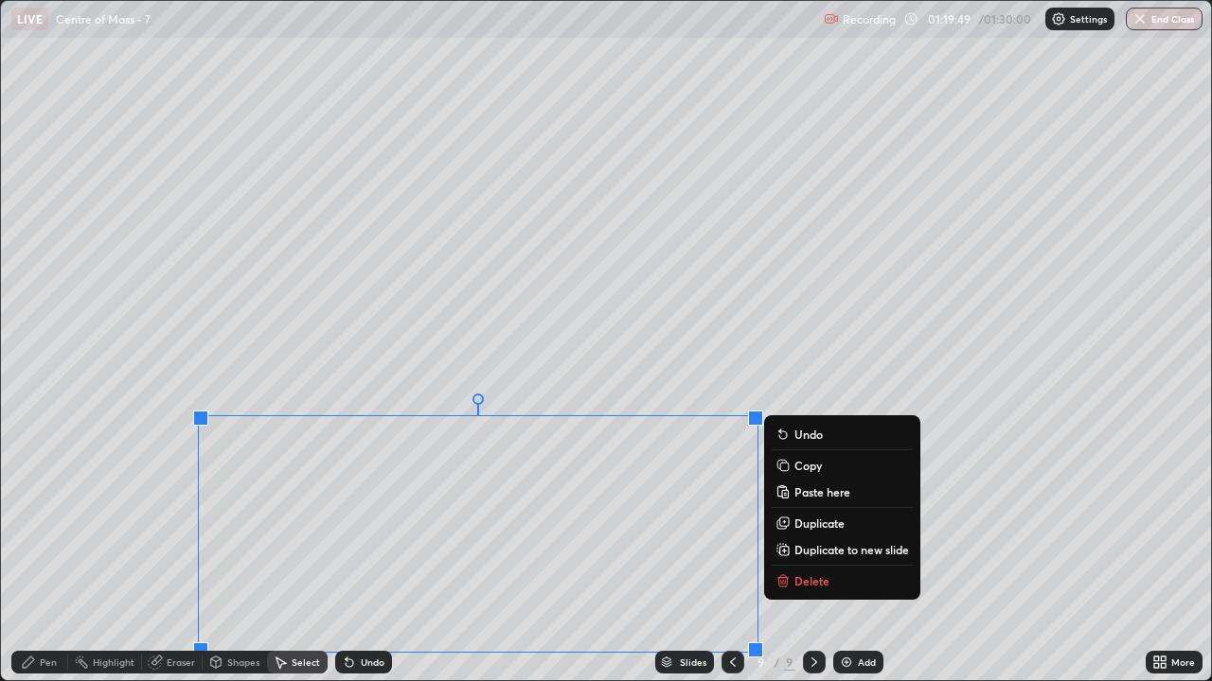
click at [138, 530] on div "0 ° Undo Copy Paste here Duplicate Duplicate to new slide Delete" at bounding box center [606, 341] width 1211 height 681
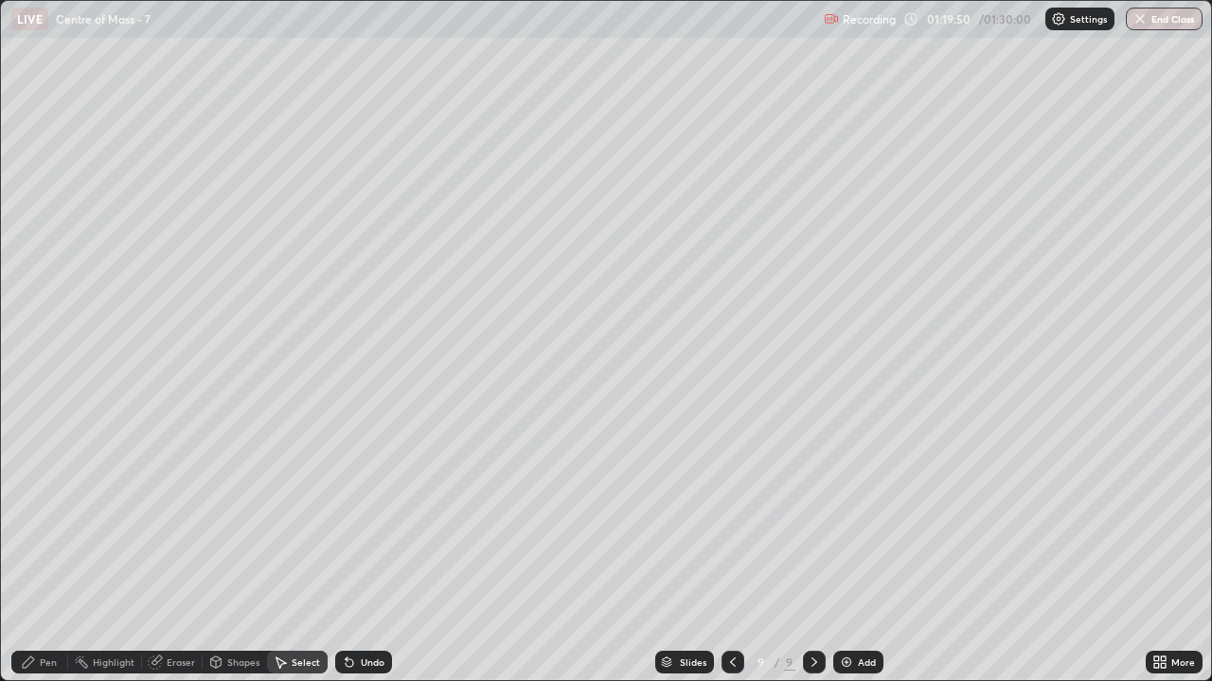
click at [34, 553] on div "Pen" at bounding box center [39, 662] width 57 height 23
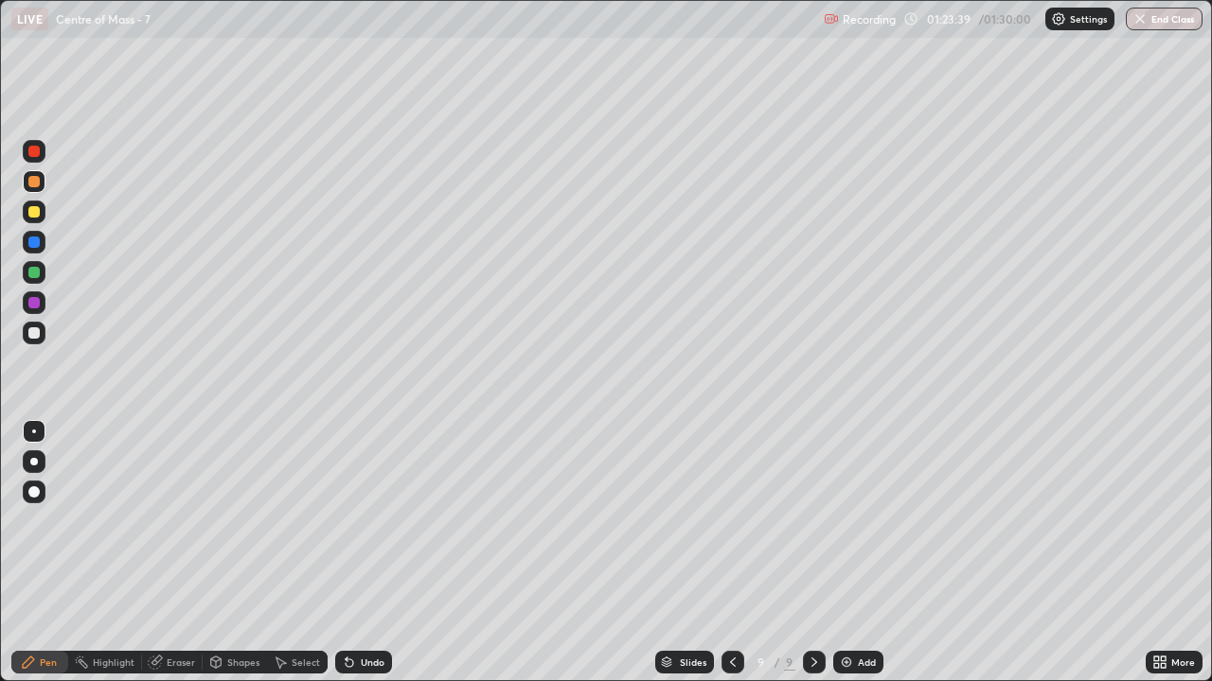
click at [1141, 24] on img "button" at bounding box center [1139, 18] width 15 height 15
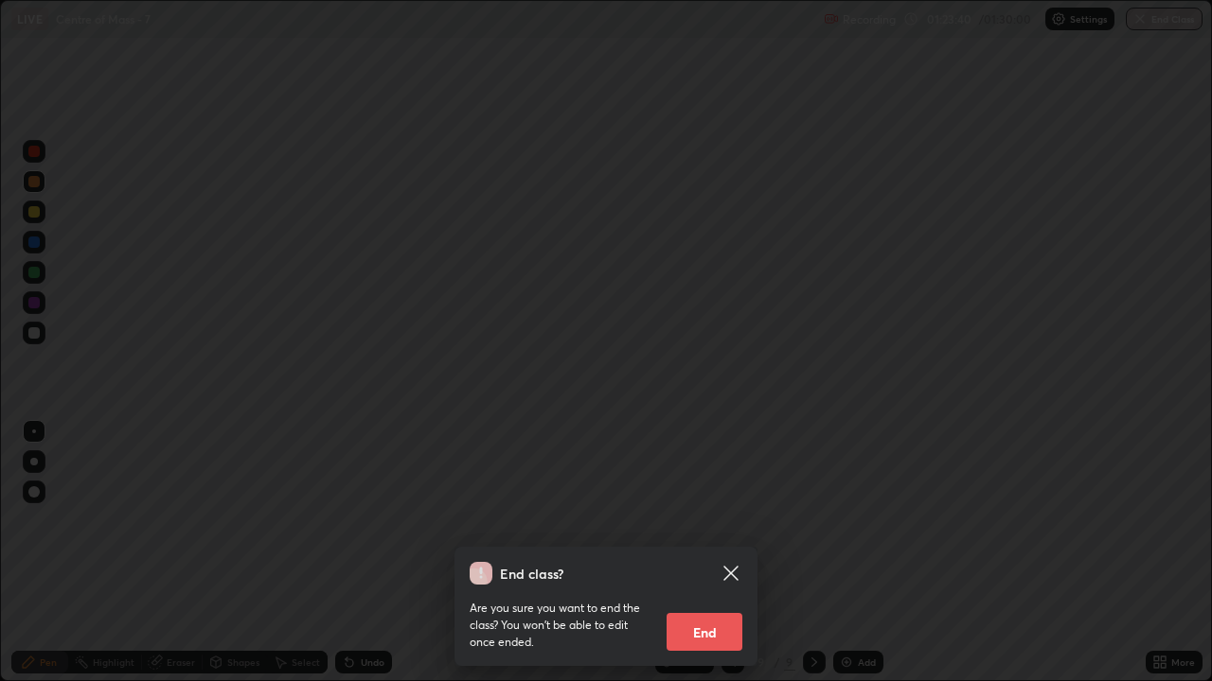
click at [701, 553] on button "End" at bounding box center [704, 632] width 76 height 38
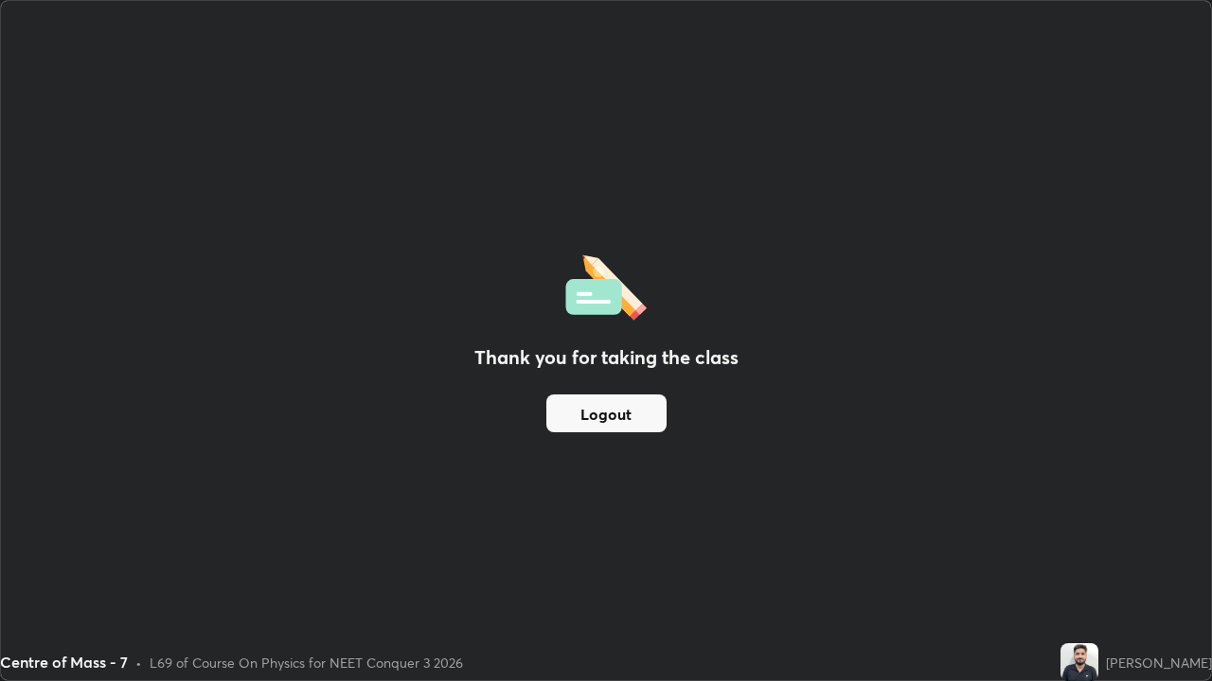
click at [596, 406] on button "Logout" at bounding box center [606, 414] width 120 height 38
